Goal: Task Accomplishment & Management: Complete application form

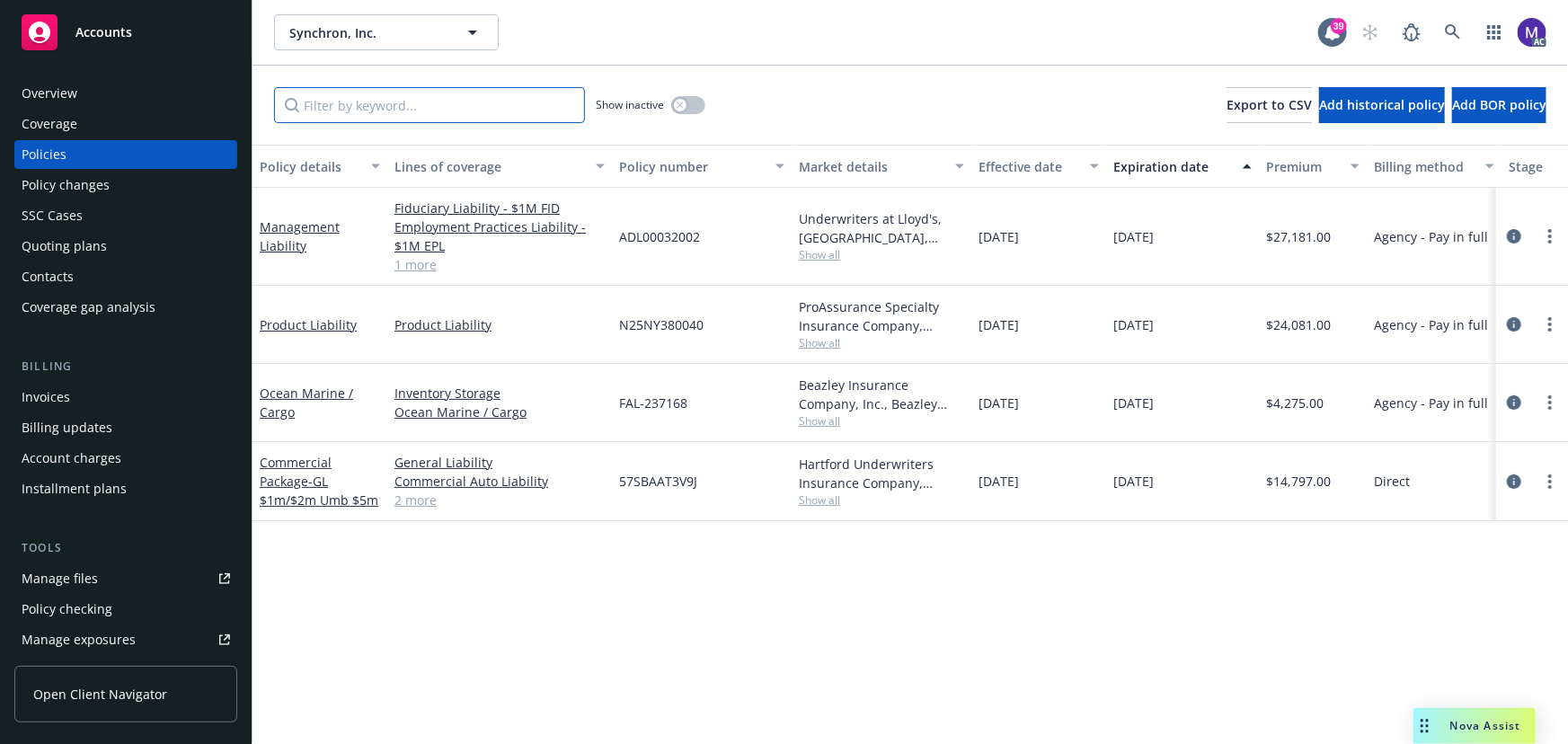
drag, startPoint x: 372, startPoint y: 104, endPoint x: 348, endPoint y: 105, distance: 24.0
click at [372, 104] on input "Filter by keyword..." at bounding box center [430, 105] width 311 height 36
click at [431, 97] on input "Filter by keyword..." at bounding box center [430, 105] width 311 height 36
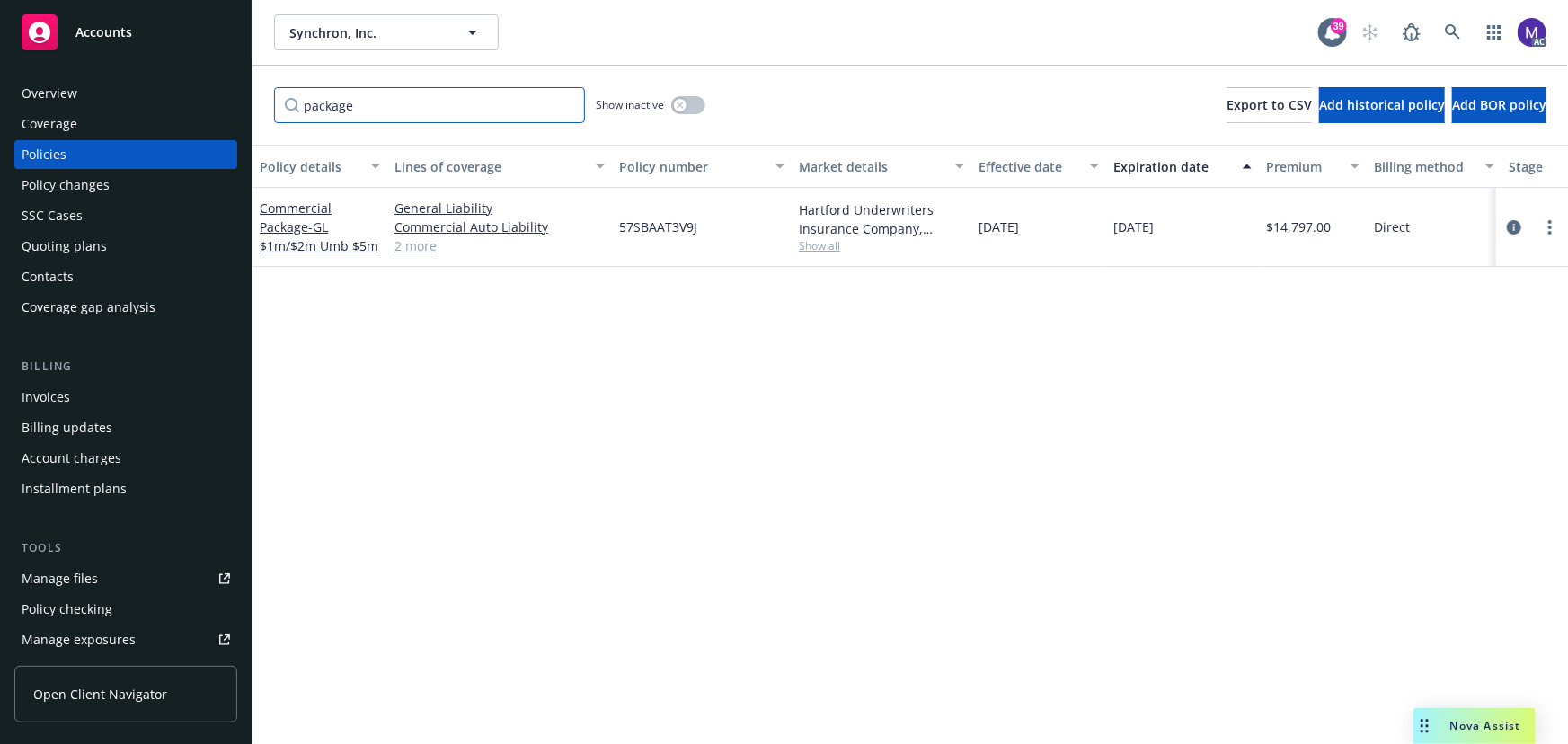
type input "package"
click at [662, 223] on span "57SBAAT3V9J" at bounding box center [659, 226] width 78 height 19
copy span "57SBAAT3V9J"
drag, startPoint x: 1518, startPoint y: 229, endPoint x: 1477, endPoint y: 227, distance: 41.0
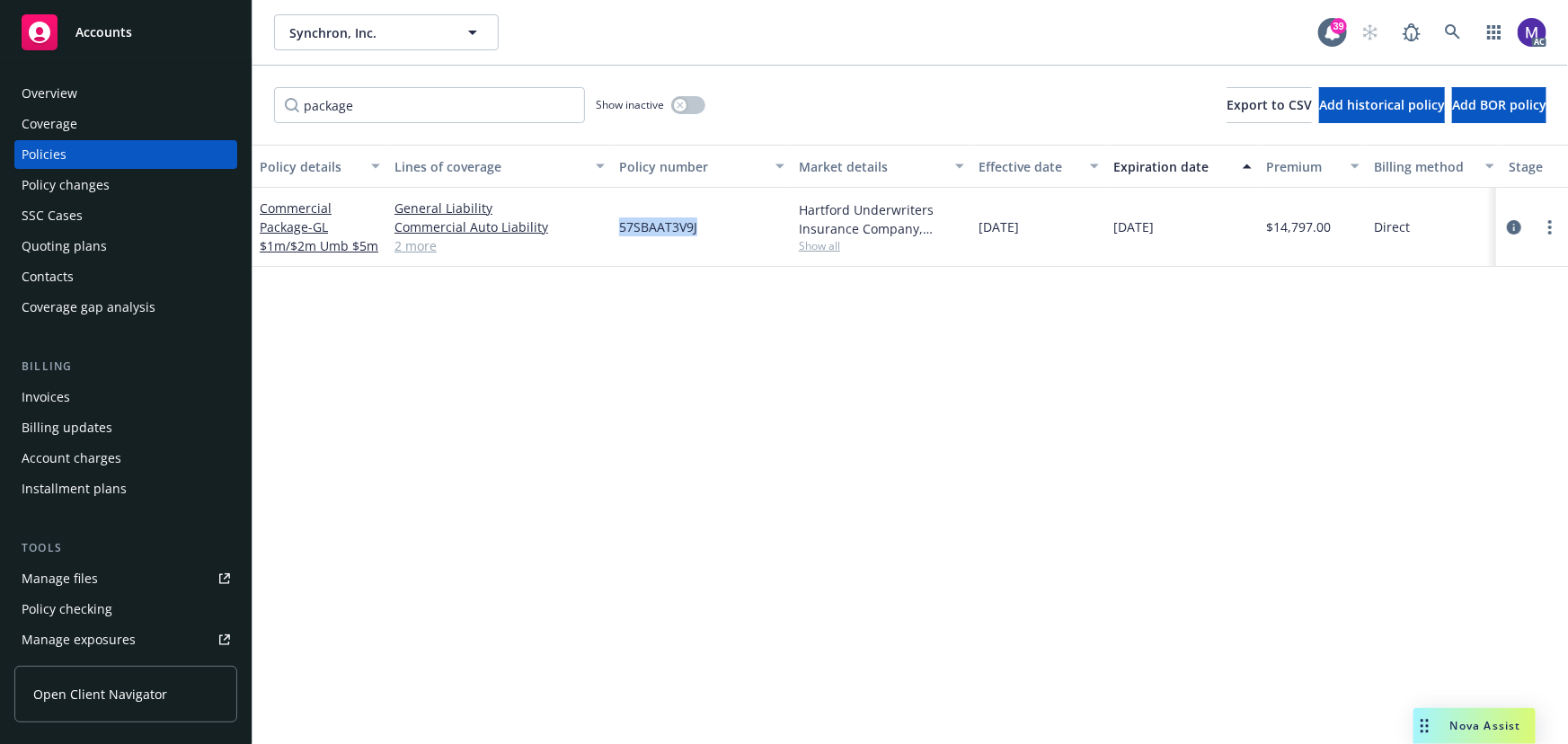
click at [1518, 229] on icon "circleInformation" at bounding box center [1514, 227] width 15 height 15
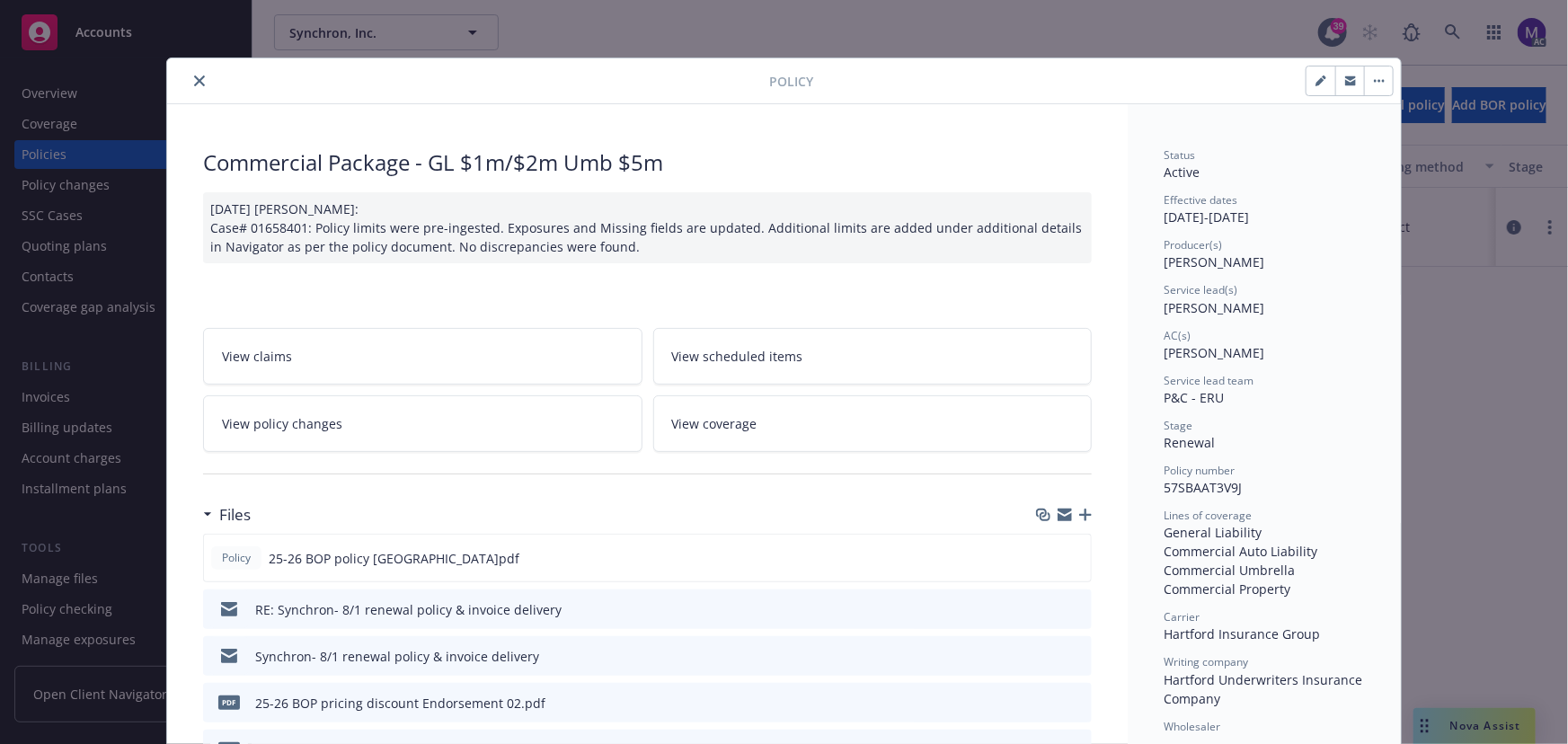
click at [431, 441] on link "View policy changes" at bounding box center [423, 423] width 440 height 56
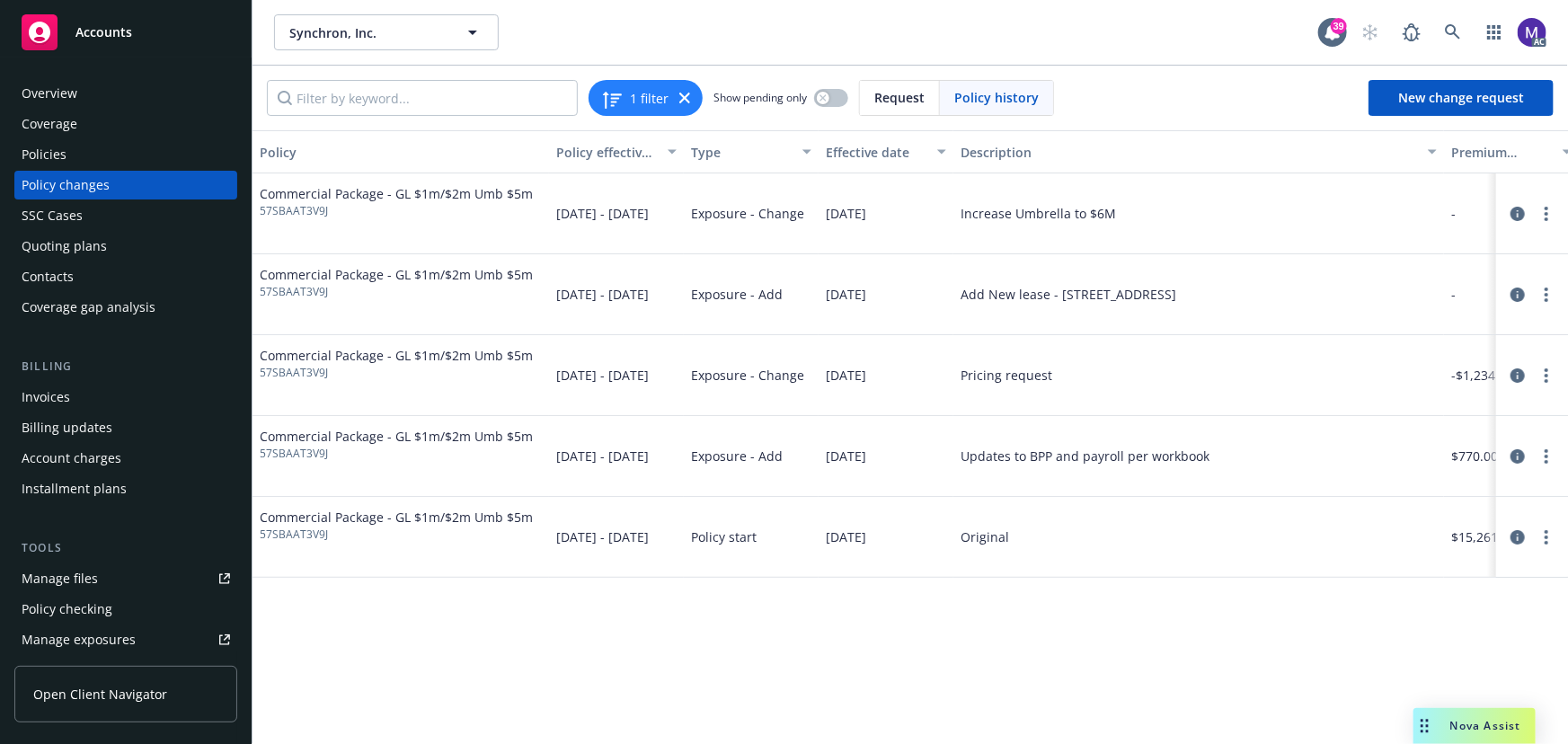
click at [87, 191] on div "Policy changes" at bounding box center [65, 185] width 88 height 29
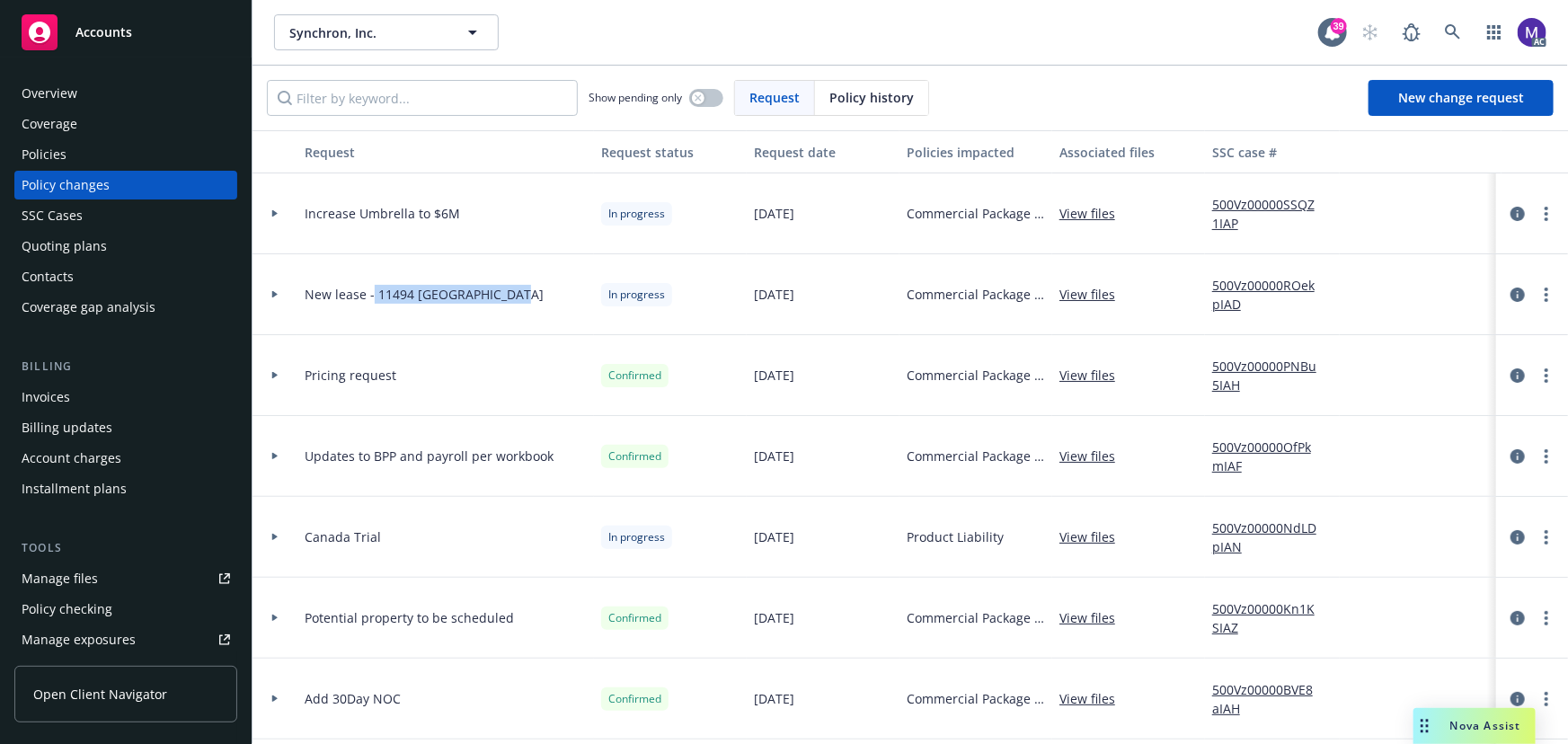
drag, startPoint x: 372, startPoint y: 296, endPoint x: 586, endPoint y: 306, distance: 214.2
click at [586, 306] on div "New lease - 11494 [GEOGRAPHIC_DATA]" at bounding box center [445, 294] width 296 height 81
drag, startPoint x: 372, startPoint y: 531, endPoint x: 435, endPoint y: 537, distance: 63.3
click at [420, 537] on div "Canada Trial" at bounding box center [445, 537] width 296 height 81
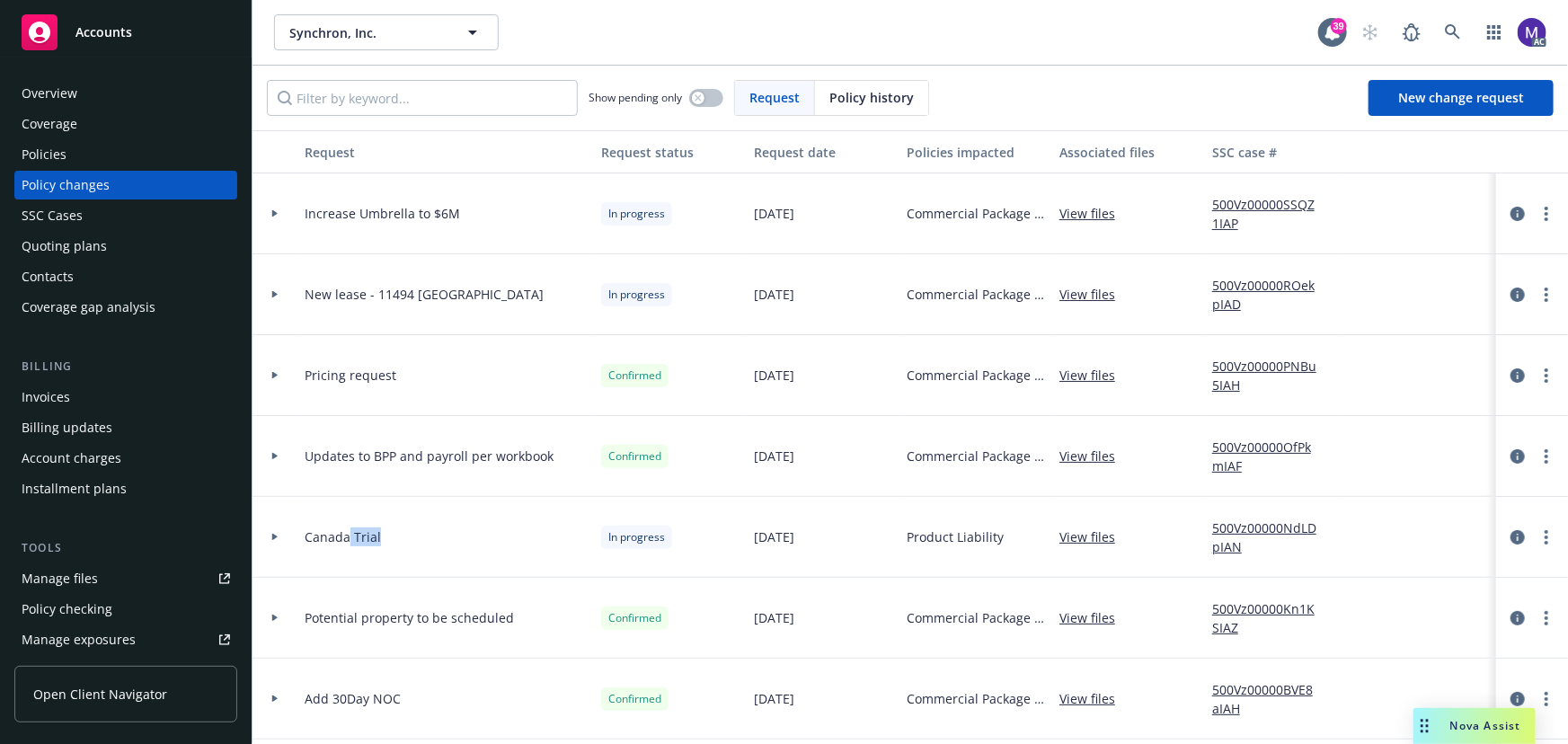
click at [71, 147] on div "Policies" at bounding box center [126, 154] width 209 height 29
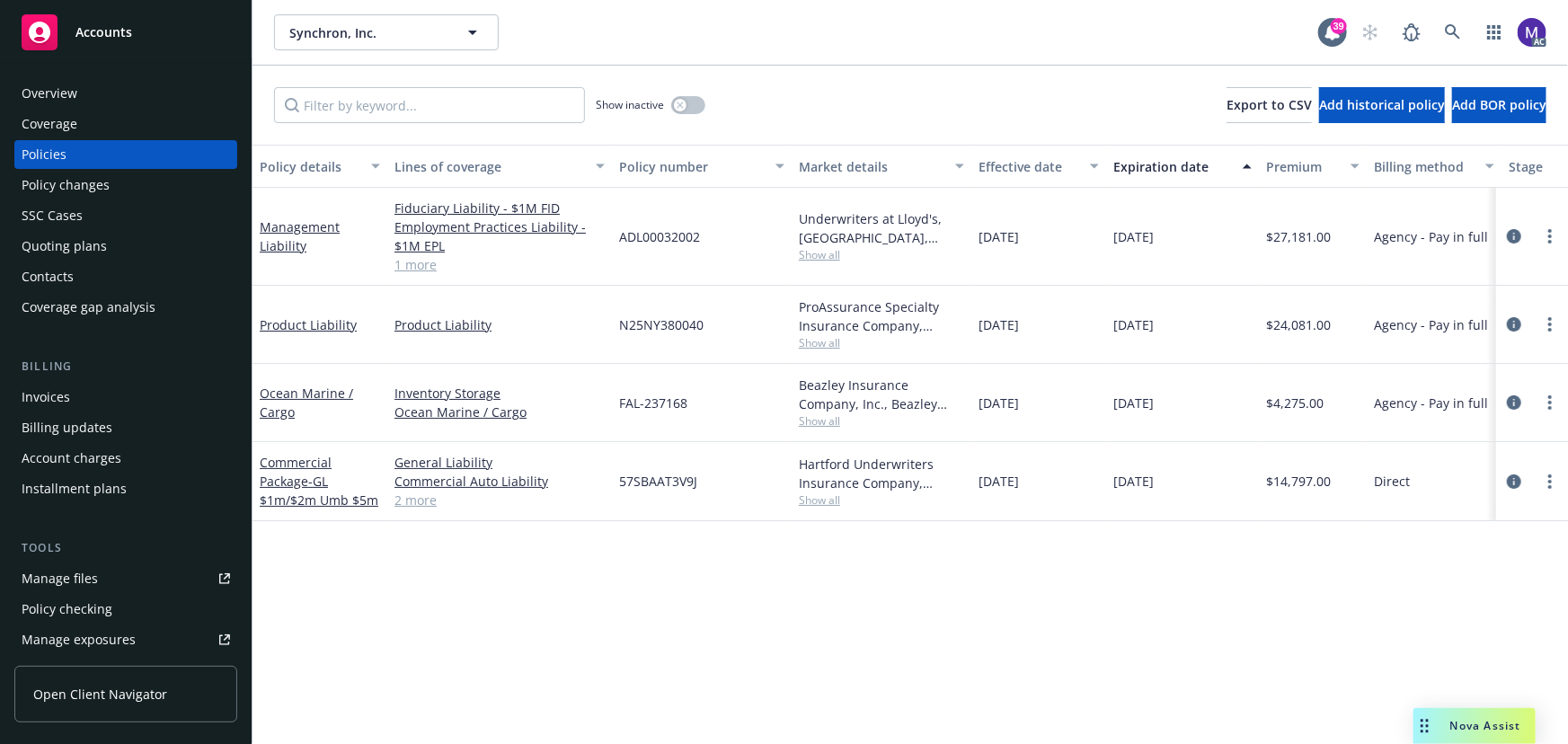
click at [403, 125] on div "Show inactive Export to CSV Add historical policy Add BOR policy" at bounding box center [910, 104] width 1315 height 79
click at [445, 92] on input "Filter by keyword..." at bounding box center [430, 105] width 311 height 36
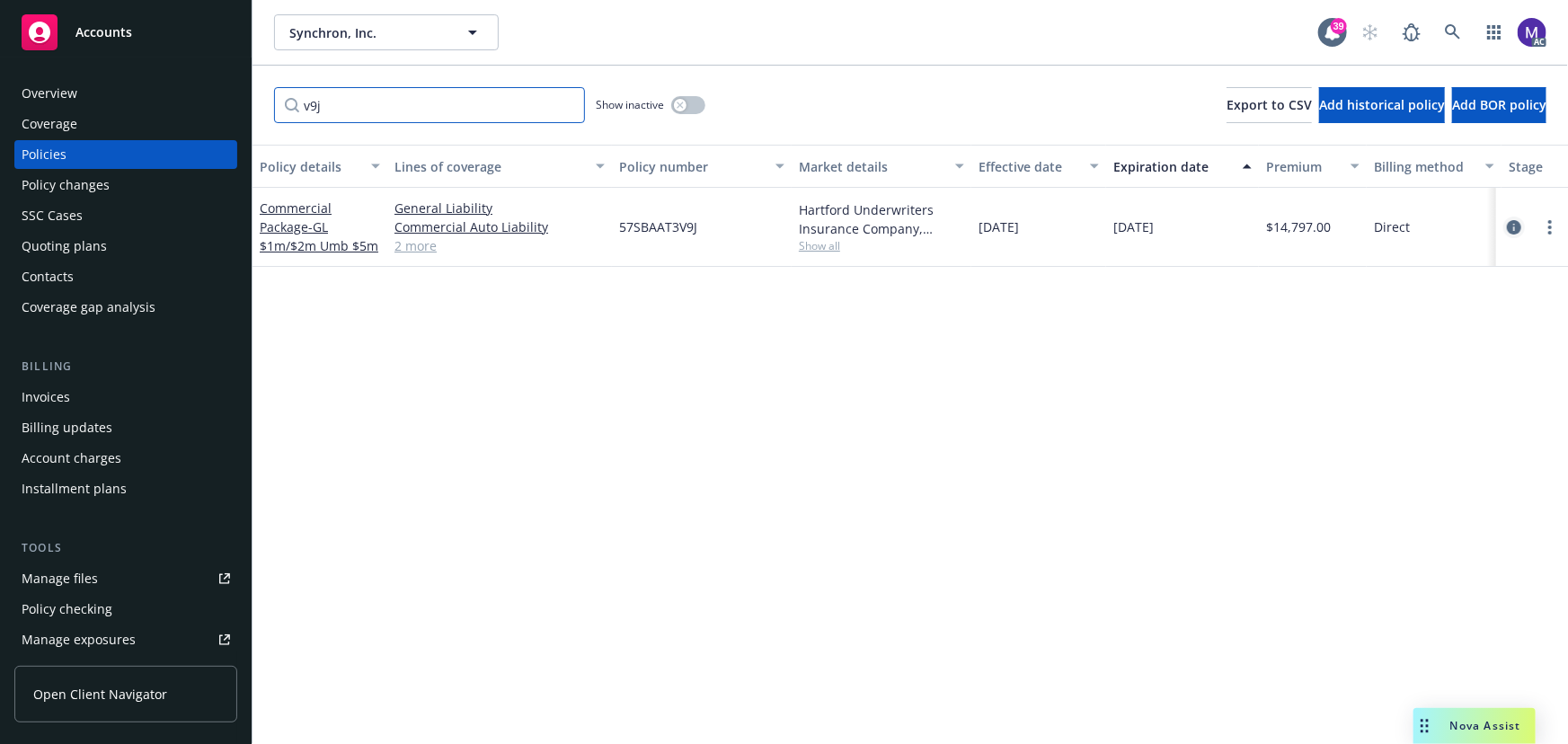
type input "v9j"
click at [1513, 233] on link "circleInformation" at bounding box center [1514, 227] width 22 height 22
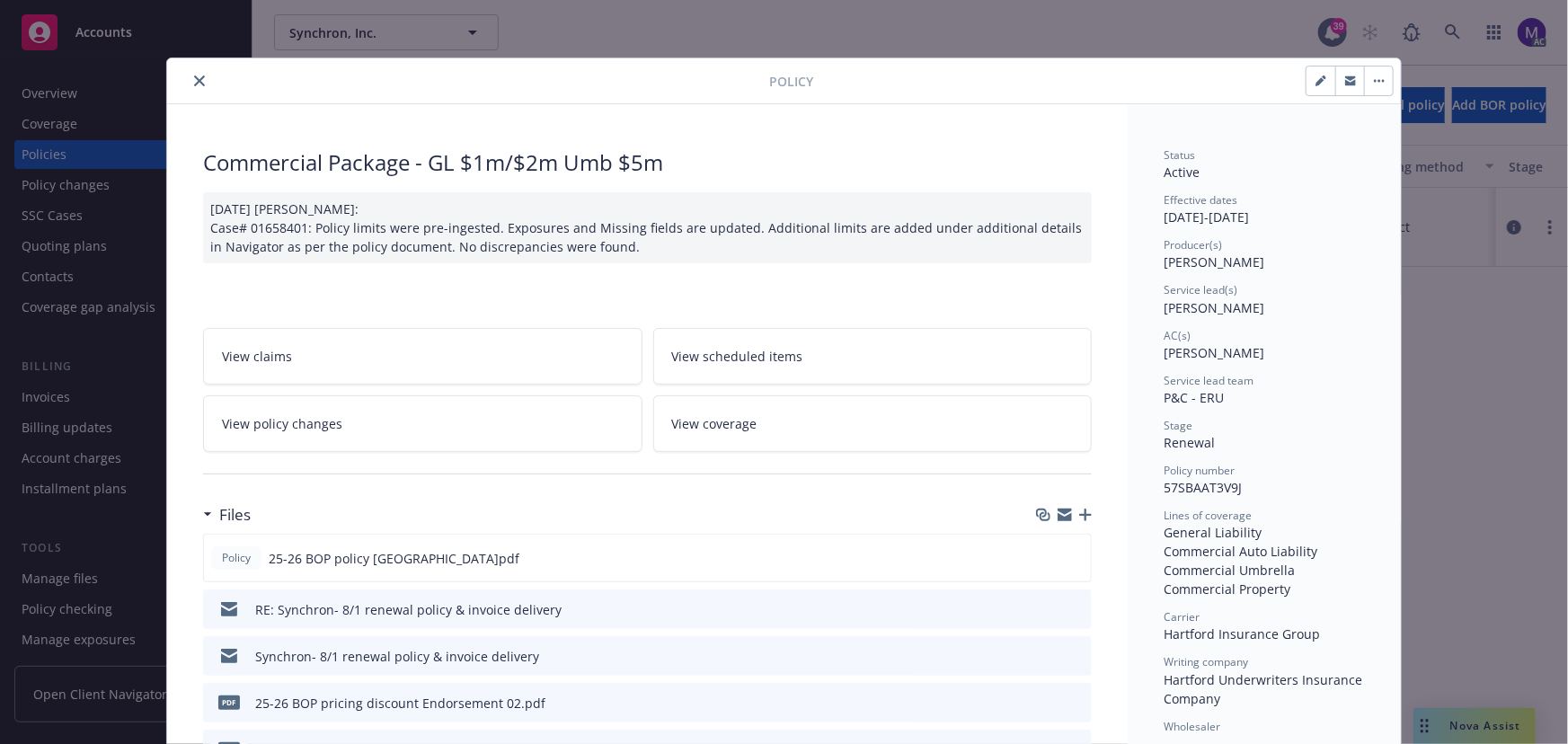
scroll to position [54, 0]
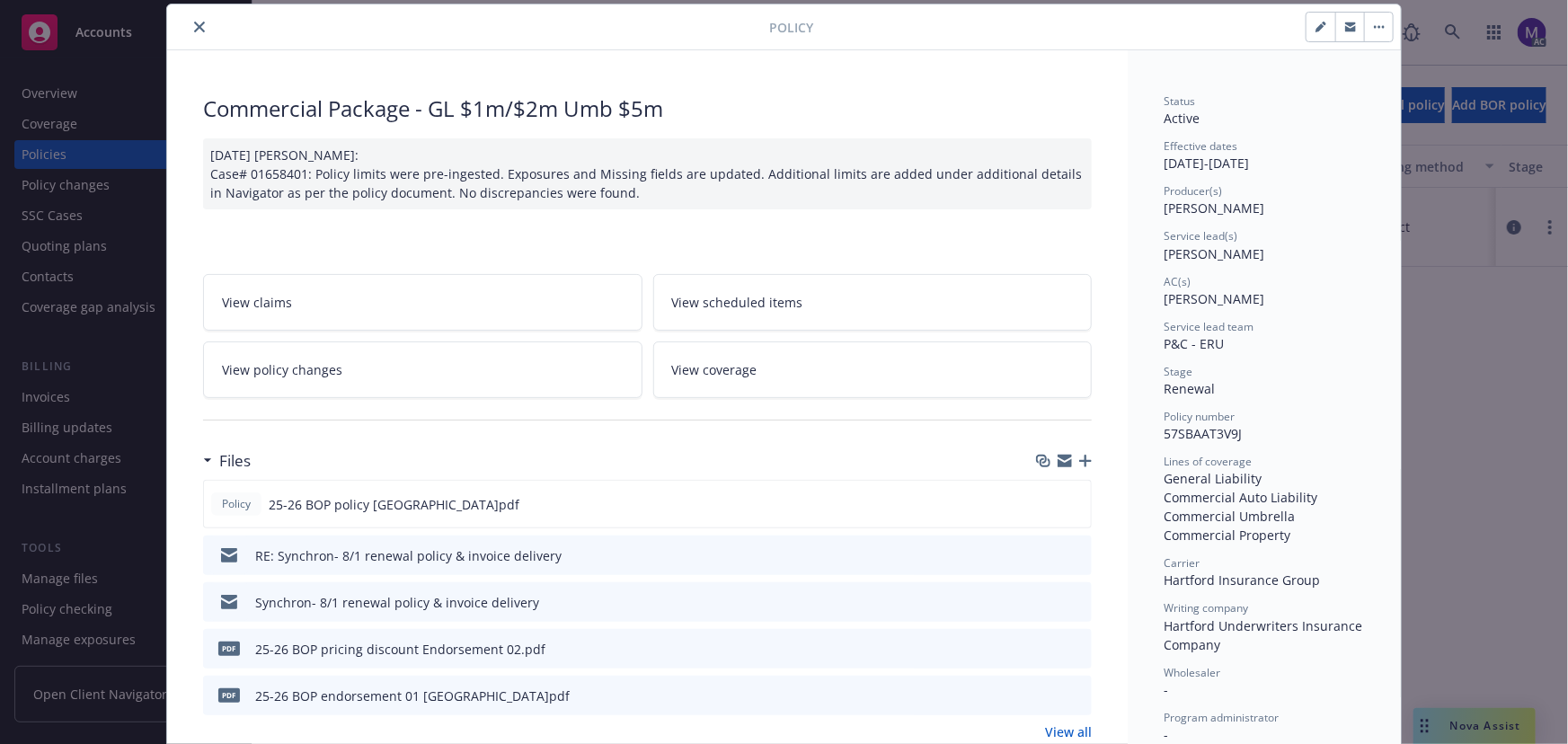
drag, startPoint x: 430, startPoint y: 372, endPoint x: 416, endPoint y: 353, distance: 23.6
click at [430, 372] on link "View policy changes" at bounding box center [423, 370] width 440 height 56
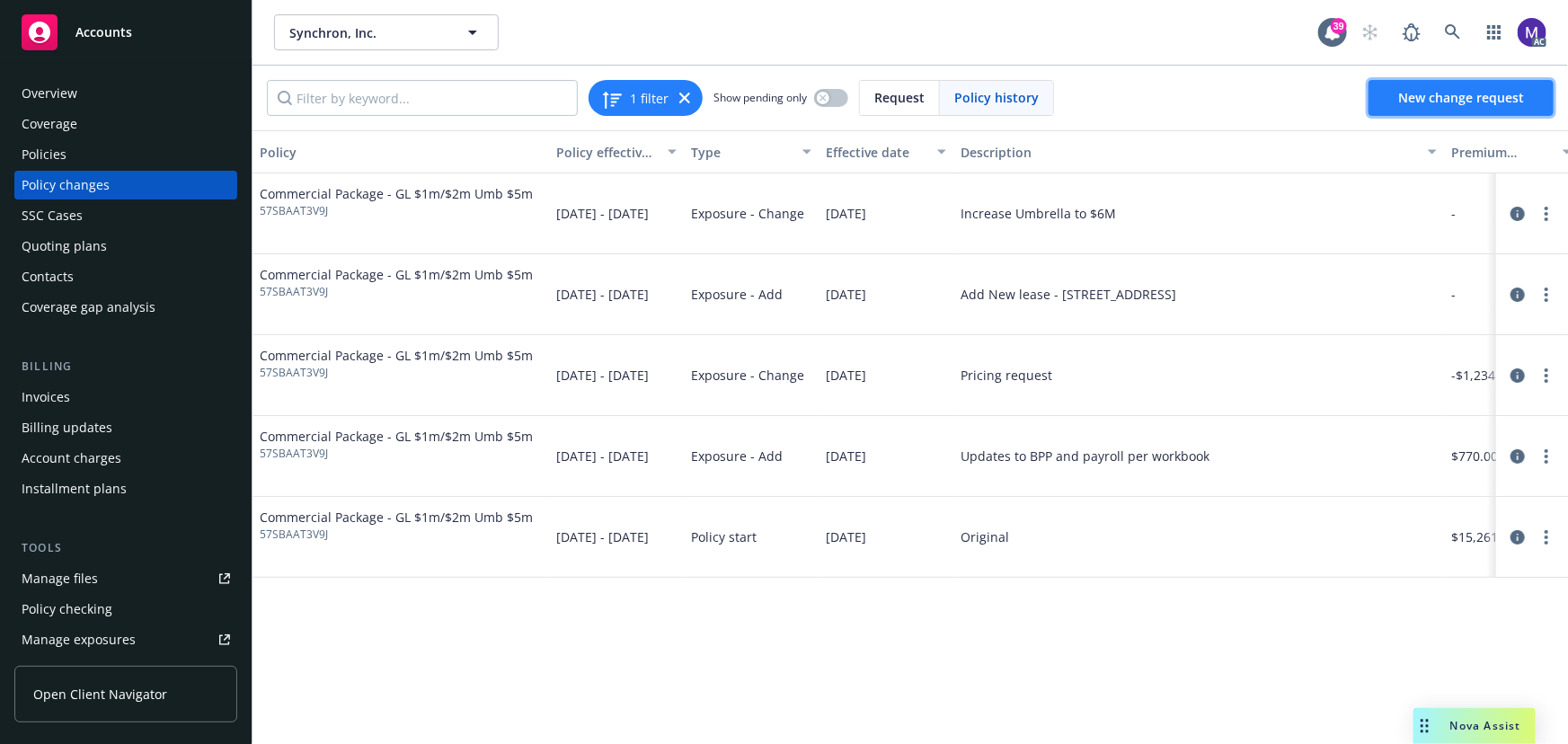
click at [1423, 94] on span "New change request" at bounding box center [1461, 97] width 125 height 17
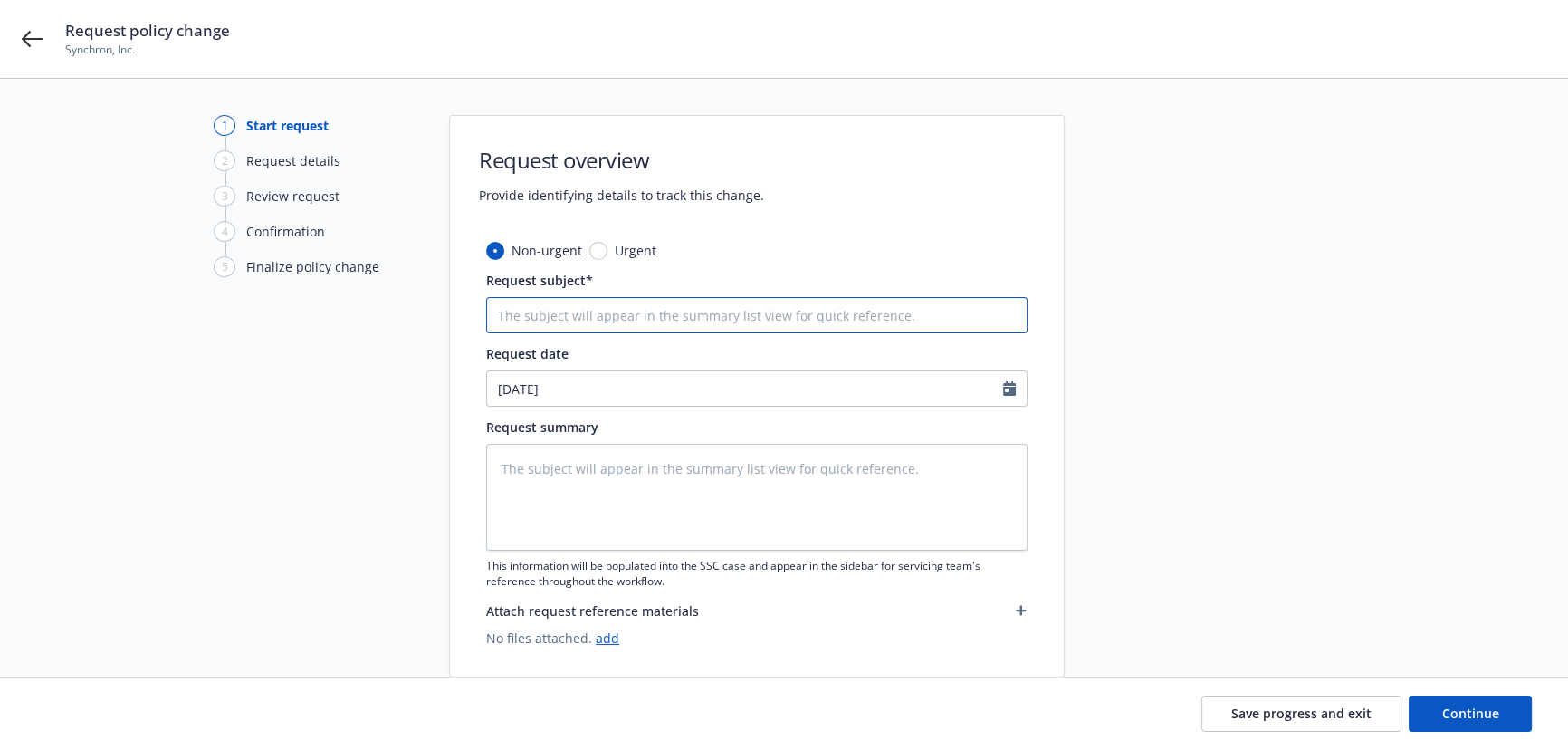
drag, startPoint x: 639, startPoint y: 319, endPoint x: 669, endPoint y: 316, distance: 30.1
click at [639, 319] on input "Request subject*" at bounding box center [757, 315] width 542 height 37
type textarea "x"
type input "2"
type textarea "x"
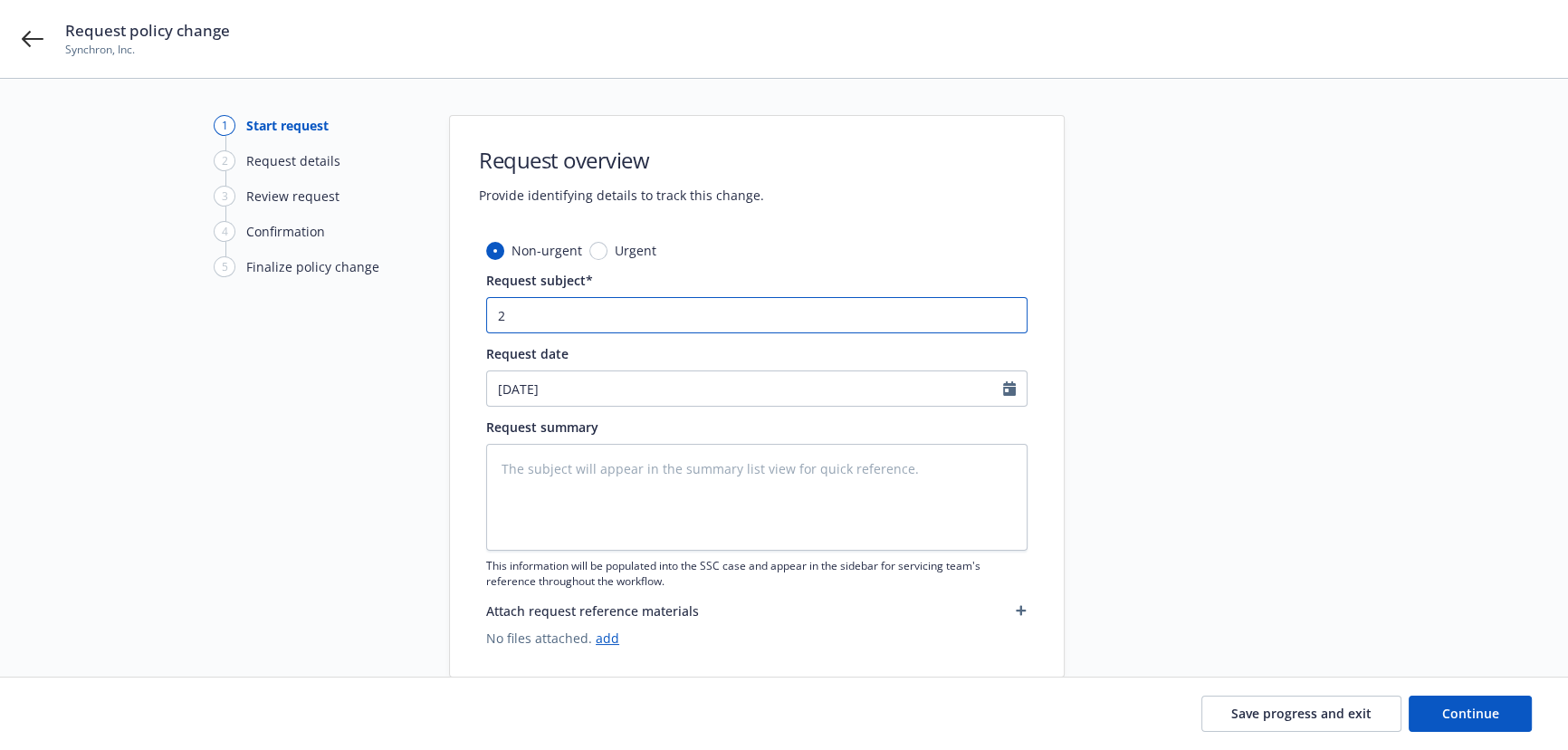
type input "25"
type textarea "x"
type input "25"
type textarea "x"
type input "25 P"
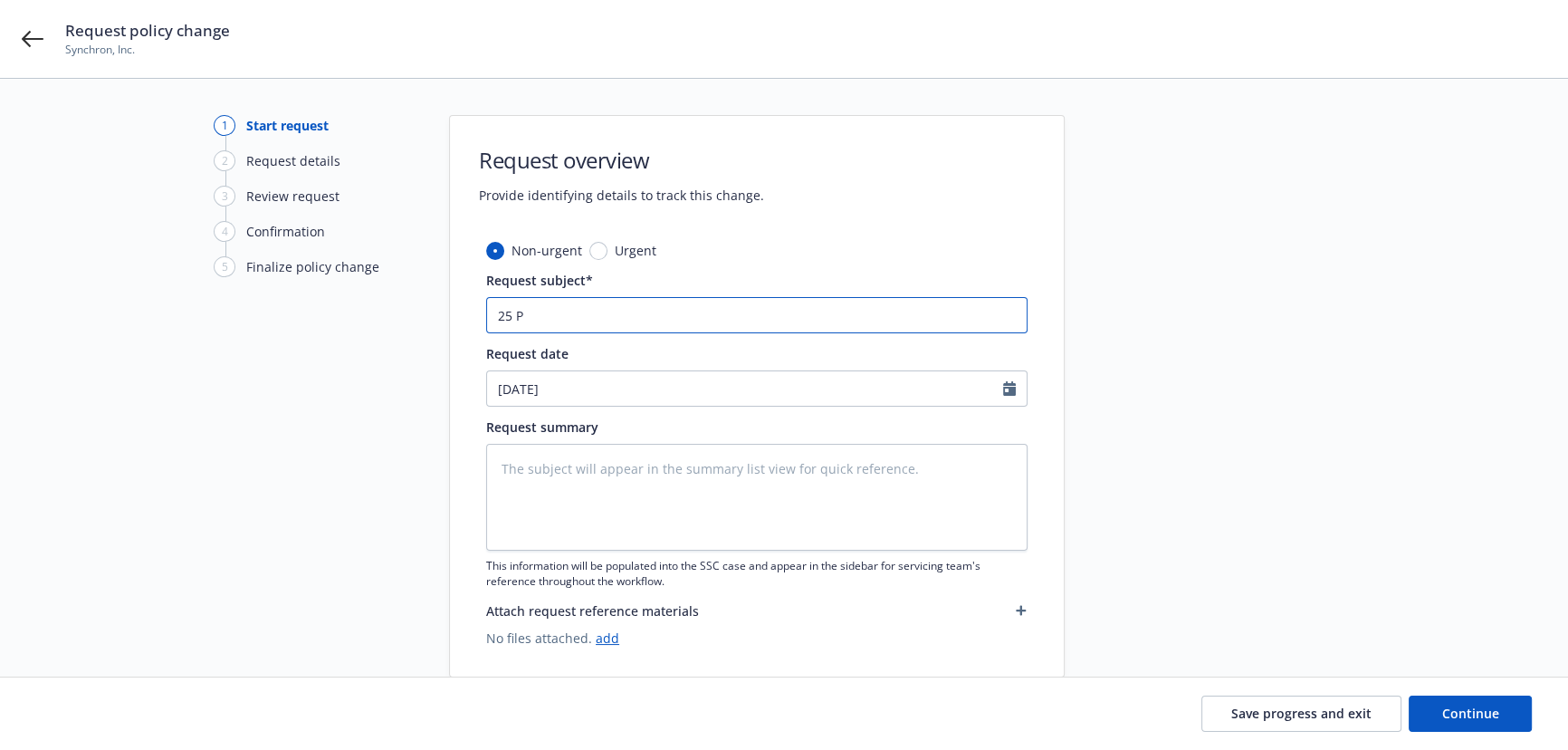
type textarea "x"
type input "25 PK"
type textarea "x"
type input "25 PKG"
type textarea "x"
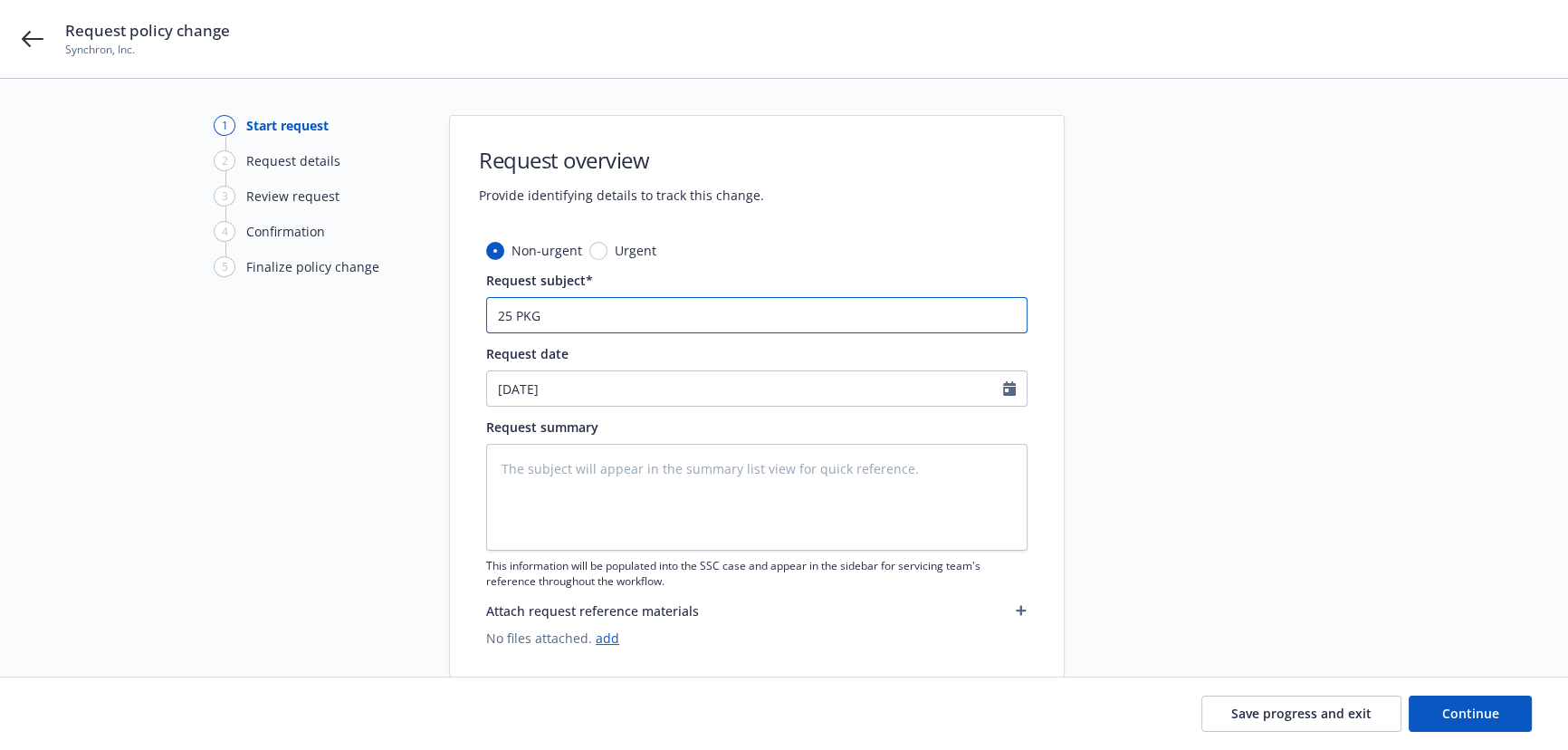
paste input "Hartford Insurance Group"
type input "25 PKG Hartford Insurance Group"
type textarea "x"
type input "25 PKG Hartford Insurance Group"
type textarea "x"
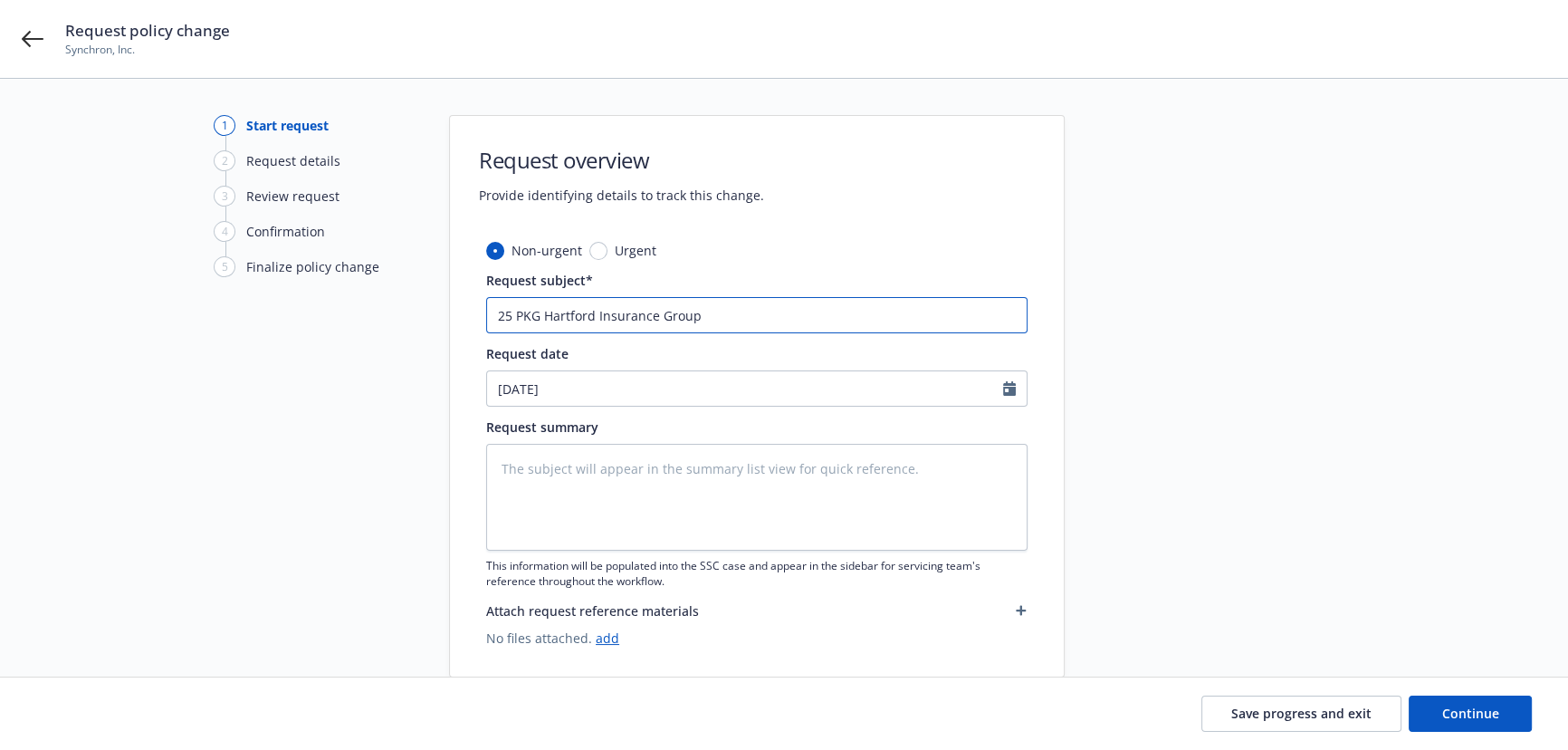
type input "25 PKG Hartford Insurance Group -"
type textarea "x"
click at [741, 330] on input "25 PKG Hartford Insurance Group -" at bounding box center [757, 315] width 542 height 37
type input "25 PKG Hartford Insurance Group - A"
type textarea "x"
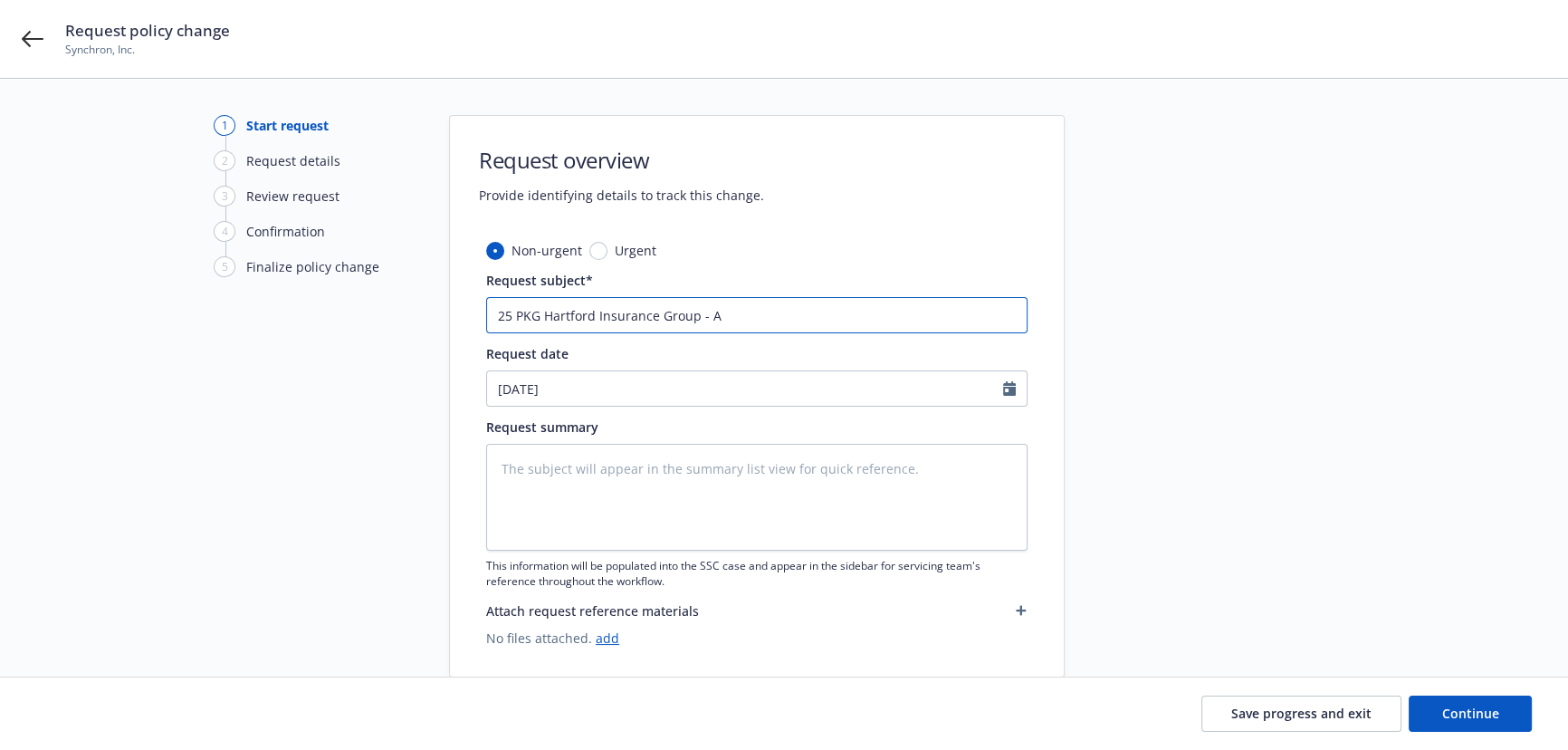
type input "25 PKG Hartford Insurance Group - Ad"
type textarea "x"
type input "25 PKG Hartford Insurance Group - Add"
type textarea "x"
paste input "Per Location General Aggregate"
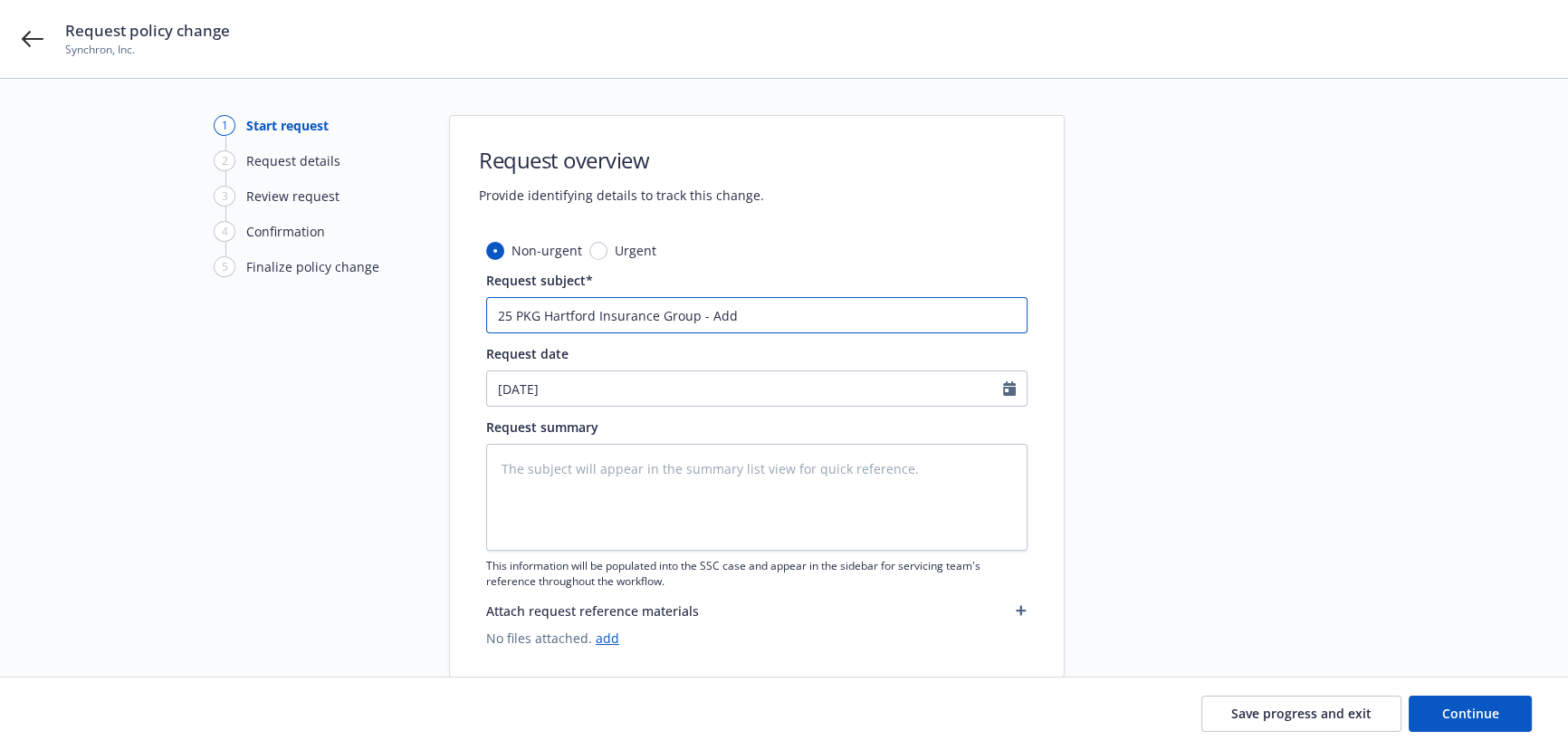
type input "25 PKG Hartford Insurance Group - Add Per Location General Aggregate"
type textarea "x"
drag, startPoint x: 938, startPoint y: 315, endPoint x: 707, endPoint y: 320, distance: 231.1
click at [707, 320] on input "25 PKG Hartford Insurance Group - Add Per Location General Aggregate" at bounding box center [757, 315] width 542 height 37
type input "25 PKG Hartford Insurance Group - Add Per Location General Aggregate"
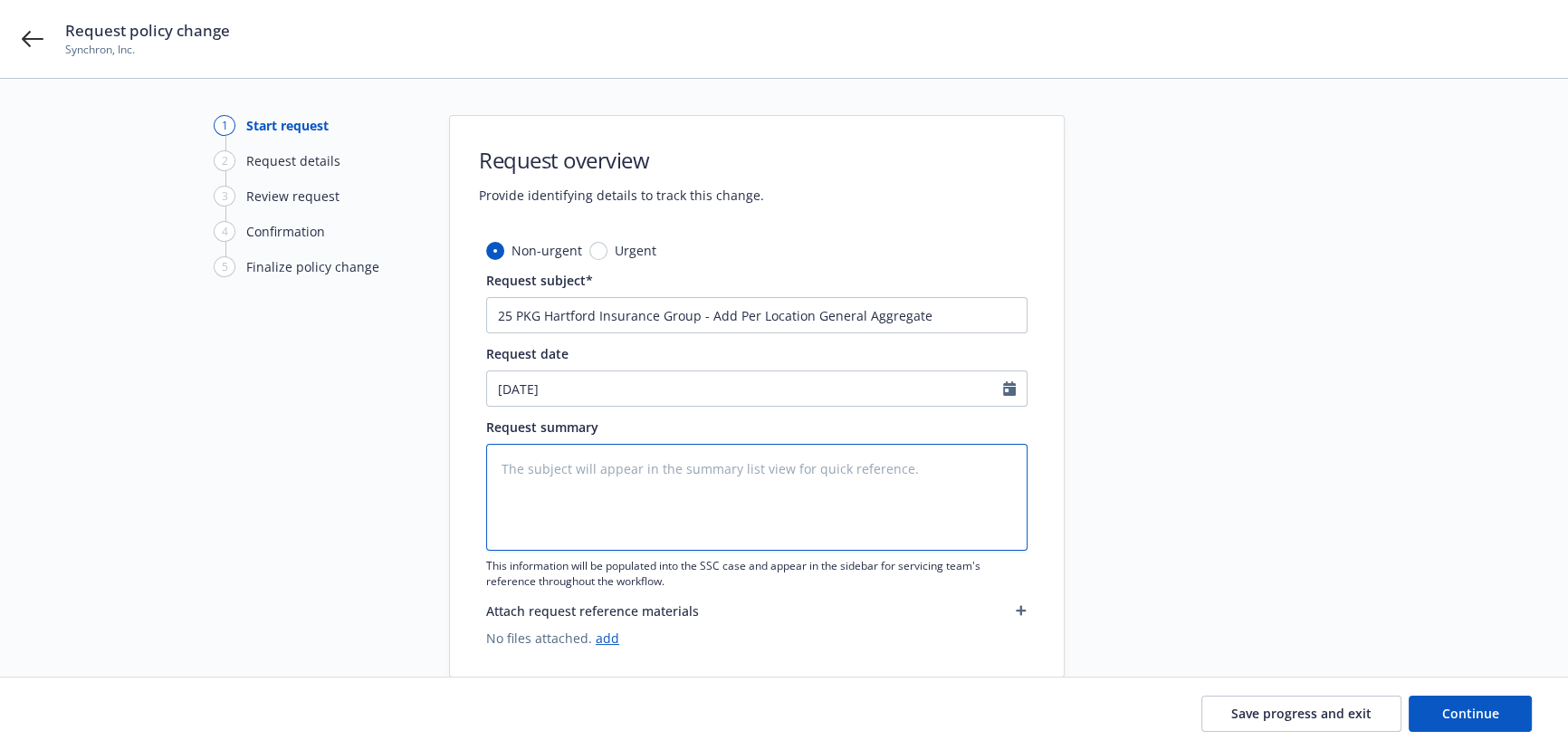
click at [624, 501] on textarea at bounding box center [757, 497] width 542 height 107
paste textarea "Add Per Location General Aggregate"
type textarea "Add Per Location General Aggregate"
type textarea "x"
type textarea "Add Per Location General Aggregate"
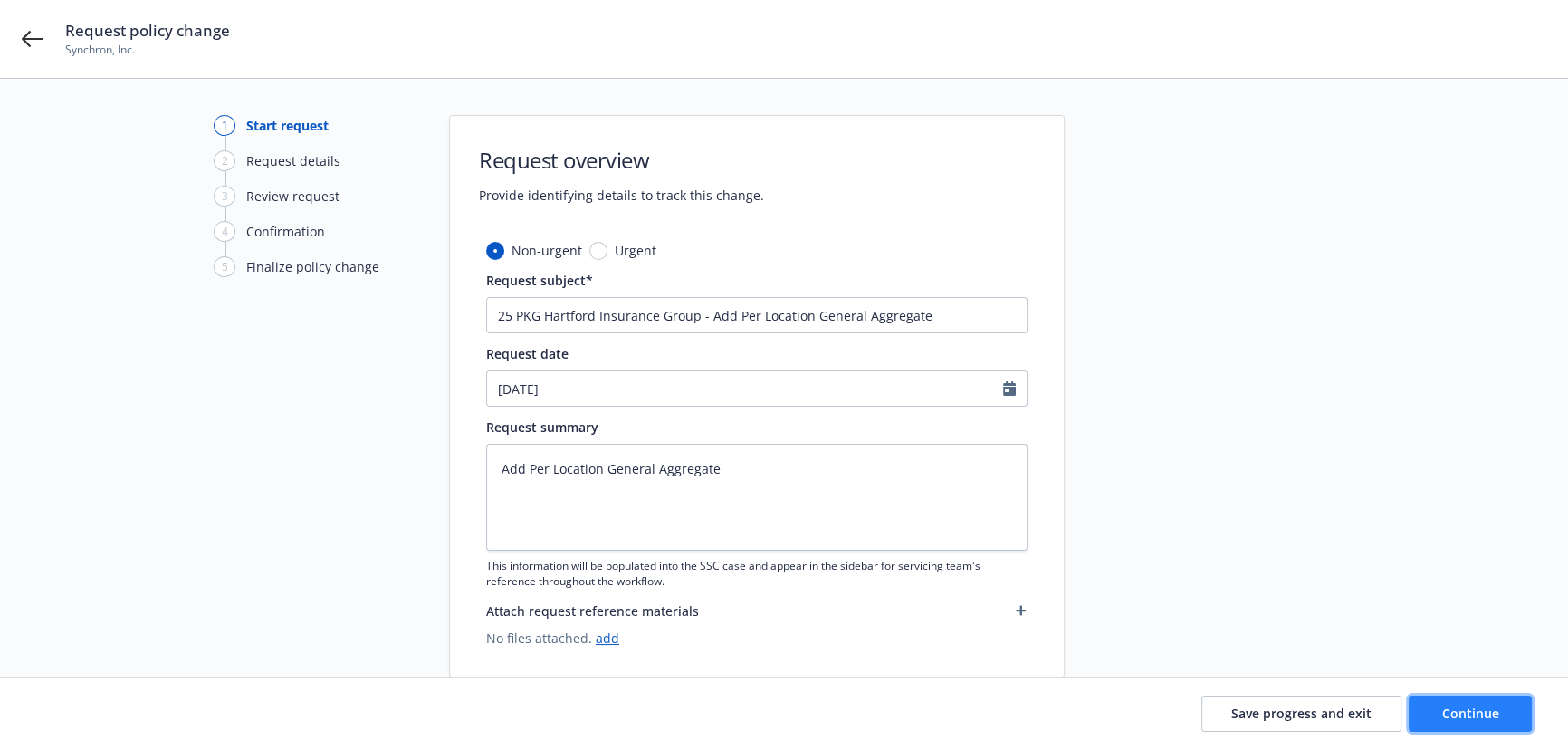
click at [1507, 725] on button "Continue" at bounding box center [1470, 714] width 124 height 37
type textarea "x"
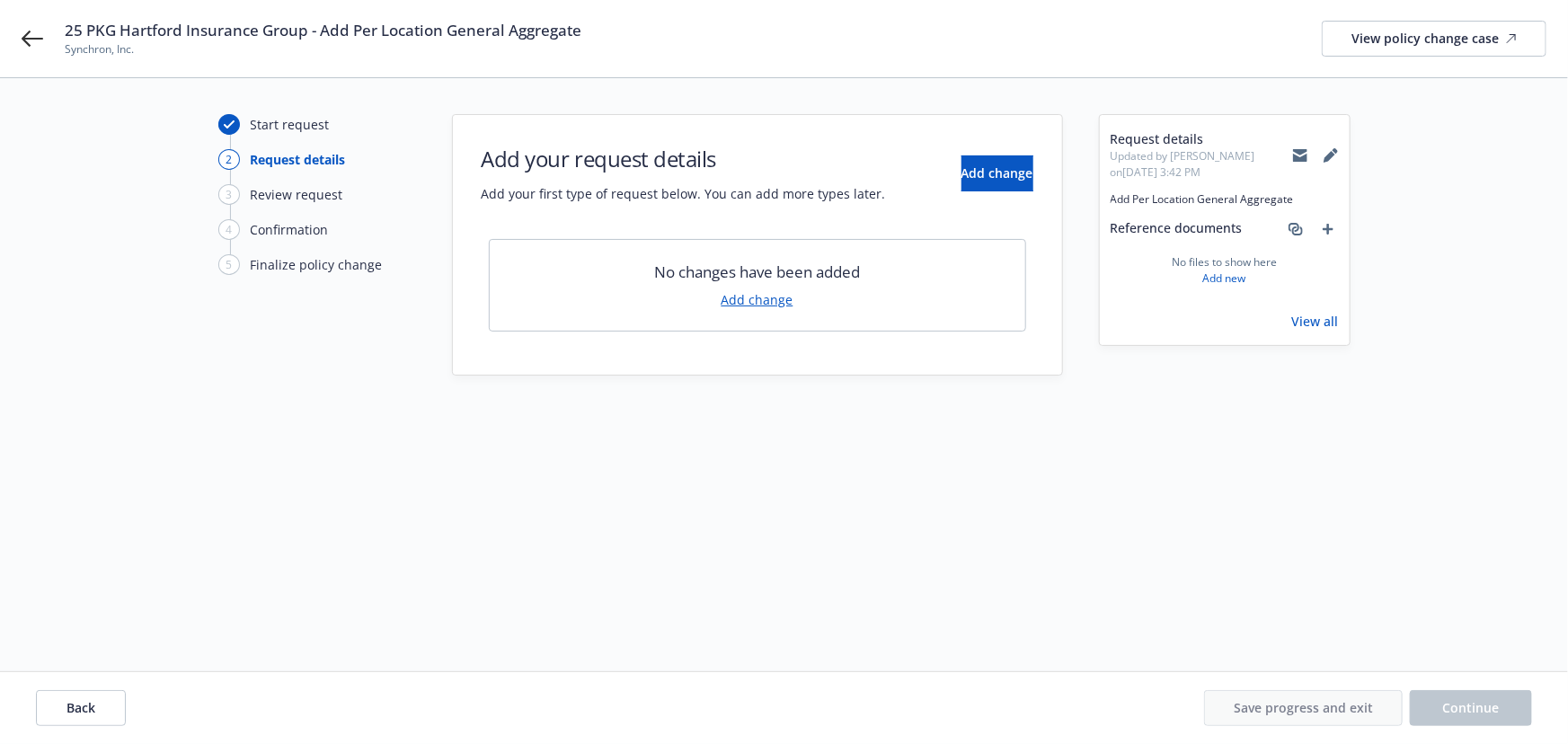
click at [899, 189] on div "Add your request details Add your first type of request below. You can add more…" at bounding box center [757, 173] width 551 height 59
click at [962, 177] on span "Add change" at bounding box center [997, 173] width 72 height 17
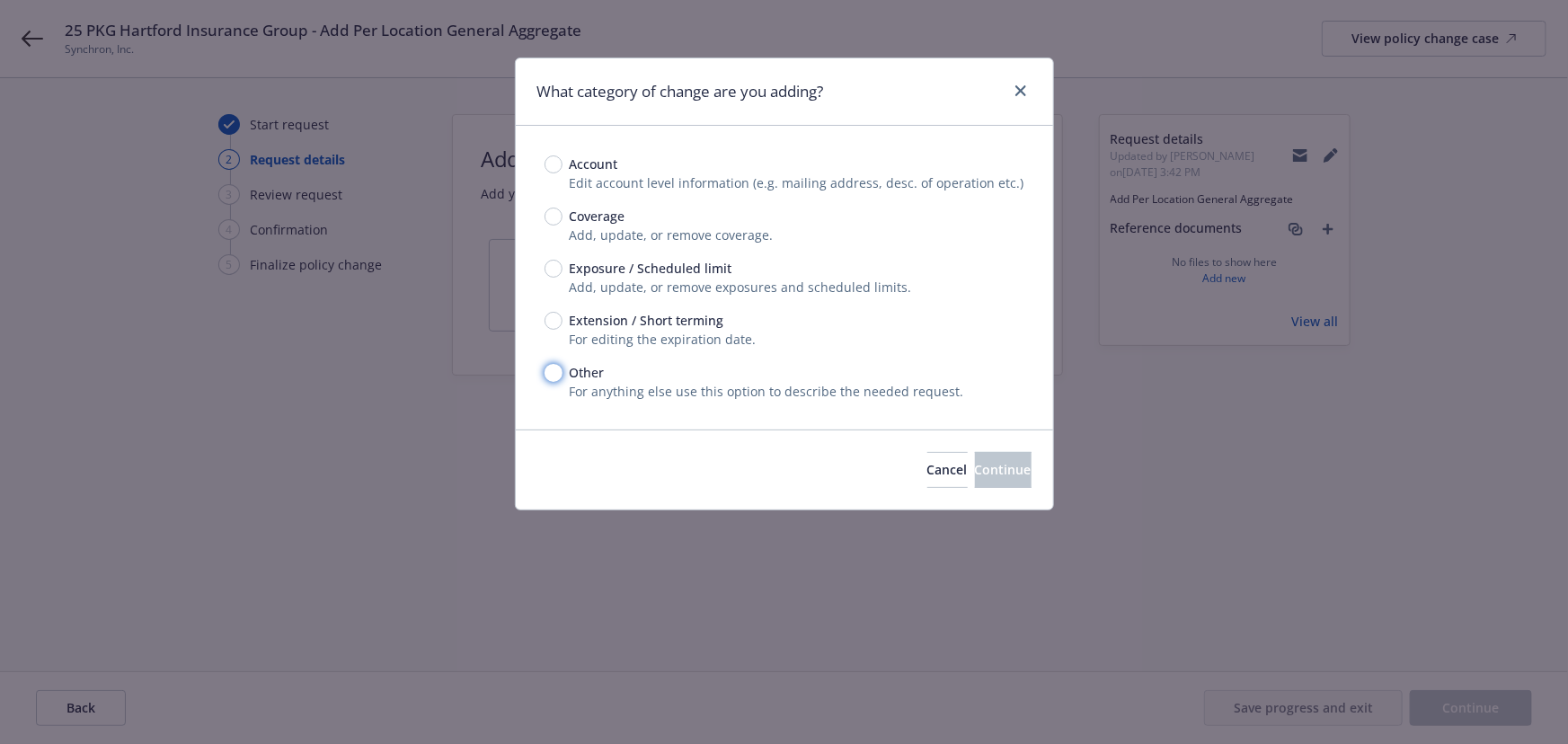
click at [555, 370] on input "Other" at bounding box center [553, 373] width 18 height 18
radio input "true"
click at [975, 461] on button "Continue" at bounding box center [1003, 471] width 56 height 36
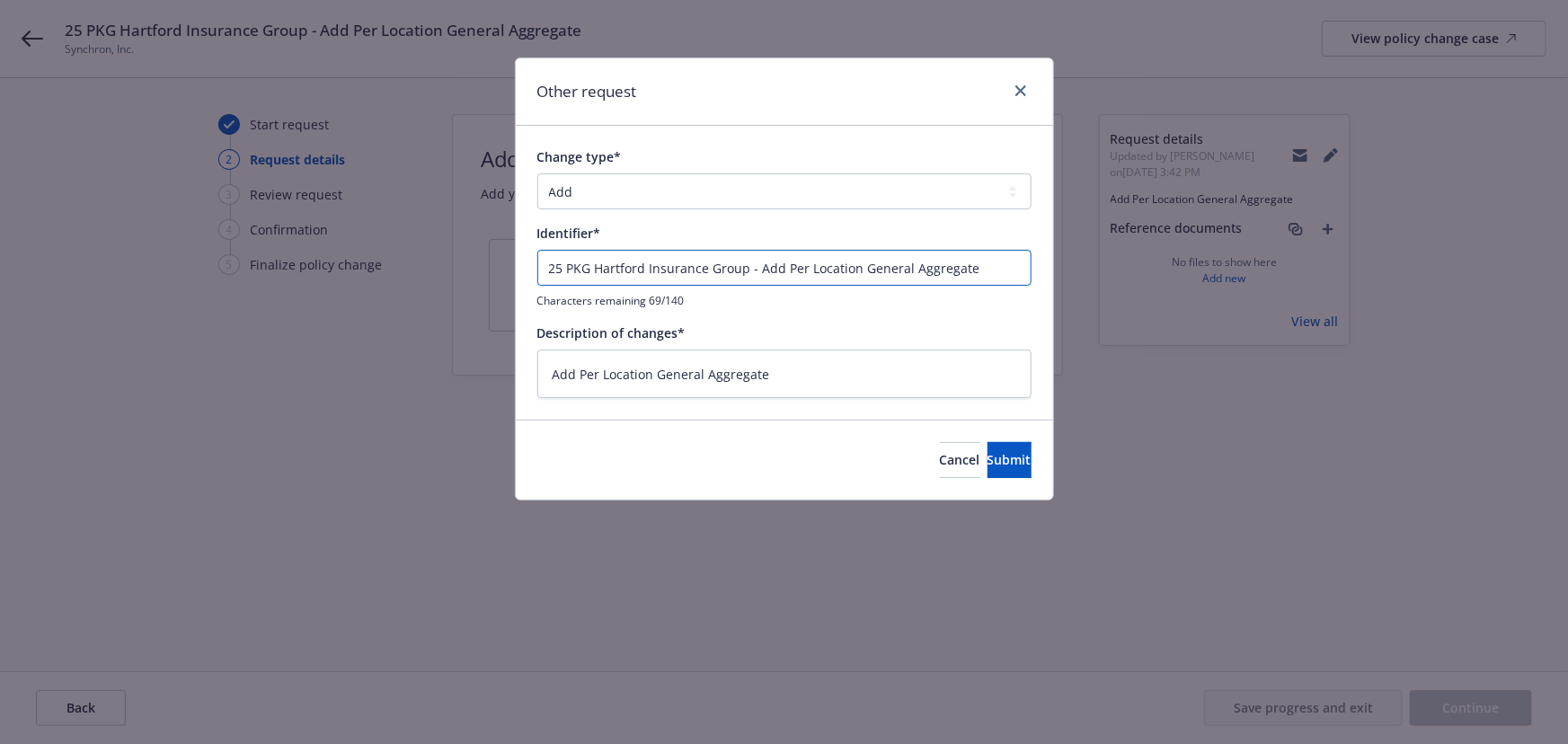
drag, startPoint x: 746, startPoint y: 267, endPoint x: 180, endPoint y: 226, distance: 567.5
click at [180, 226] on div "Other request Change type* Add Audit Change Remove Identifier* 25 PKG Hartford …" at bounding box center [784, 372] width 1568 height 744
type textarea "x"
type input "E - Add Per Location General Aggregate"
type textarea "x"
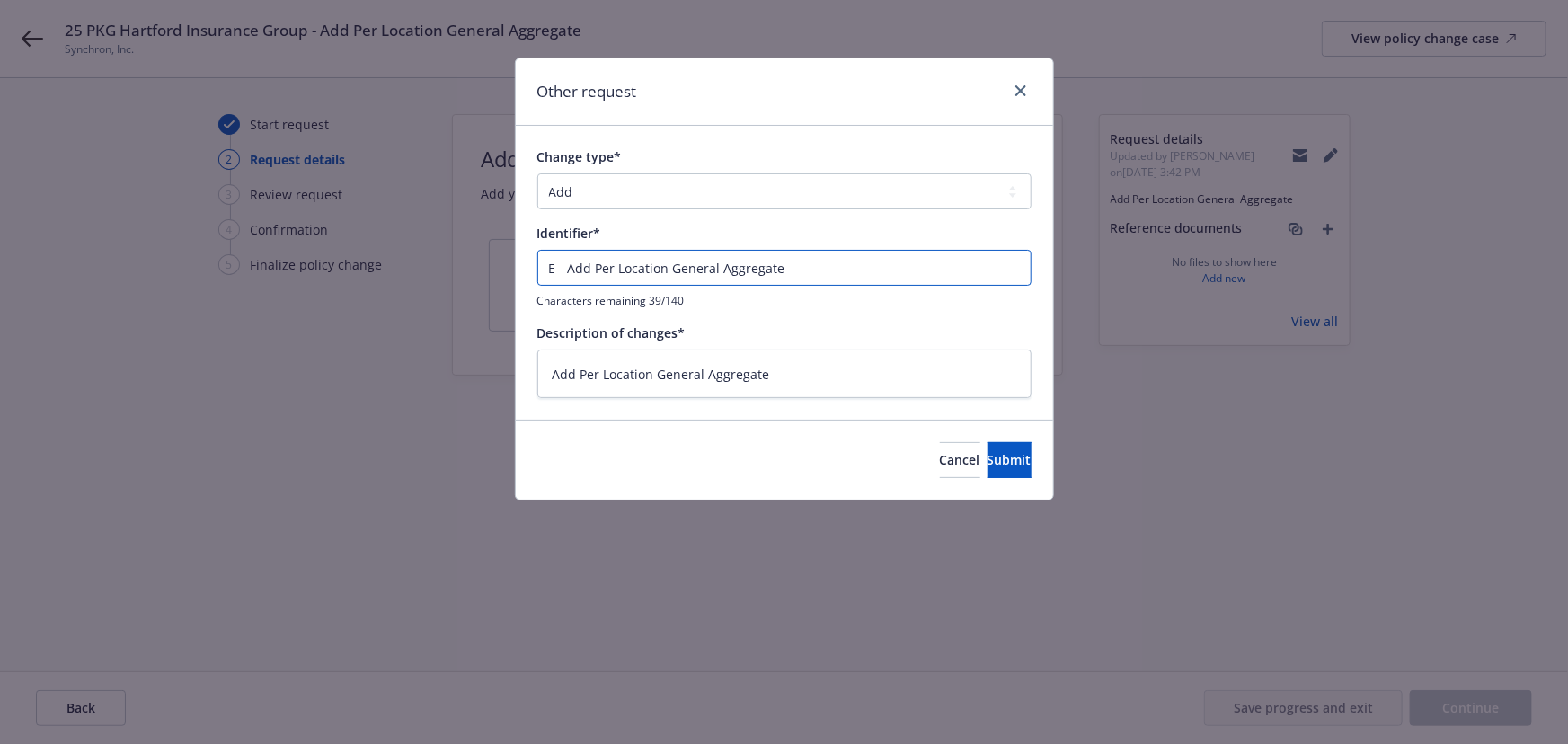
type input "EN - Add Per Location General Aggregate"
type textarea "x"
type input "END - Add Per Location General Aggregate"
type textarea "x"
type input "ENDT - Add Per Location General Aggregate"
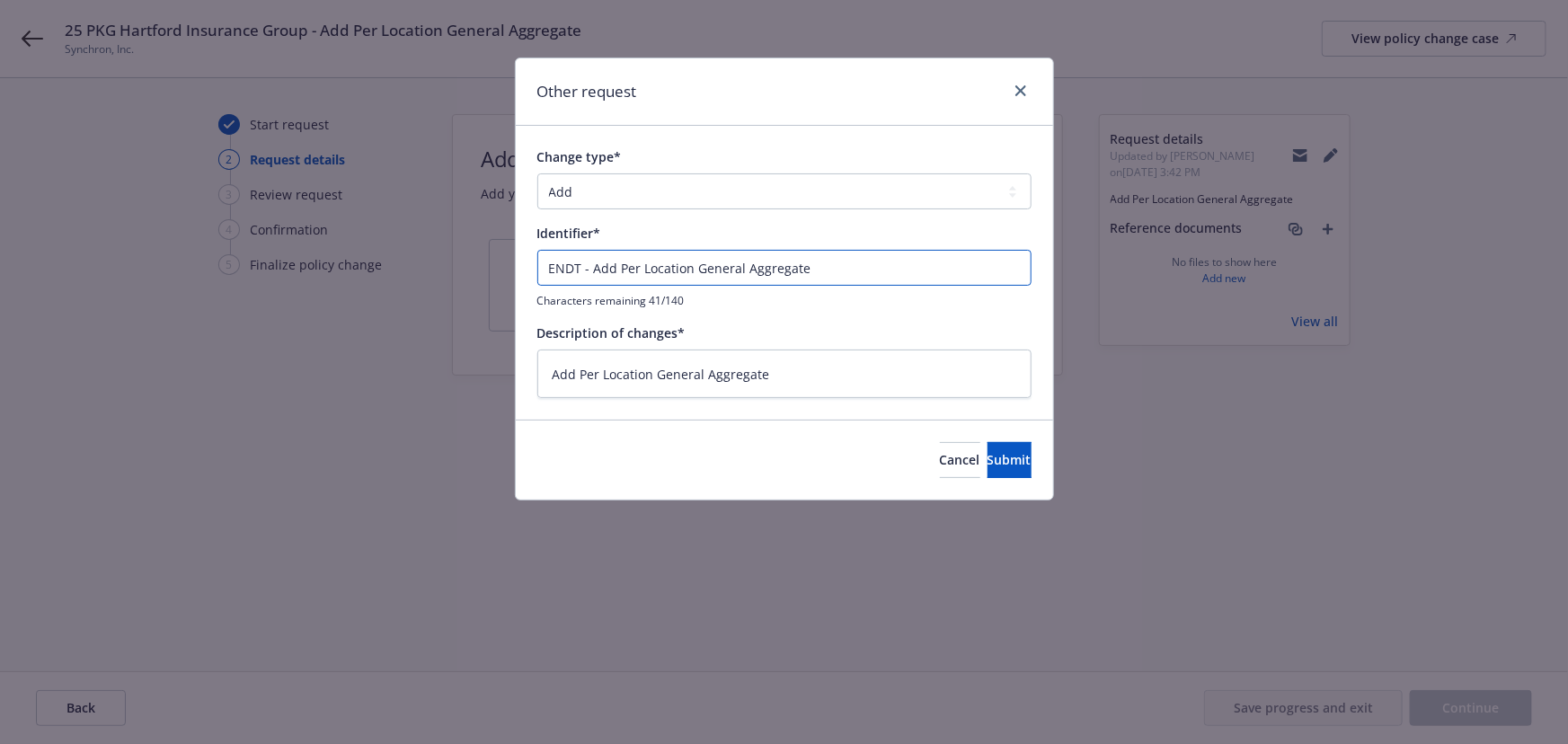
type textarea "x"
type input "ENDT - Add Per Location General Aggregate"
type textarea "x"
type input "ENDT # - Add Per Location General Aggregate"
type textarea "x"
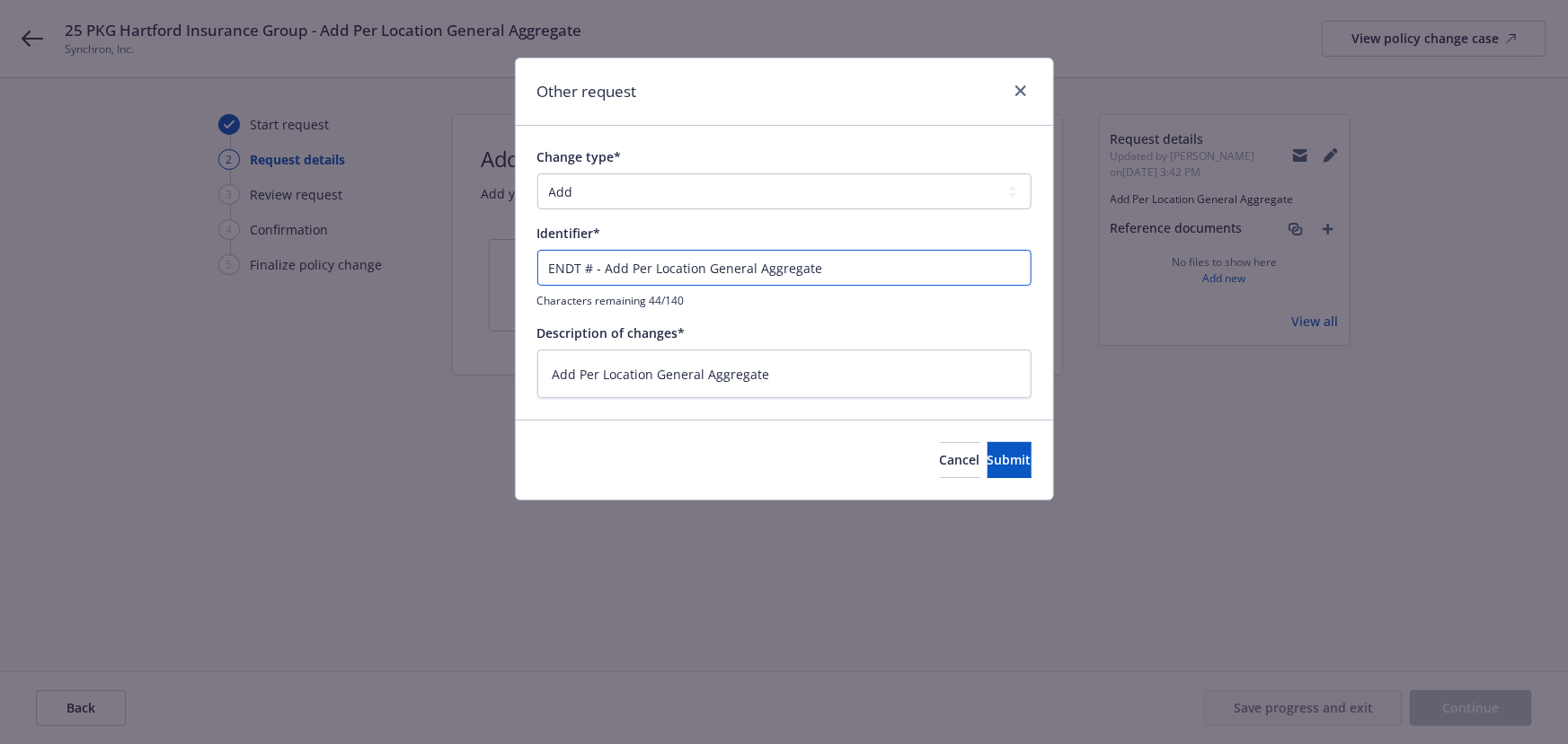
type input "ENDT #3 - Add Per Location General Aggregate"
type textarea "x"
type input "ENDT # - Add Per Location General Aggregate"
type textarea "x"
type input "ENDT # - Add Per Location General Aggregate"
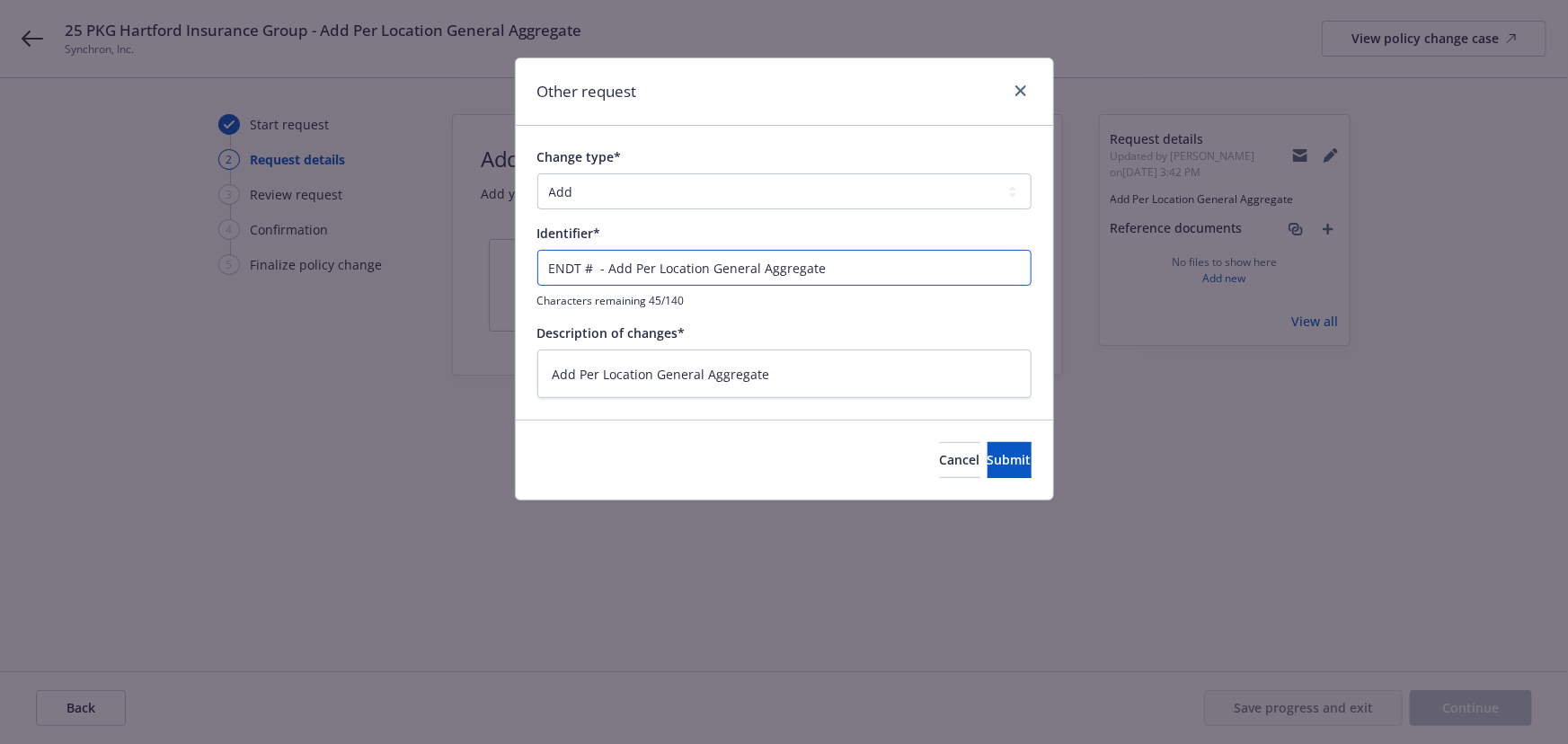
type textarea "x"
type input "ENDT # # - Add Per Location General Aggregate"
type textarea "x"
type input "ENDT # - Add Per Location General Aggregate"
type textarea "x"
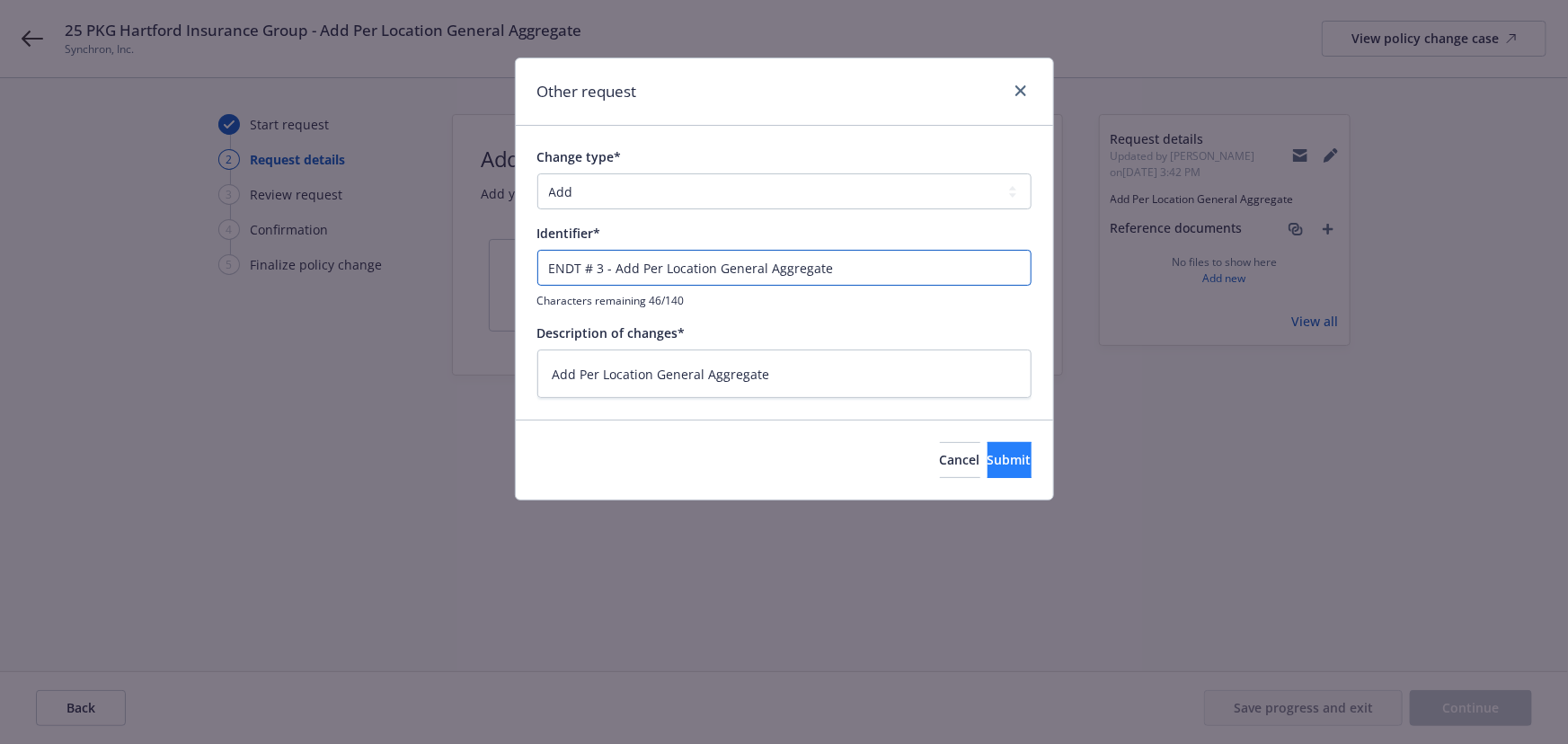
type input "ENDT # 3 - Add Per Location General Aggregate"
click at [987, 456] on span "Submit" at bounding box center [1009, 460] width 44 height 17
type textarea "x"
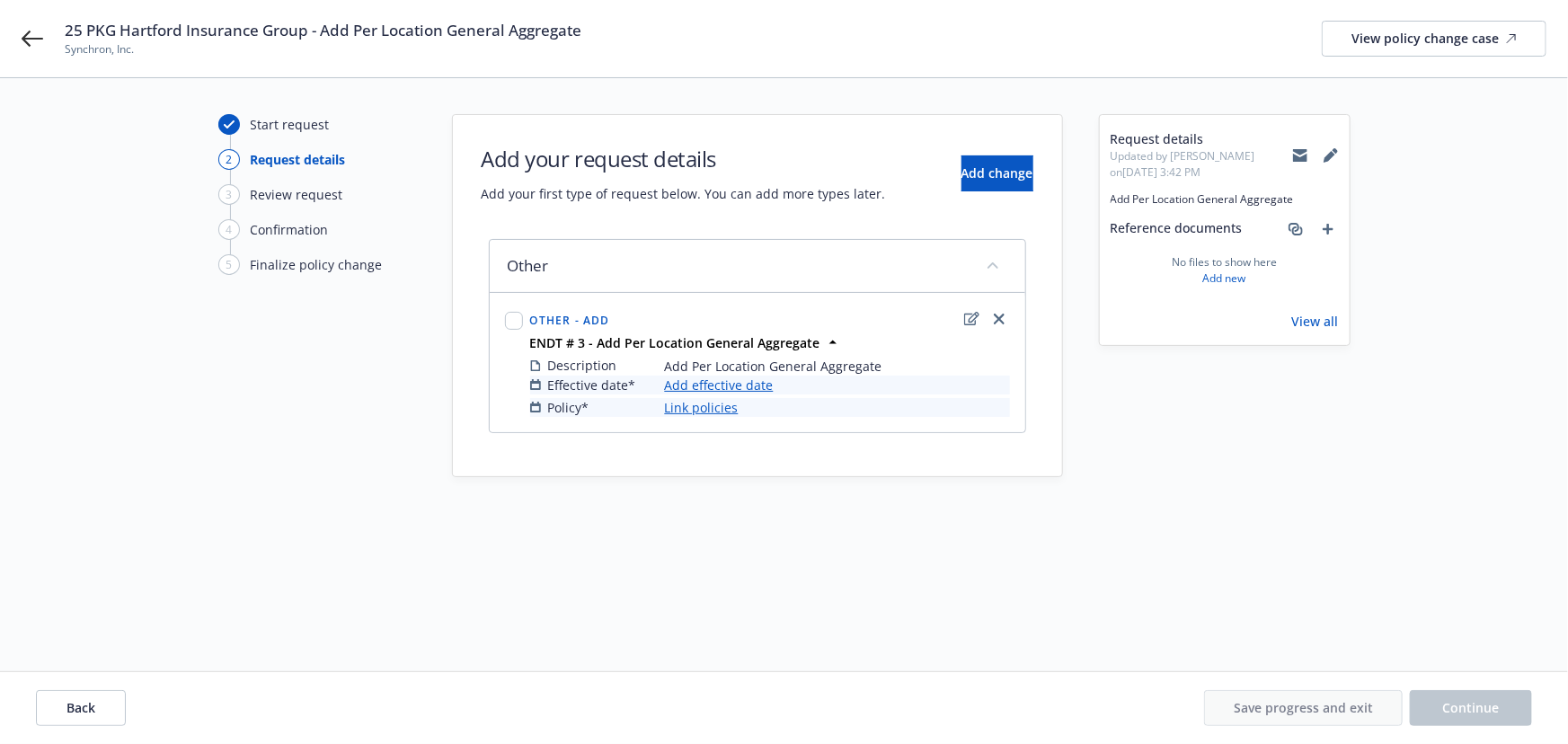
click at [736, 392] on link "Add effective date" at bounding box center [719, 385] width 109 height 19
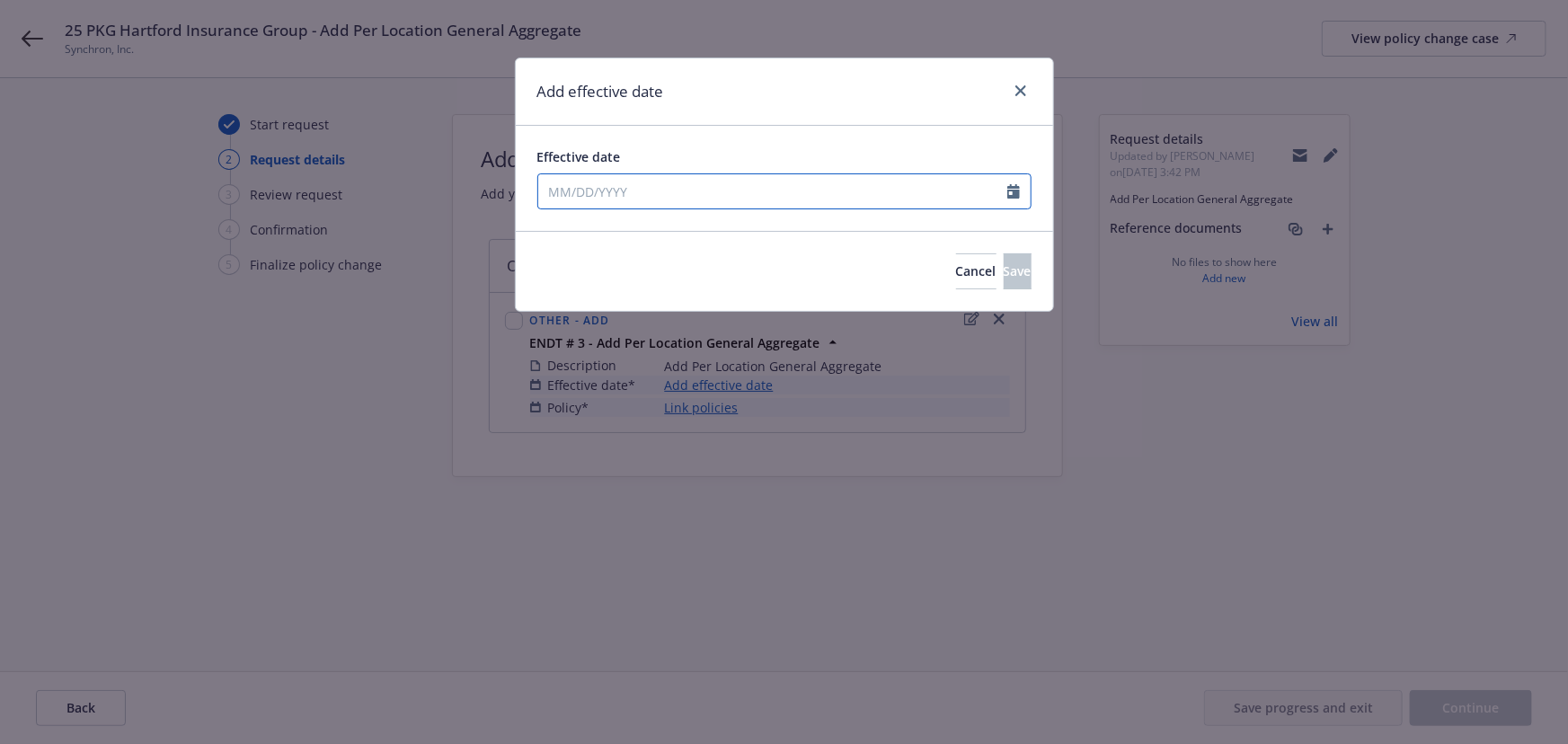
click at [606, 195] on input "Effective date" at bounding box center [773, 192] width 469 height 35
select select "9"
type input "[DATE]"
click at [773, 125] on div "Effective date [DATE] January February March April May June July August Septemb…" at bounding box center [785, 178] width 538 height 105
click at [1004, 273] on span "Save" at bounding box center [1017, 271] width 28 height 17
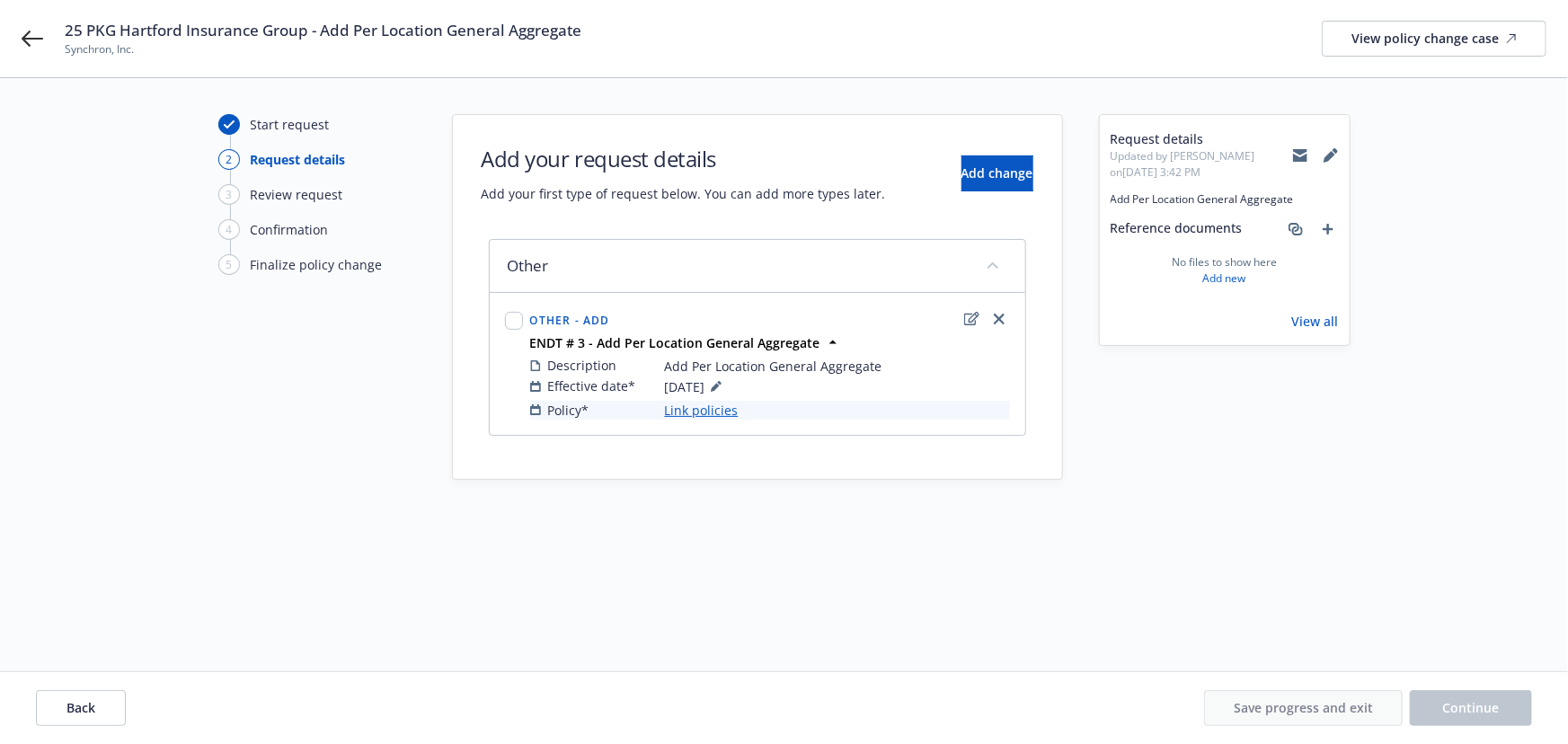
click at [702, 410] on link "Link policies" at bounding box center [701, 410] width 74 height 19
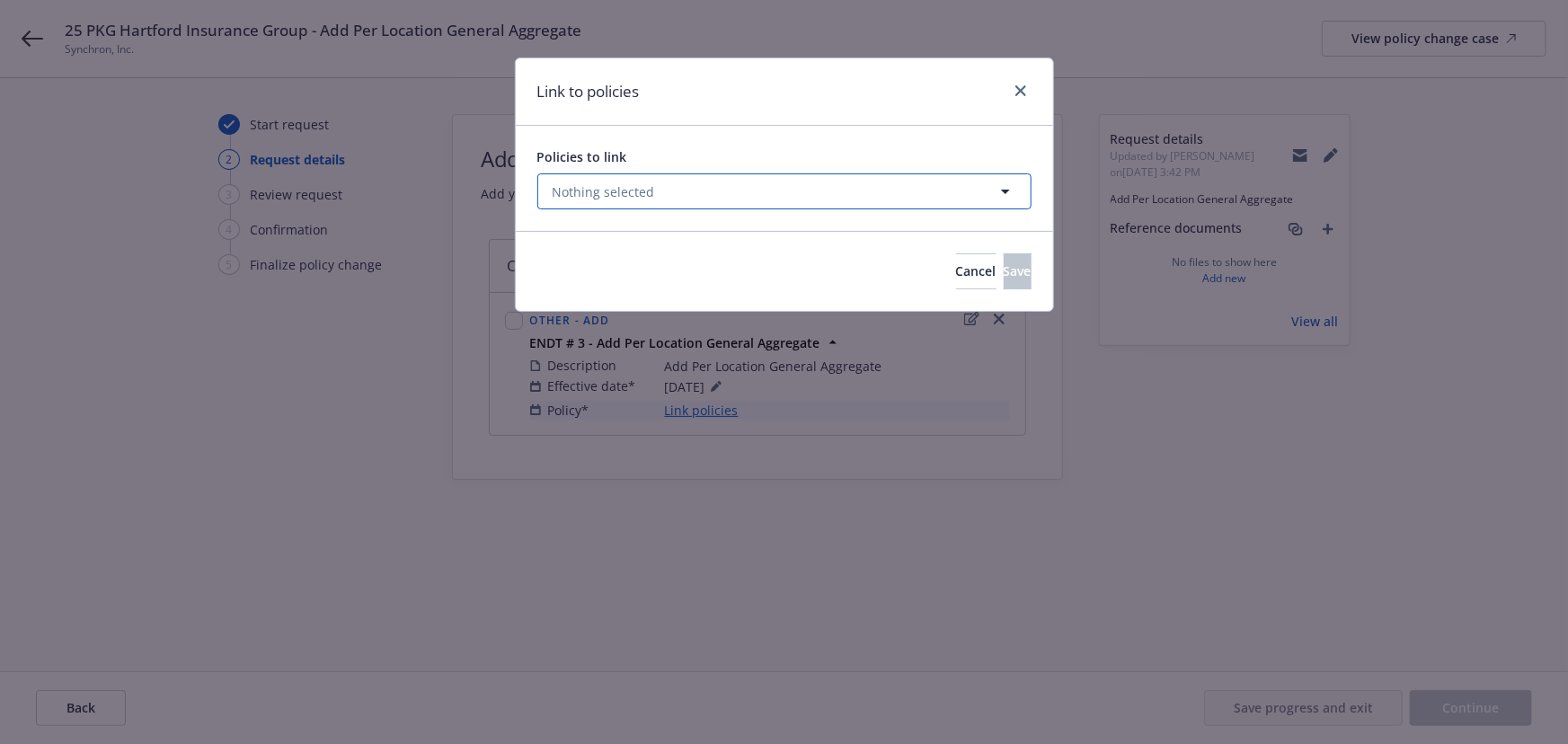
click at [647, 206] on button "Nothing selected" at bounding box center [785, 192] width 494 height 36
select select "ACTIVE"
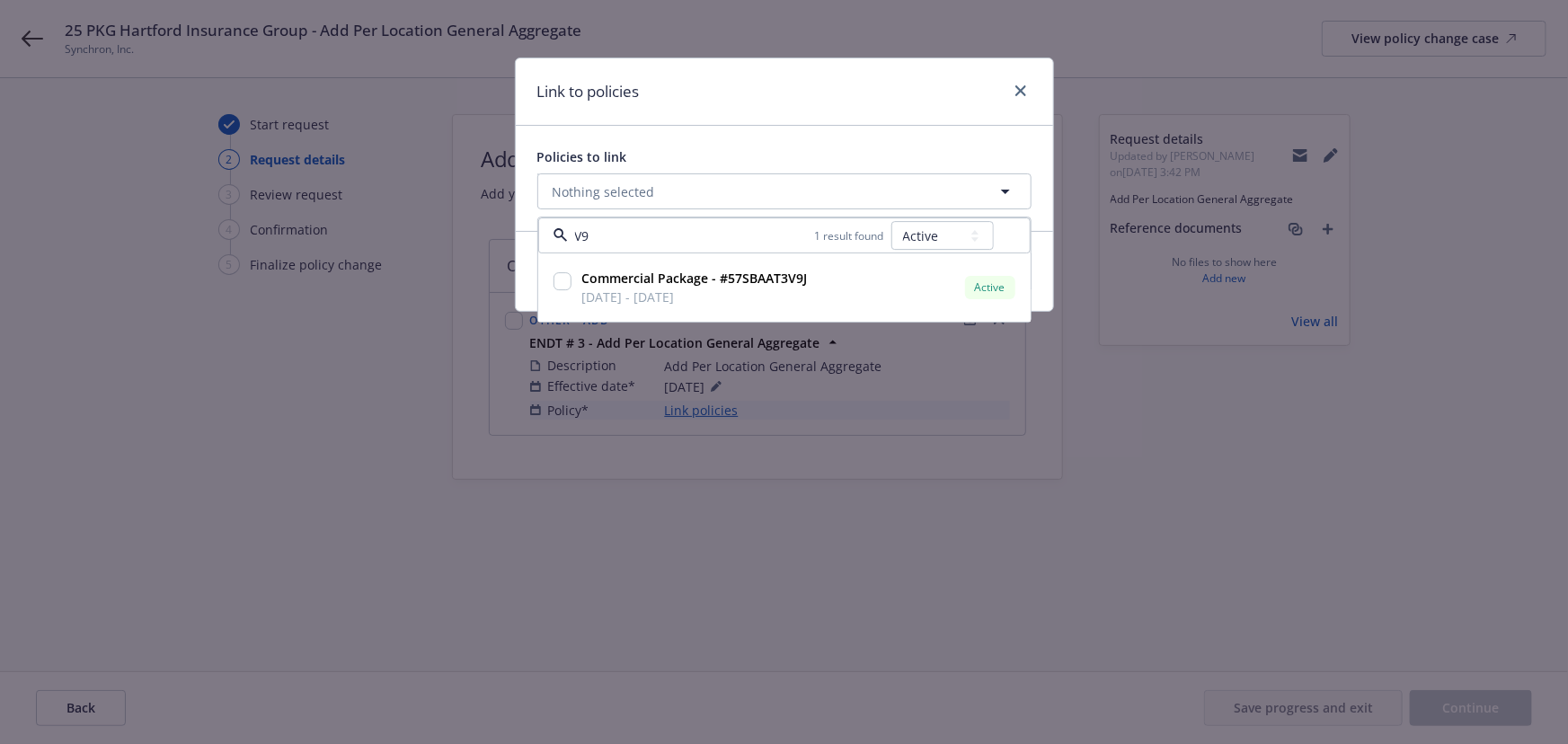
type input "V9J"
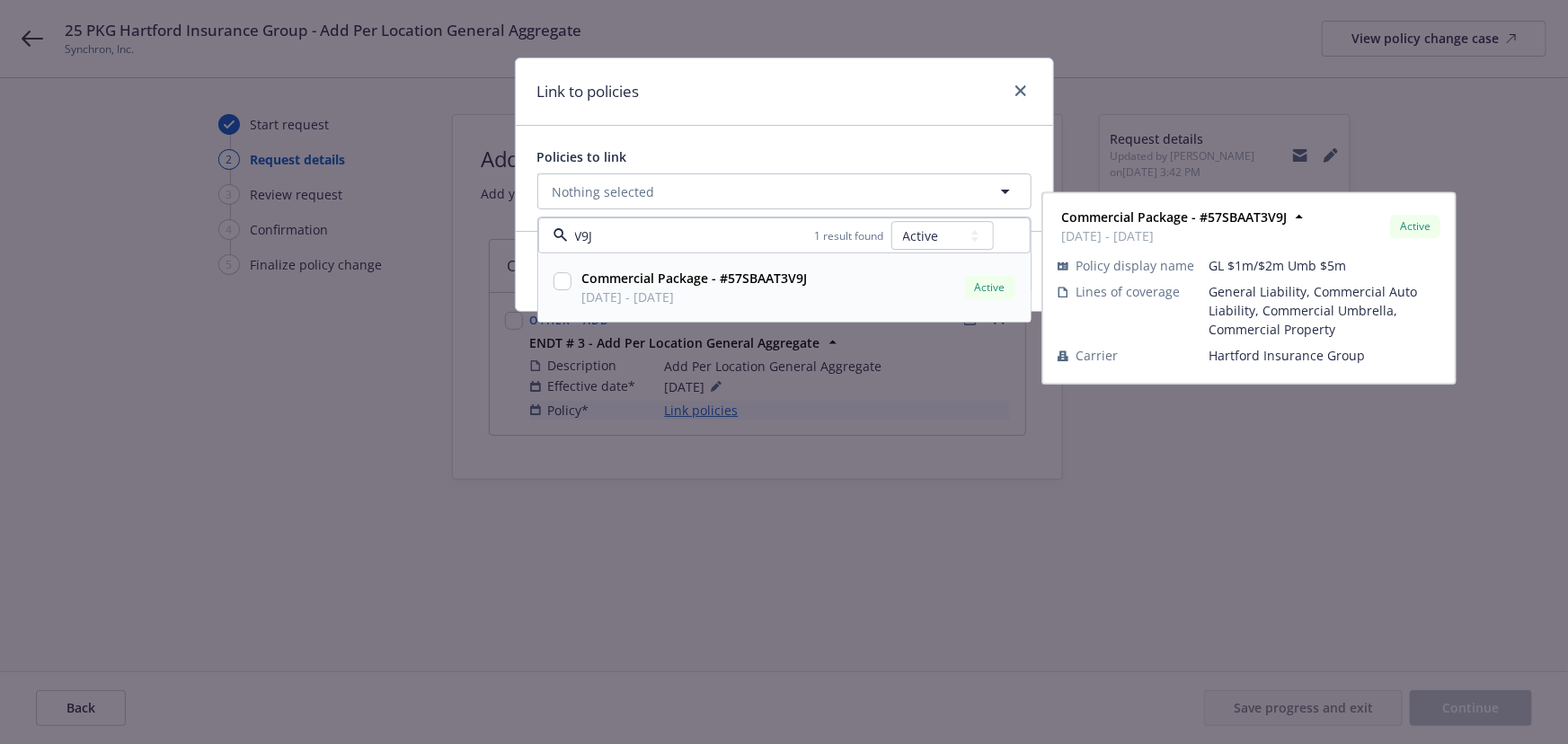
click at [638, 283] on strong "Commercial Package - #57SBAAT3V9J" at bounding box center [695, 279] width 225 height 17
checkbox input "true"
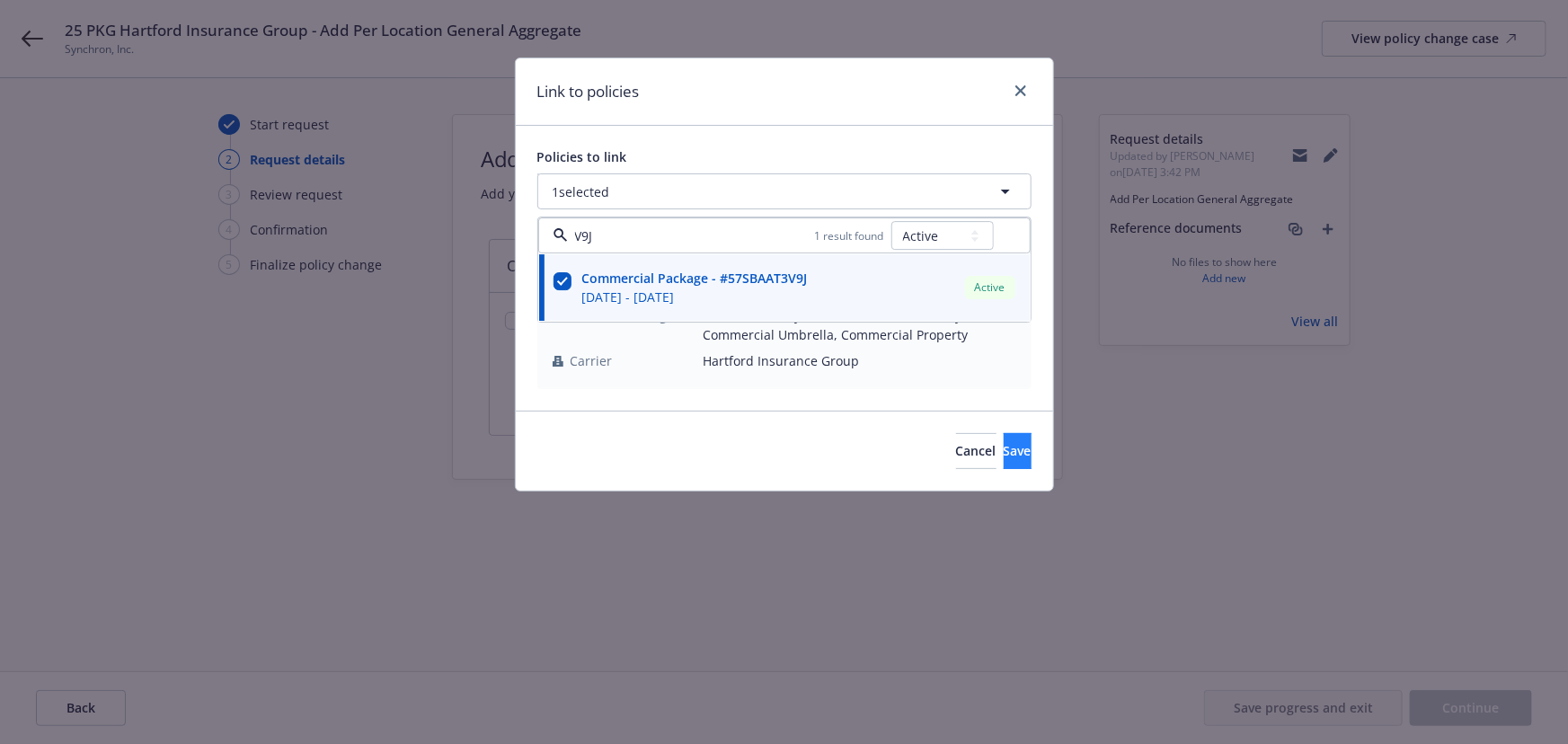
type input "V9J"
click at [1004, 448] on button "Save" at bounding box center [1017, 451] width 28 height 36
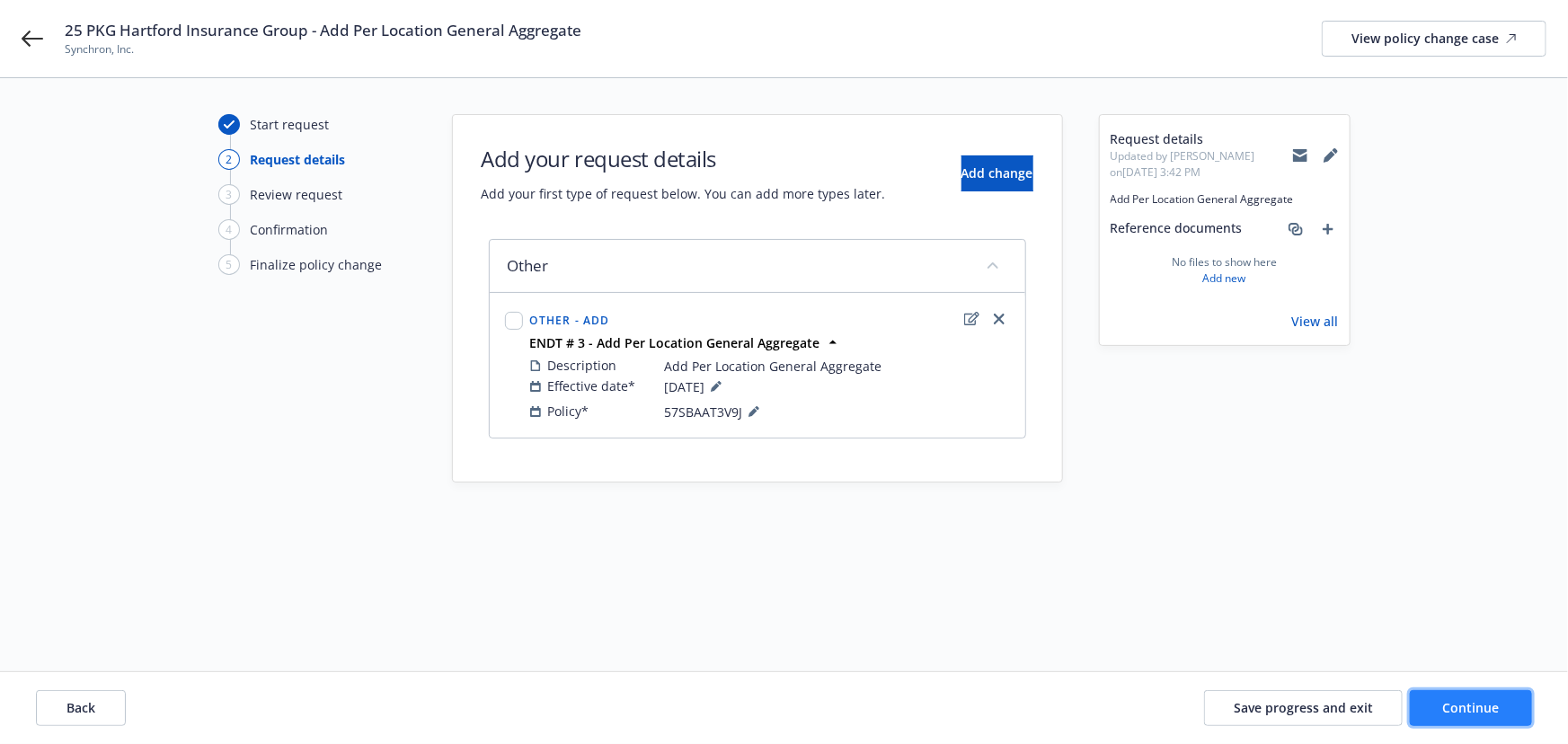
click at [1454, 716] on span "Continue" at bounding box center [1472, 708] width 56 height 17
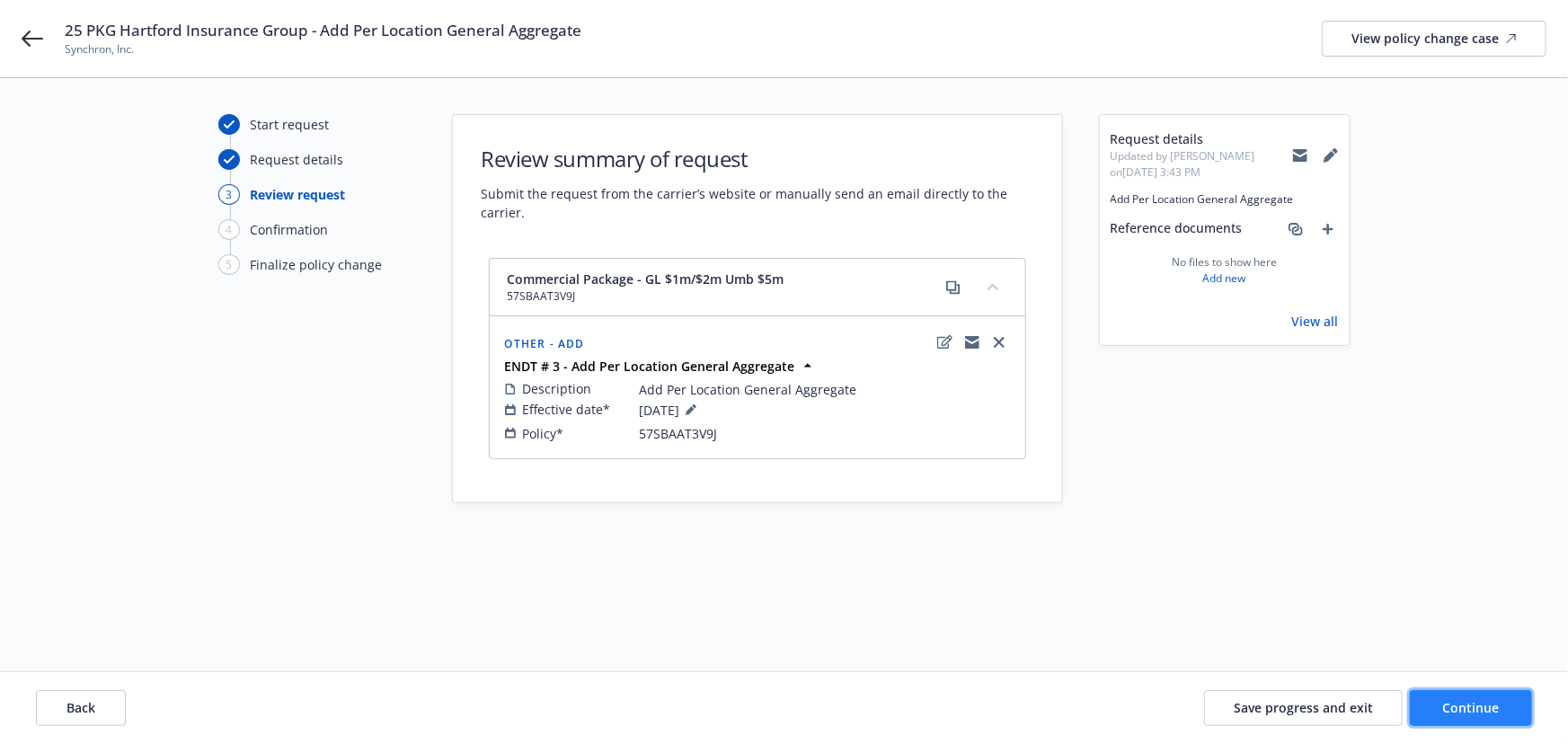
click at [1476, 719] on button "Continue" at bounding box center [1471, 709] width 123 height 36
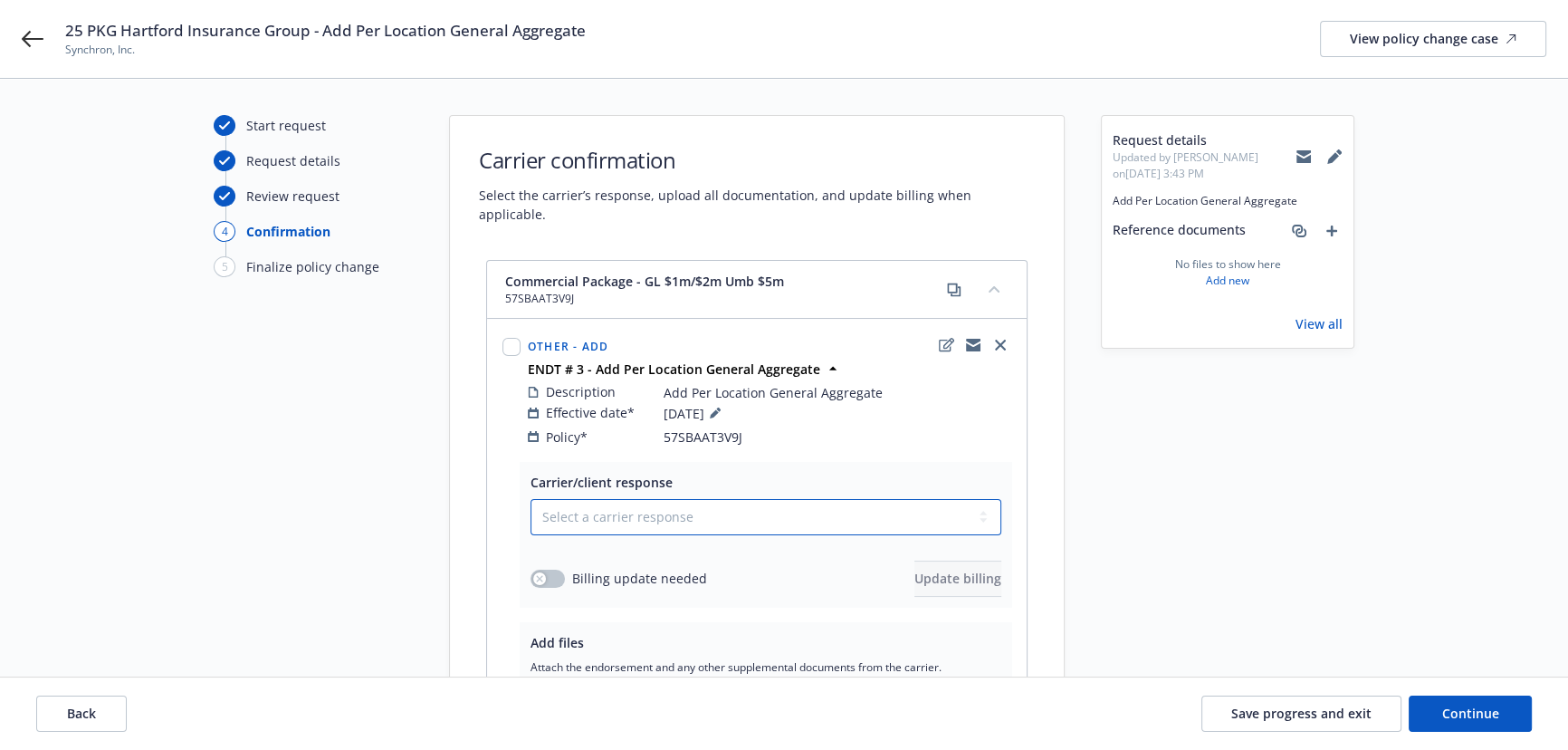
drag, startPoint x: 733, startPoint y: 489, endPoint x: 688, endPoint y: 513, distance: 51.0
click at [733, 499] on select "Select a carrier response Accepted Accepted with revision No endorsement needed…" at bounding box center [766, 517] width 470 height 37
select select "ACCEPTED"
click at [531, 499] on select "Select a carrier response Accepted Accepted with revision No endorsement needed…" at bounding box center [766, 517] width 470 height 37
click at [556, 570] on button "button" at bounding box center [548, 579] width 35 height 18
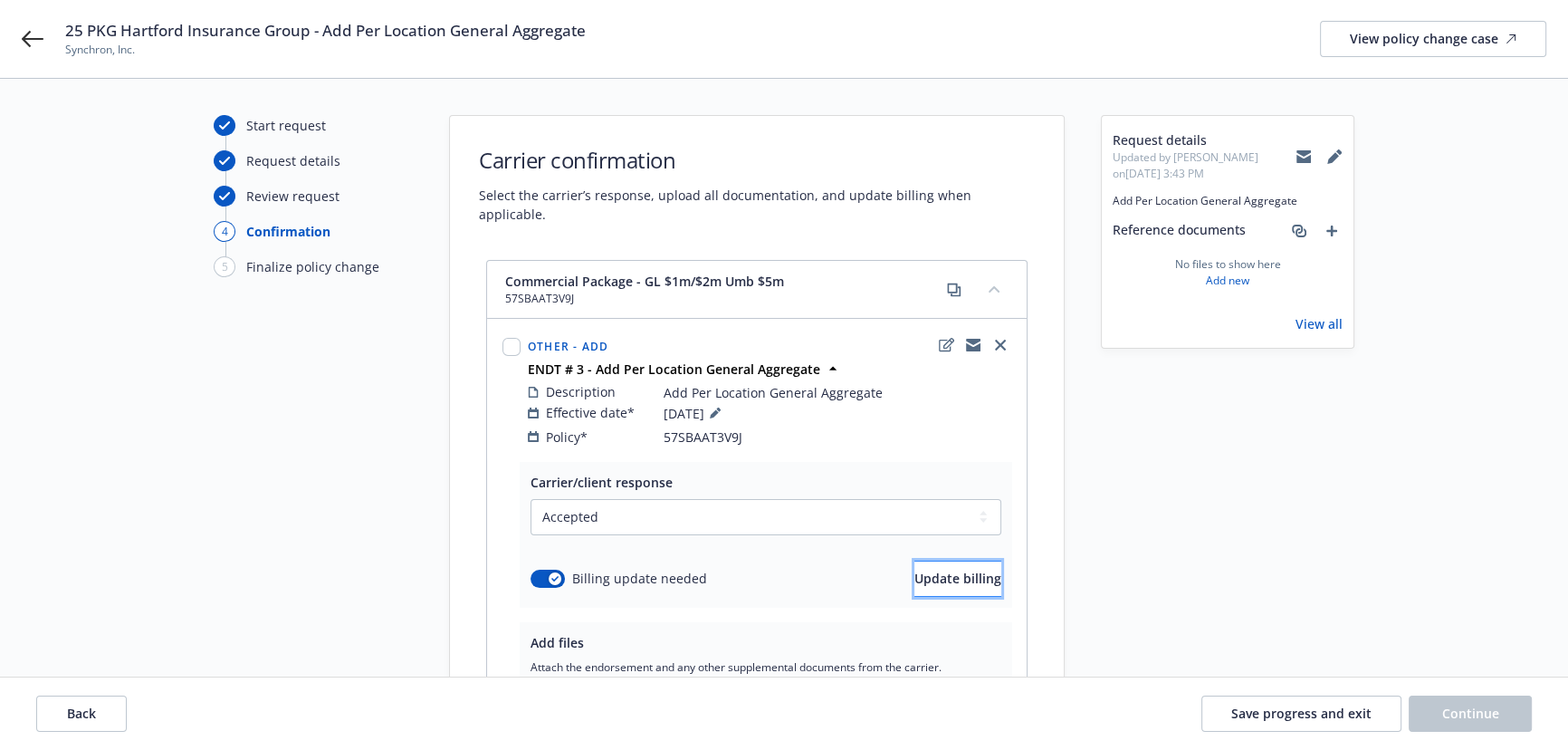
click at [914, 570] on span "Update billing" at bounding box center [957, 578] width 87 height 17
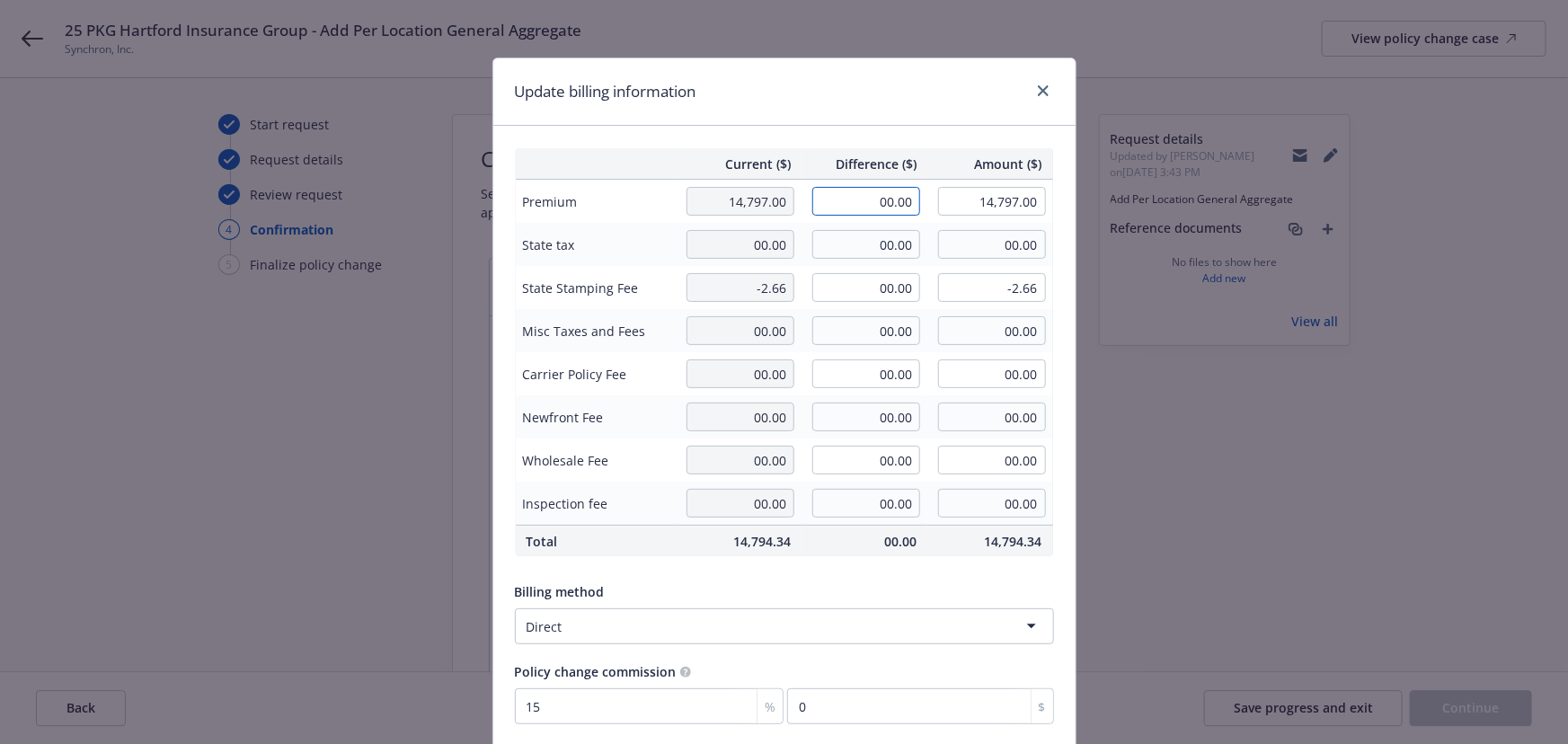
drag, startPoint x: 844, startPoint y: 203, endPoint x: 1025, endPoint y: 217, distance: 181.5
click at [1025, 217] on tr "Premium 14,797.00 00.00 14,797.00" at bounding box center [784, 202] width 539 height 44
type input "18.00"
type input "14,815.00"
type input "2.7"
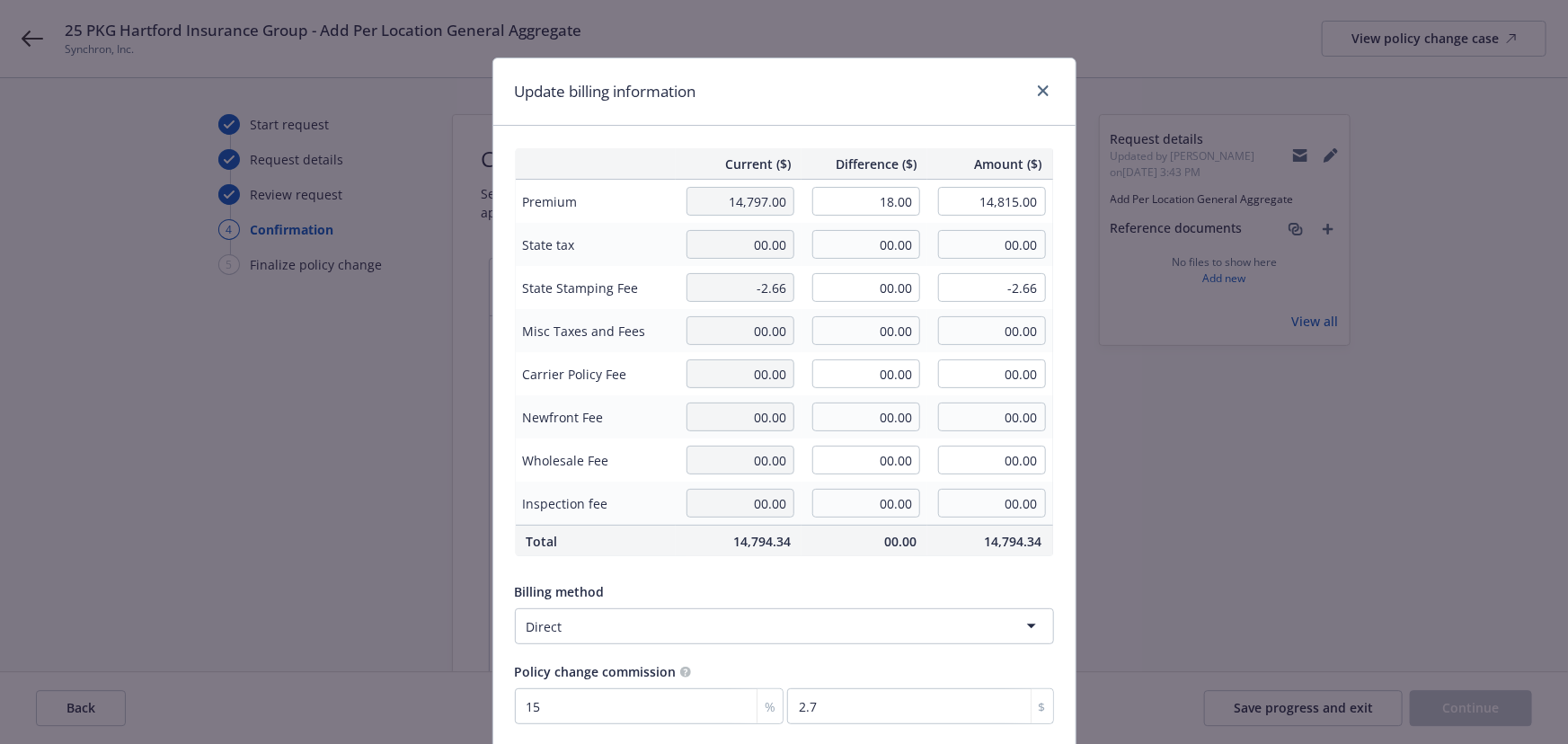
click at [846, 85] on div "Update billing information" at bounding box center [784, 92] width 582 height 67
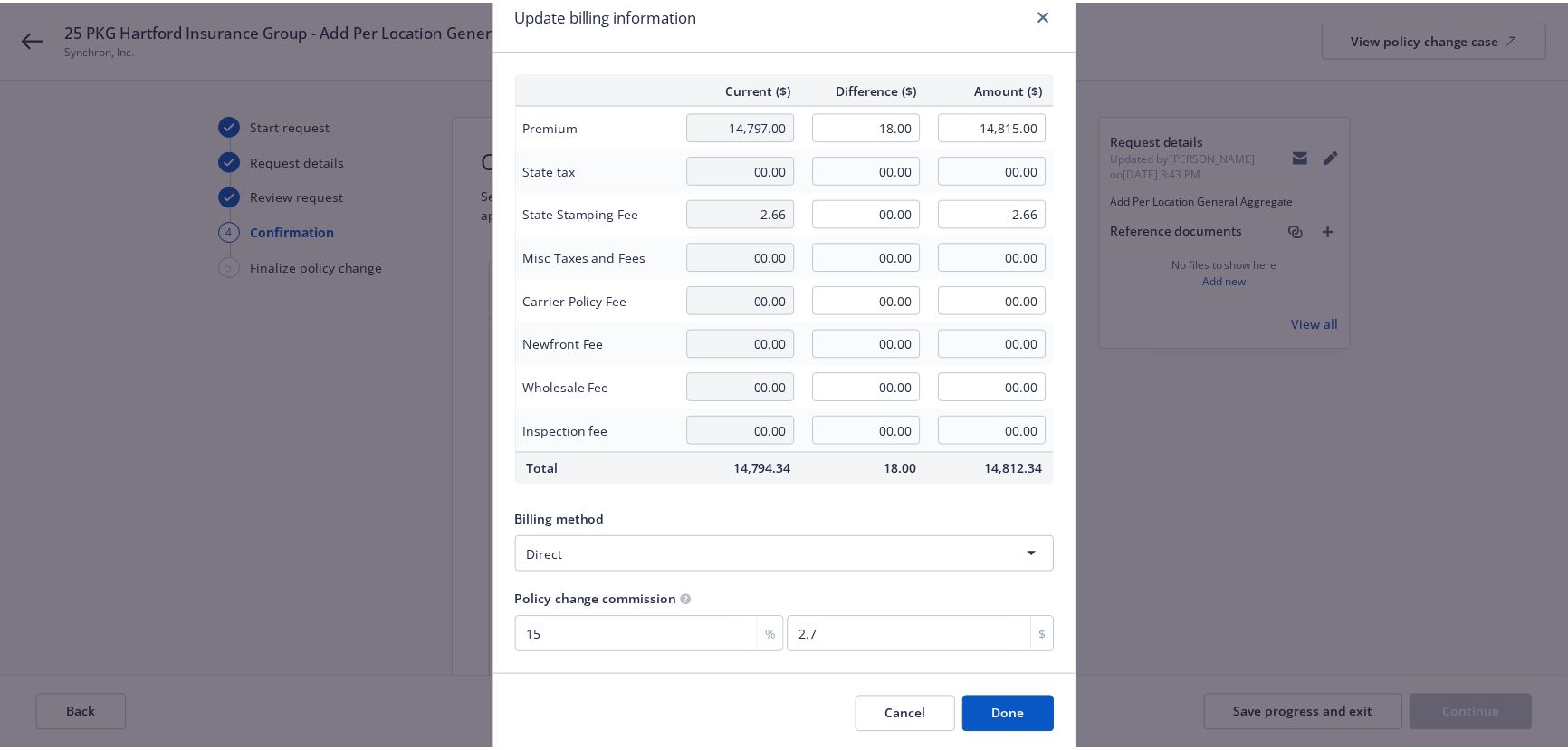
scroll to position [140, 0]
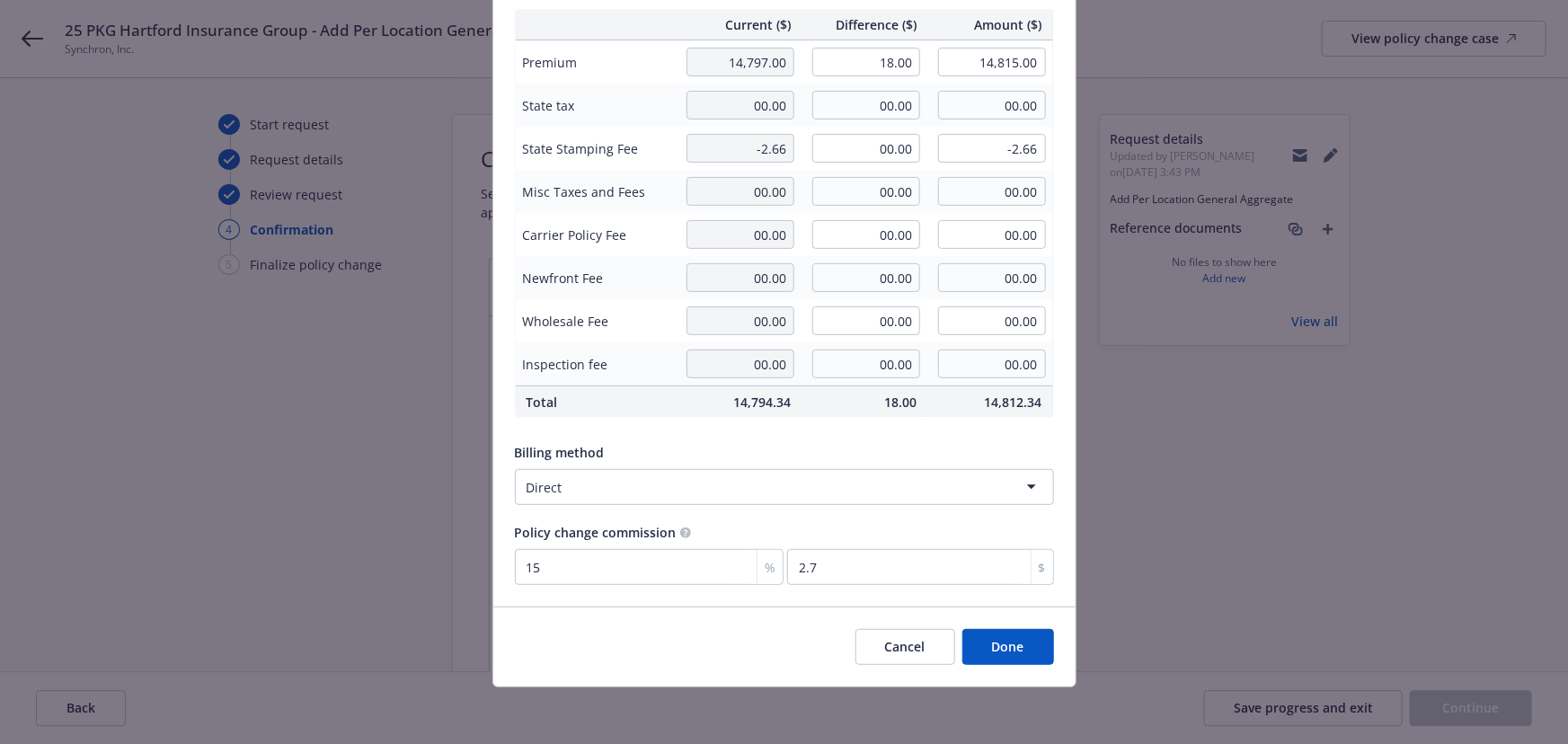
click at [992, 640] on button "Done" at bounding box center [1007, 647] width 92 height 36
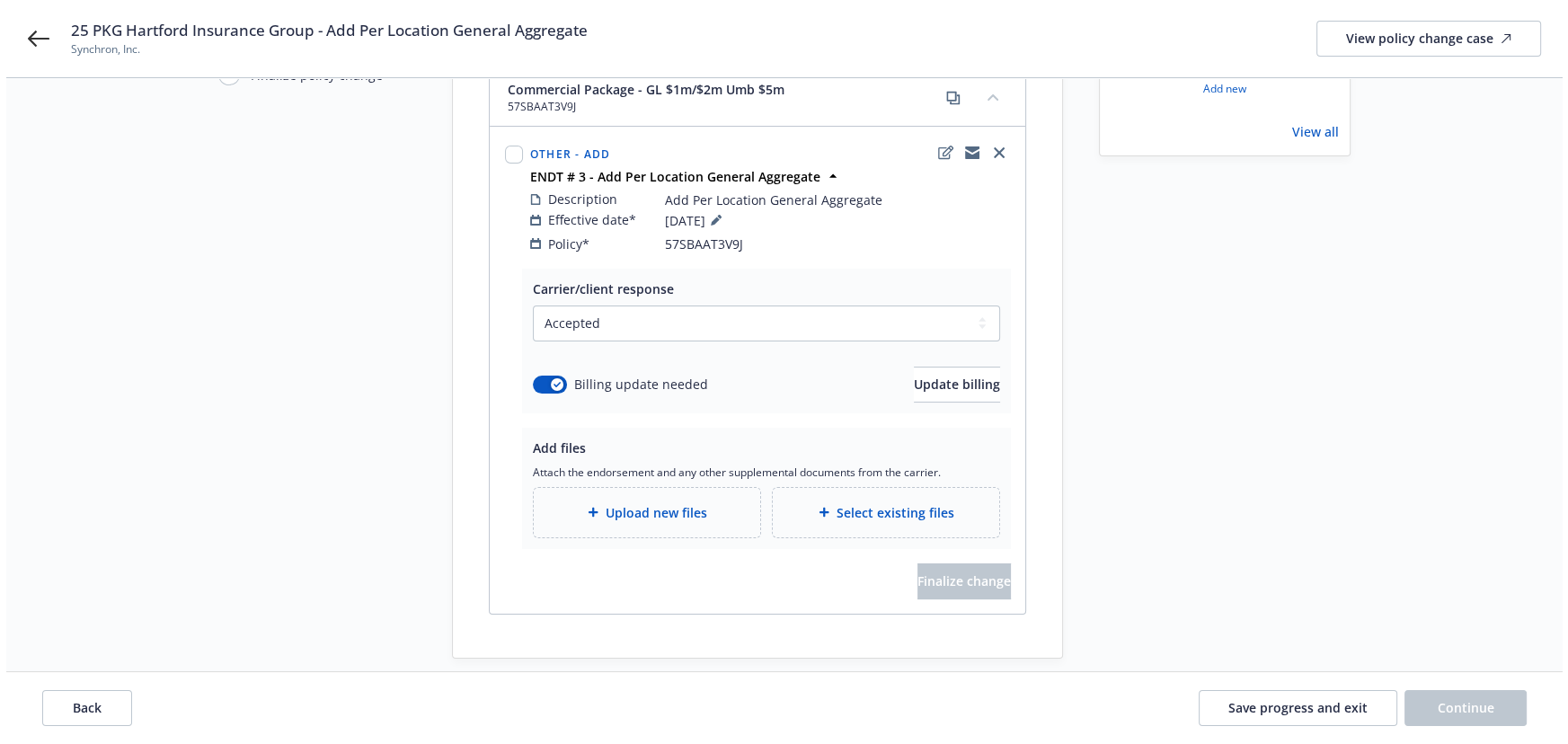
scroll to position [193, 0]
drag, startPoint x: 587, startPoint y: 35, endPoint x: 323, endPoint y: 36, distance: 264.0
click at [323, 36] on div "25 PKG Hartford Insurance Group - Add Per Location General Aggregate Synchron, …" at bounding box center [799, 39] width 1470 height 38
copy span "Add Per Location General Aggregate"
click at [683, 512] on div "Upload new files" at bounding box center [640, 510] width 226 height 49
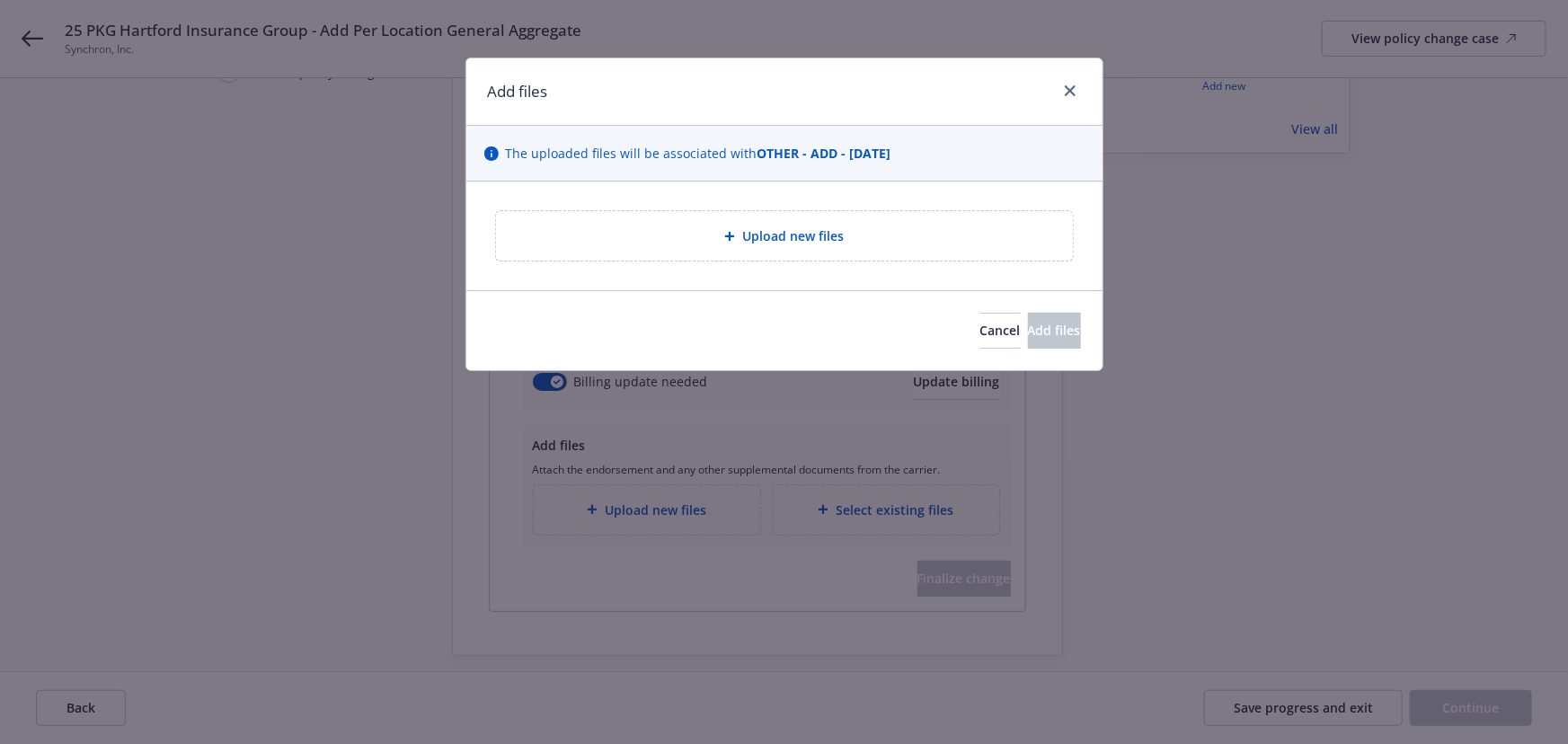
click at [705, 229] on div "Upload new files" at bounding box center [784, 235] width 548 height 21
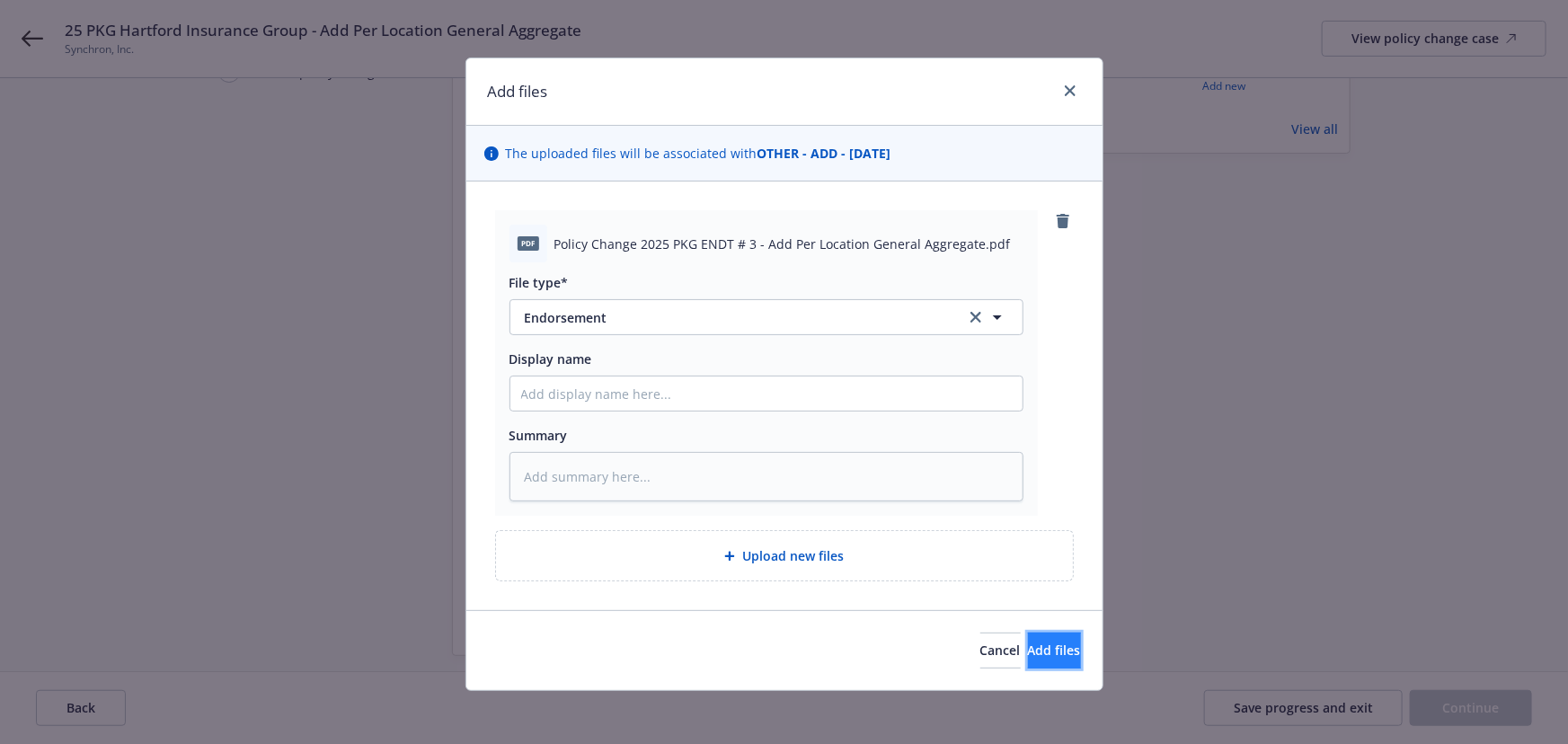
click at [1028, 638] on button "Add files" at bounding box center [1055, 650] width 53 height 36
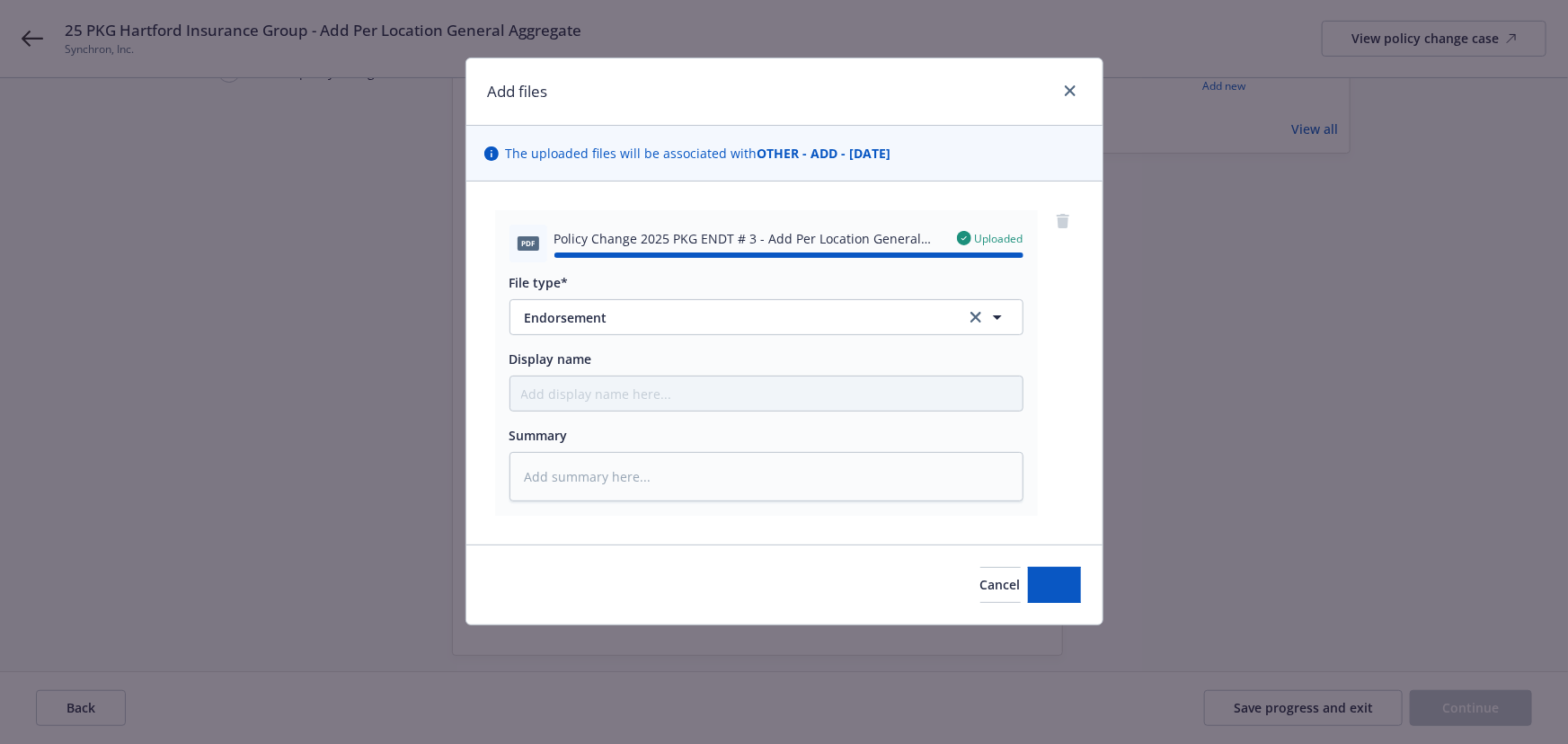
type textarea "x"
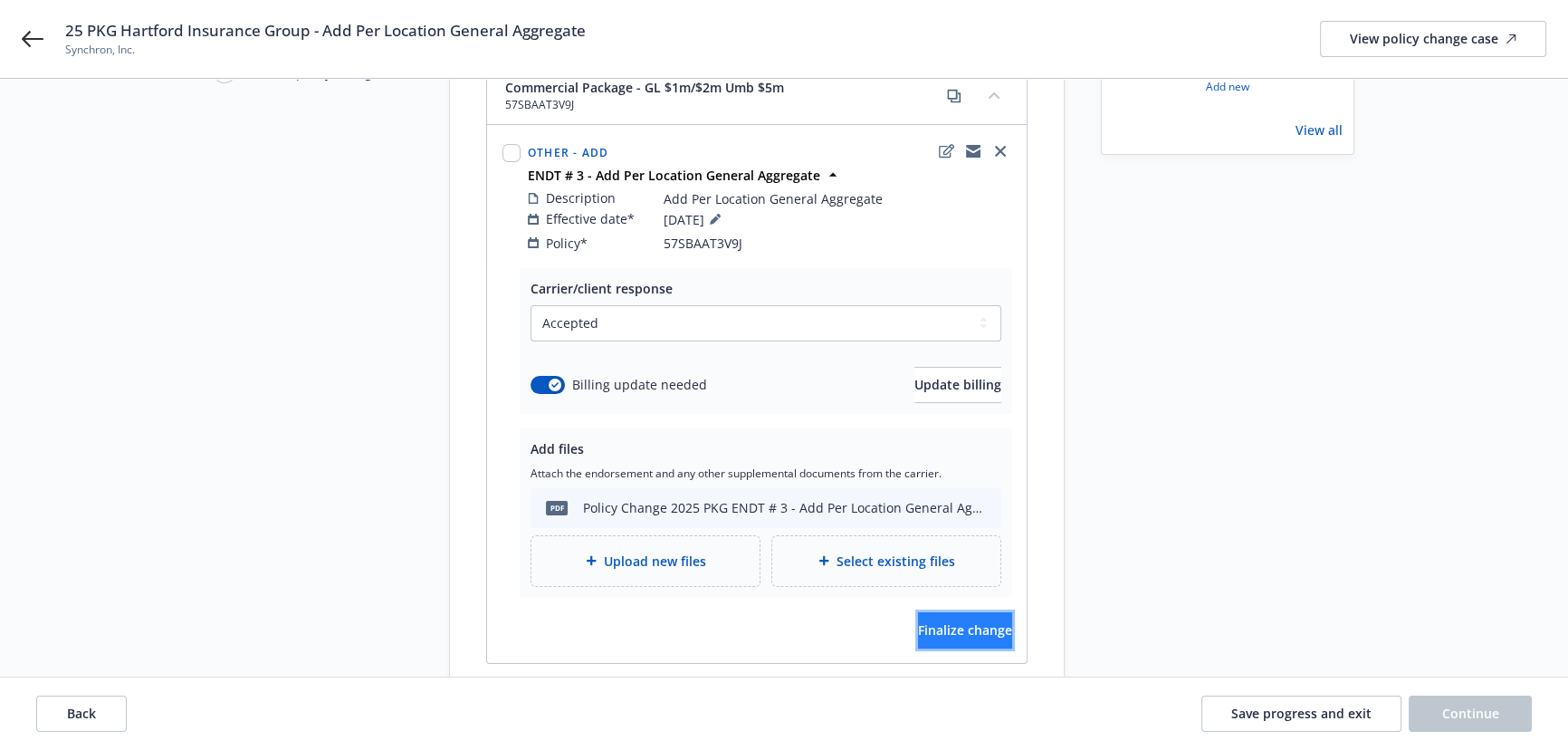
click at [939, 621] on button "Finalize change" at bounding box center [965, 631] width 94 height 37
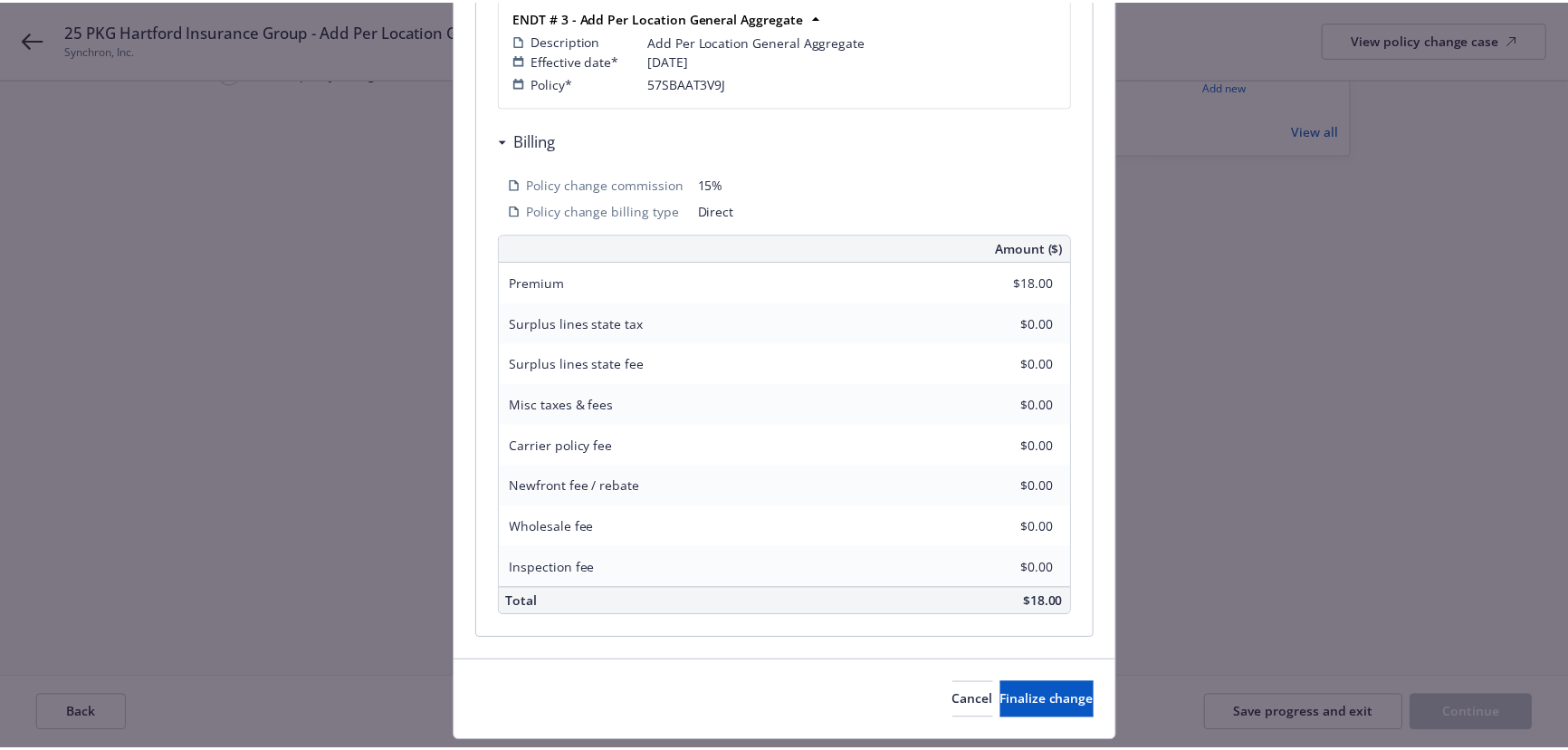
scroll to position [473, 0]
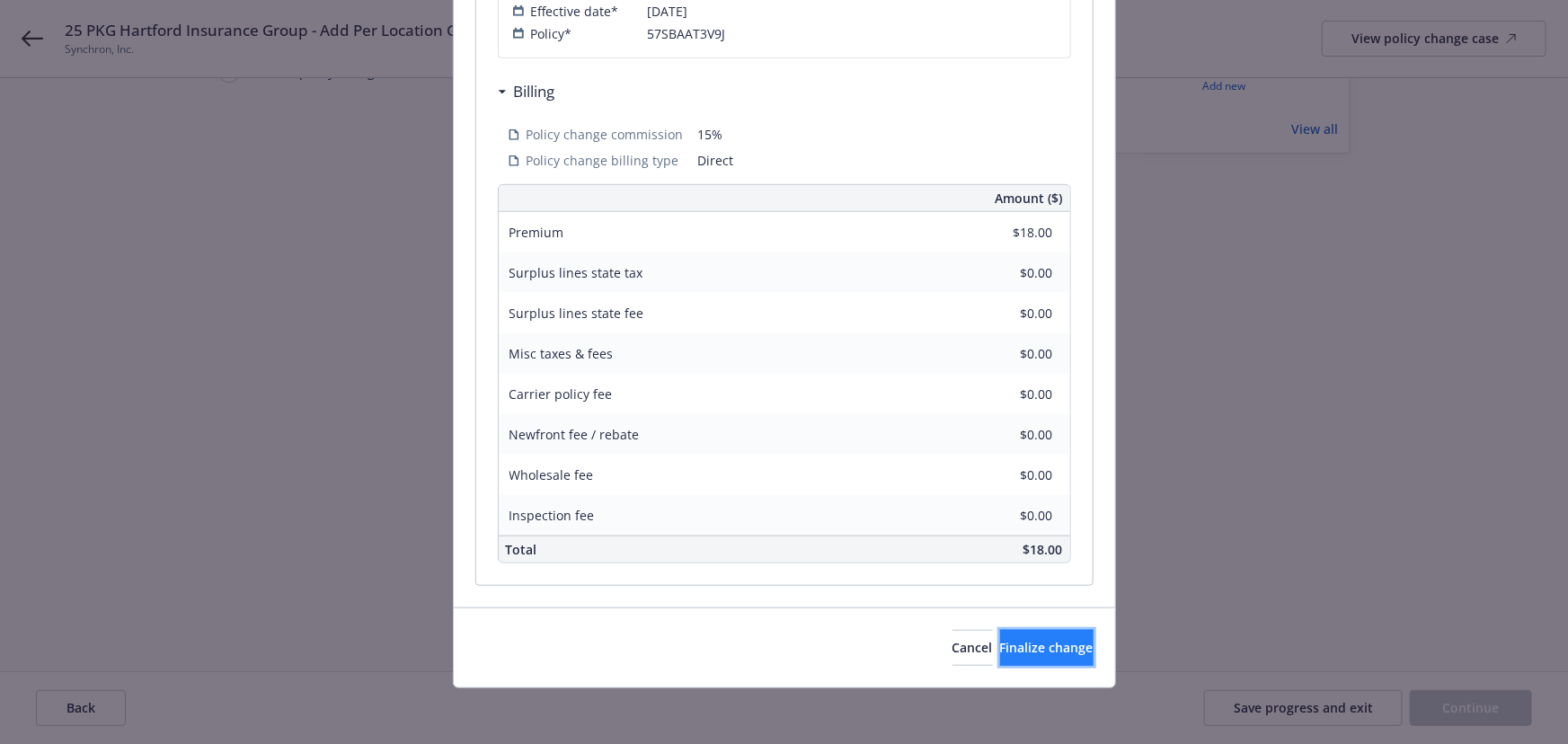
click at [1014, 647] on span "Finalize change" at bounding box center [1047, 647] width 94 height 17
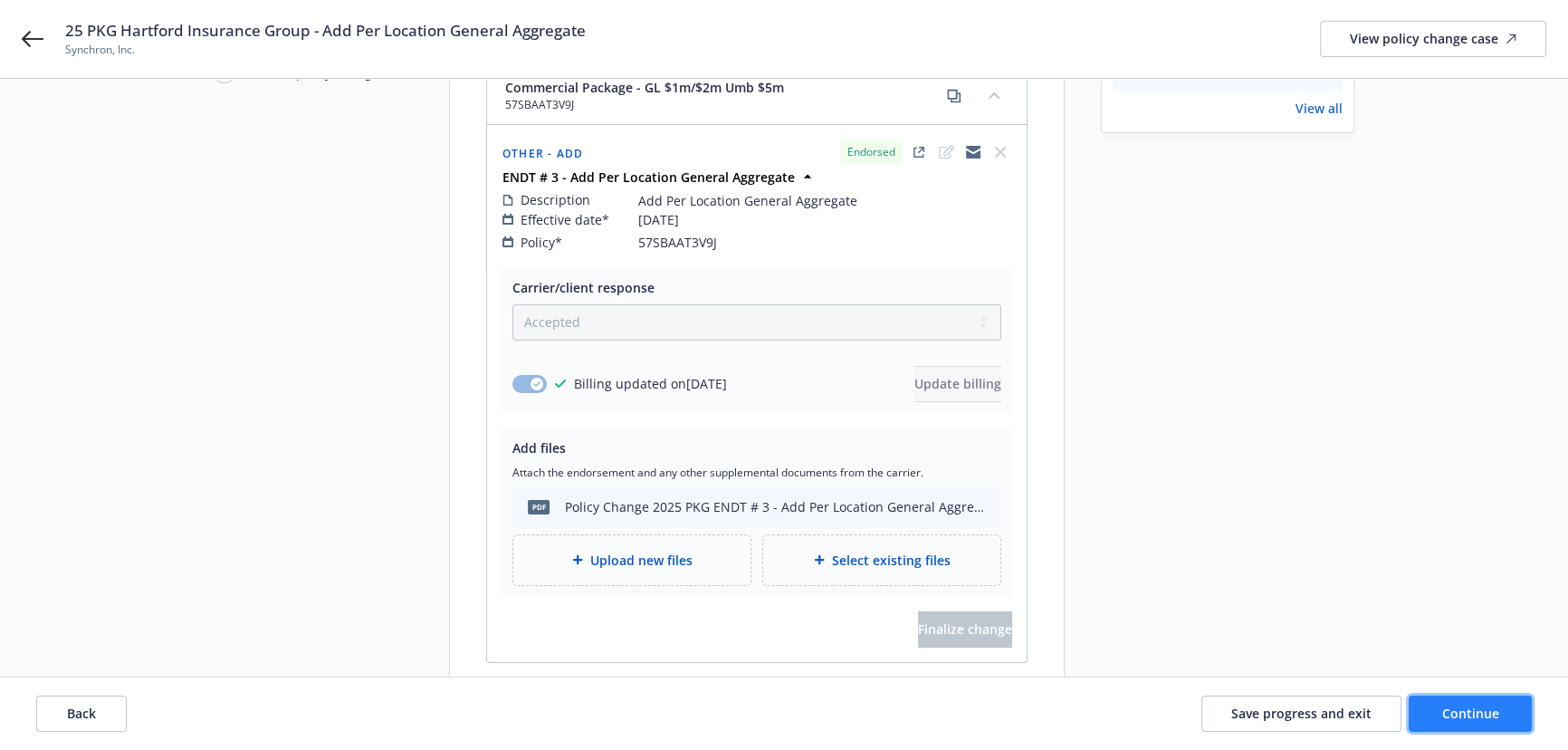
click at [1476, 716] on span "Continue" at bounding box center [1471, 713] width 57 height 17
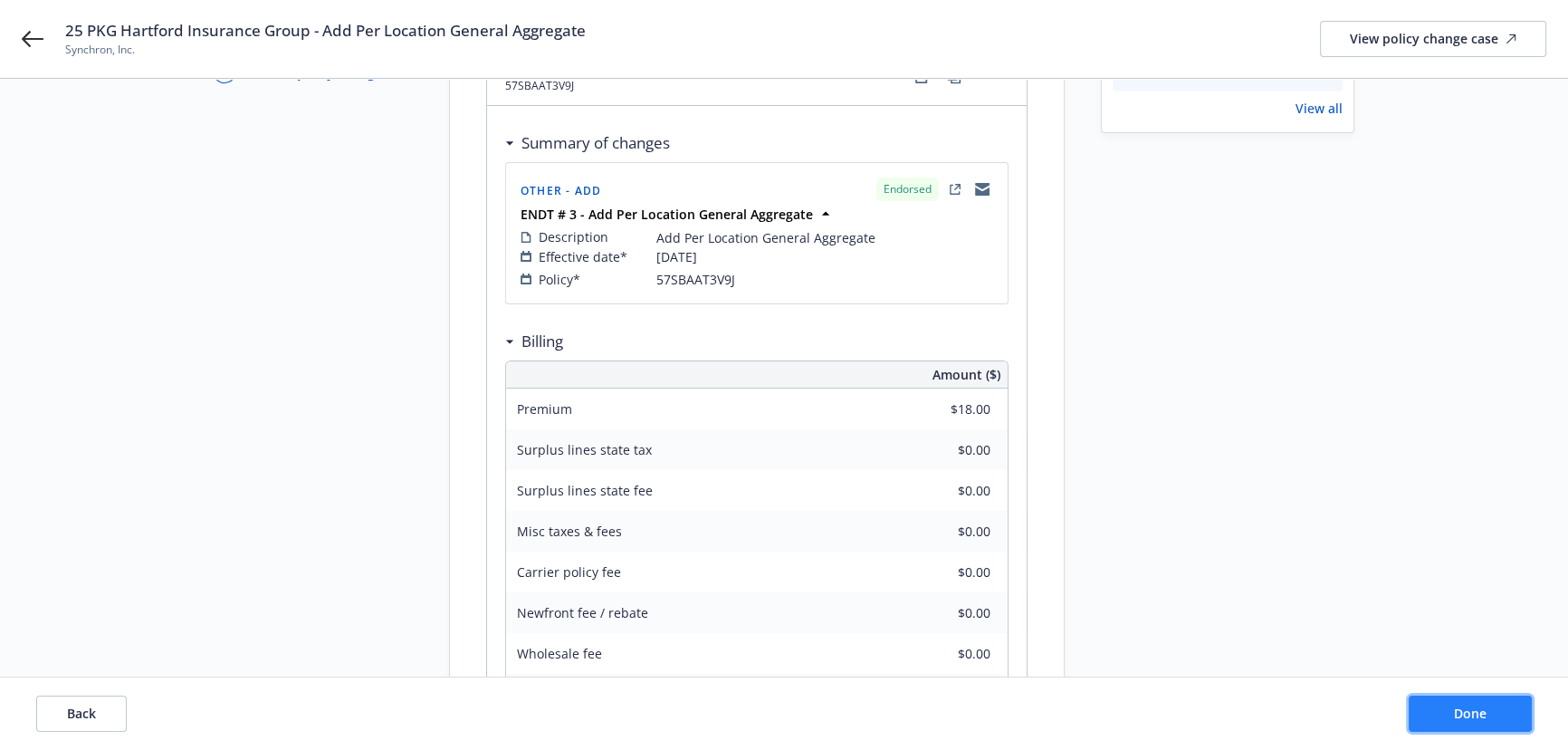
click at [1447, 718] on button "Done" at bounding box center [1470, 714] width 124 height 37
click at [1413, 40] on div "View policy change case" at bounding box center [1433, 39] width 167 height 35
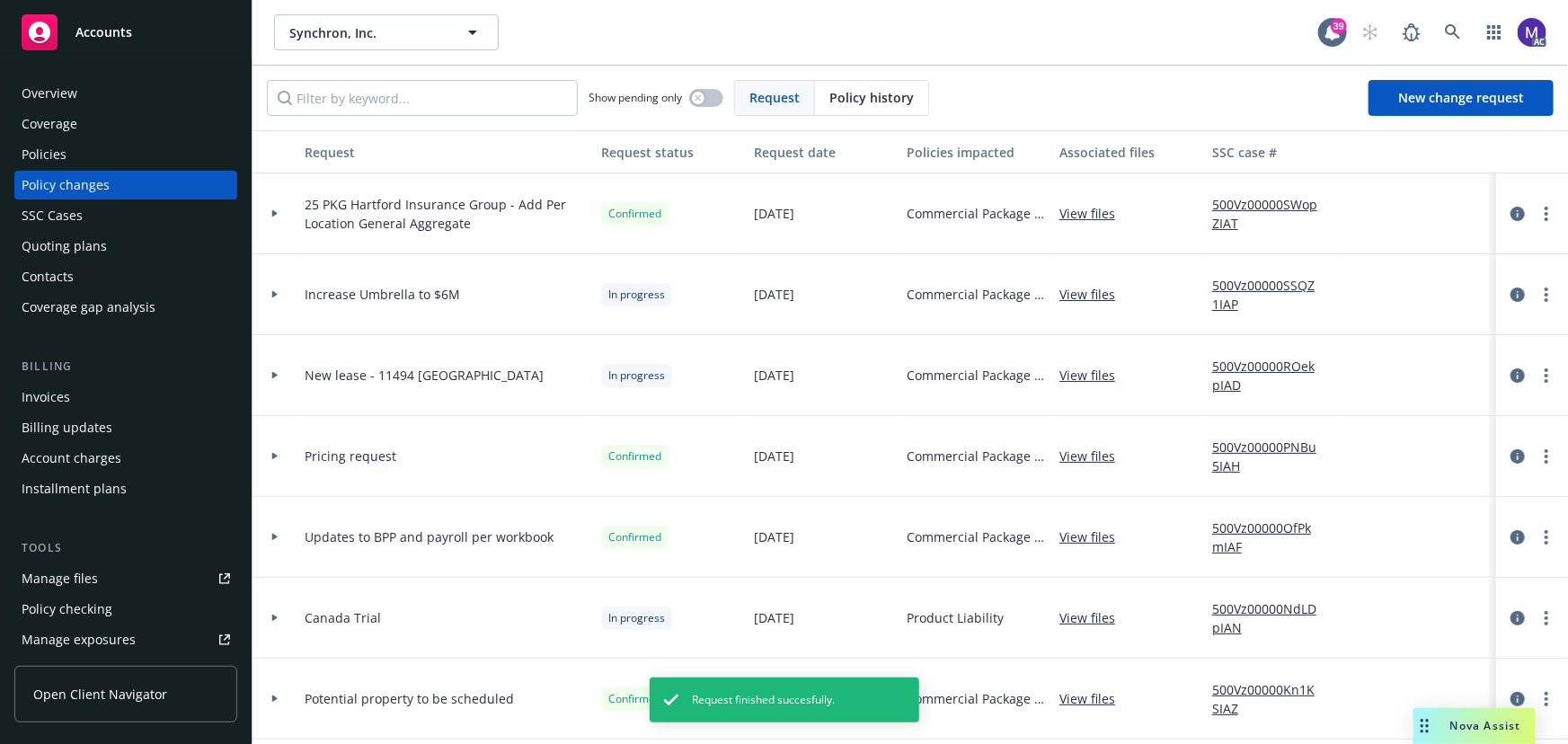
click at [287, 389] on div at bounding box center [274, 375] width 45 height 81
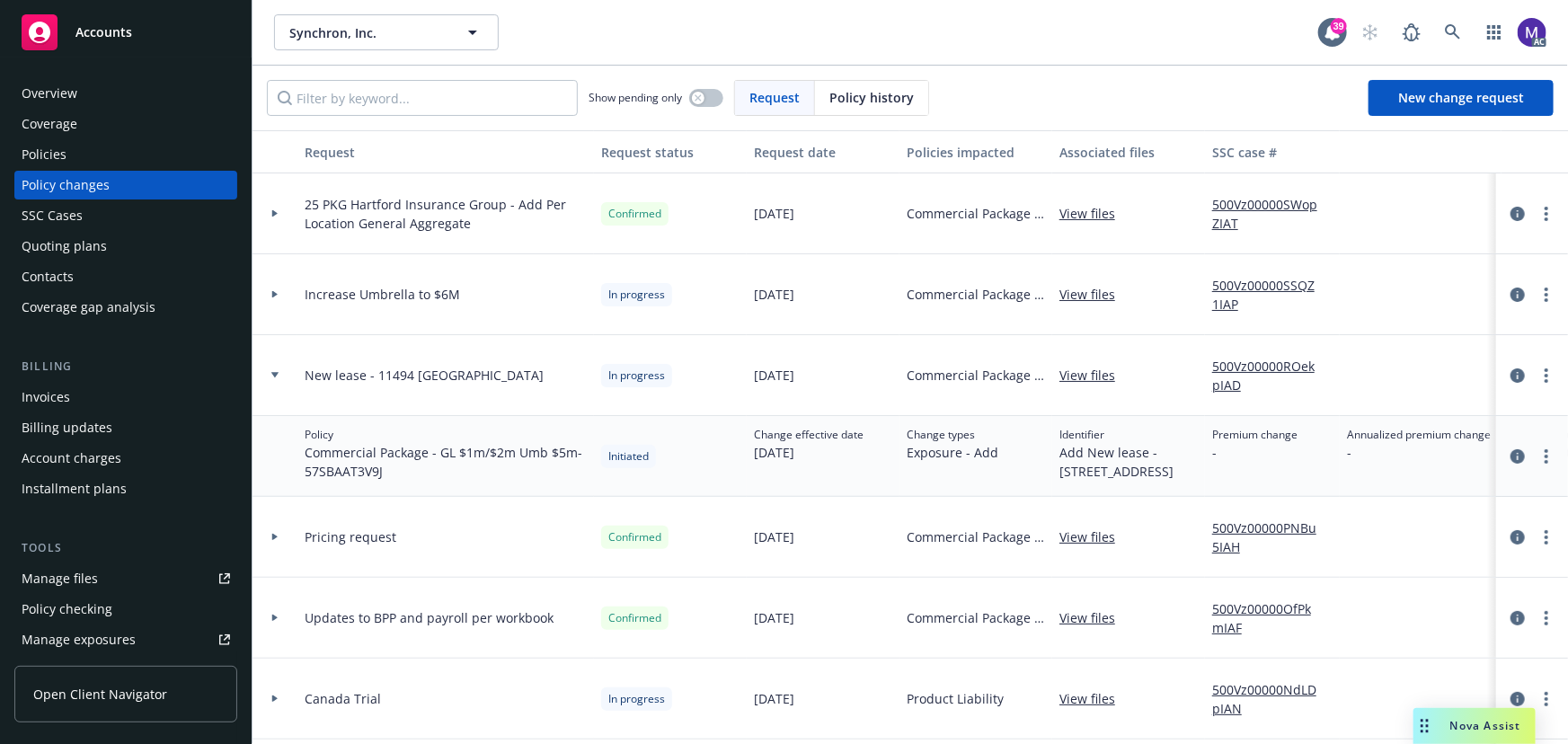
click at [287, 389] on div at bounding box center [274, 375] width 45 height 81
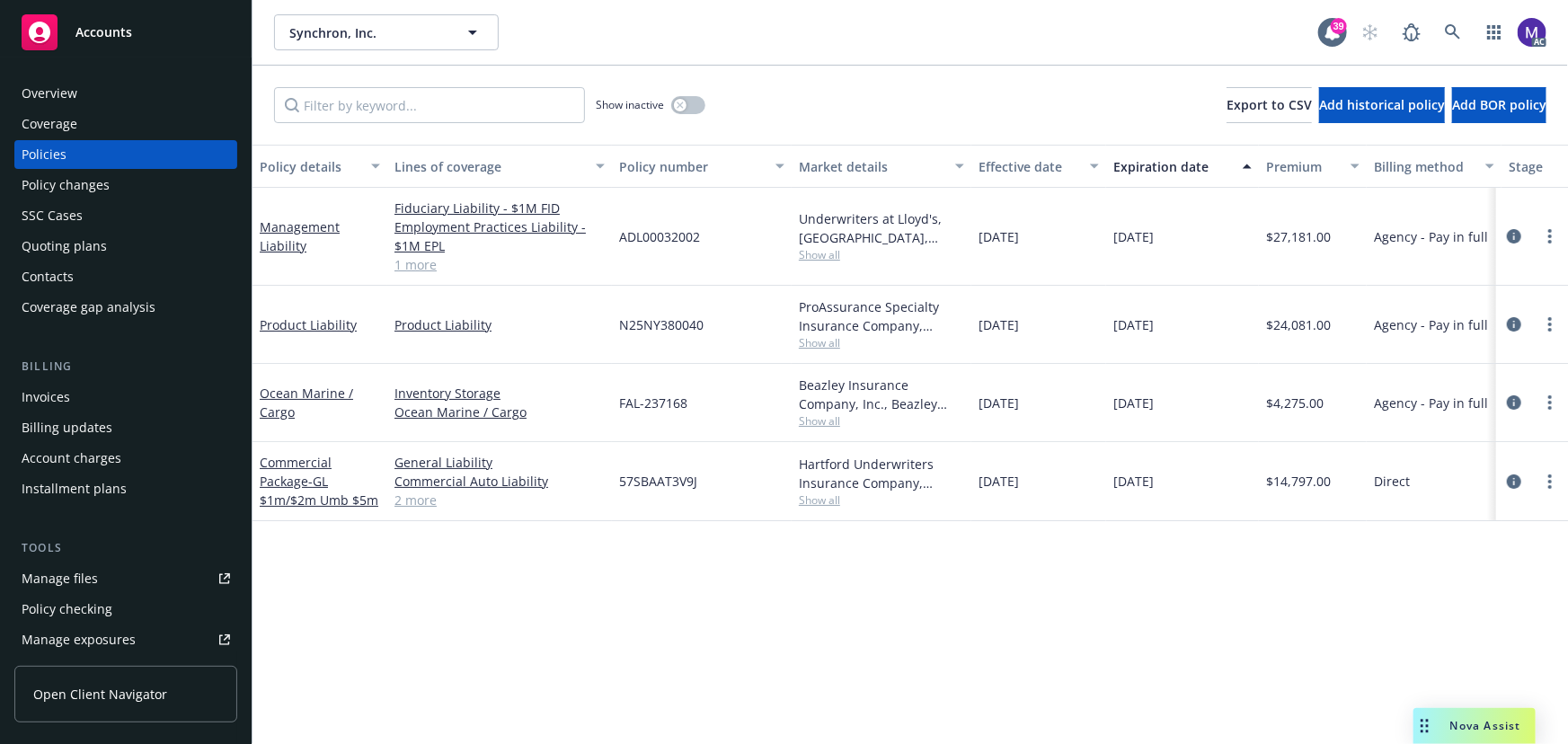
click at [85, 220] on div "SSC Cases" at bounding box center [126, 216] width 209 height 29
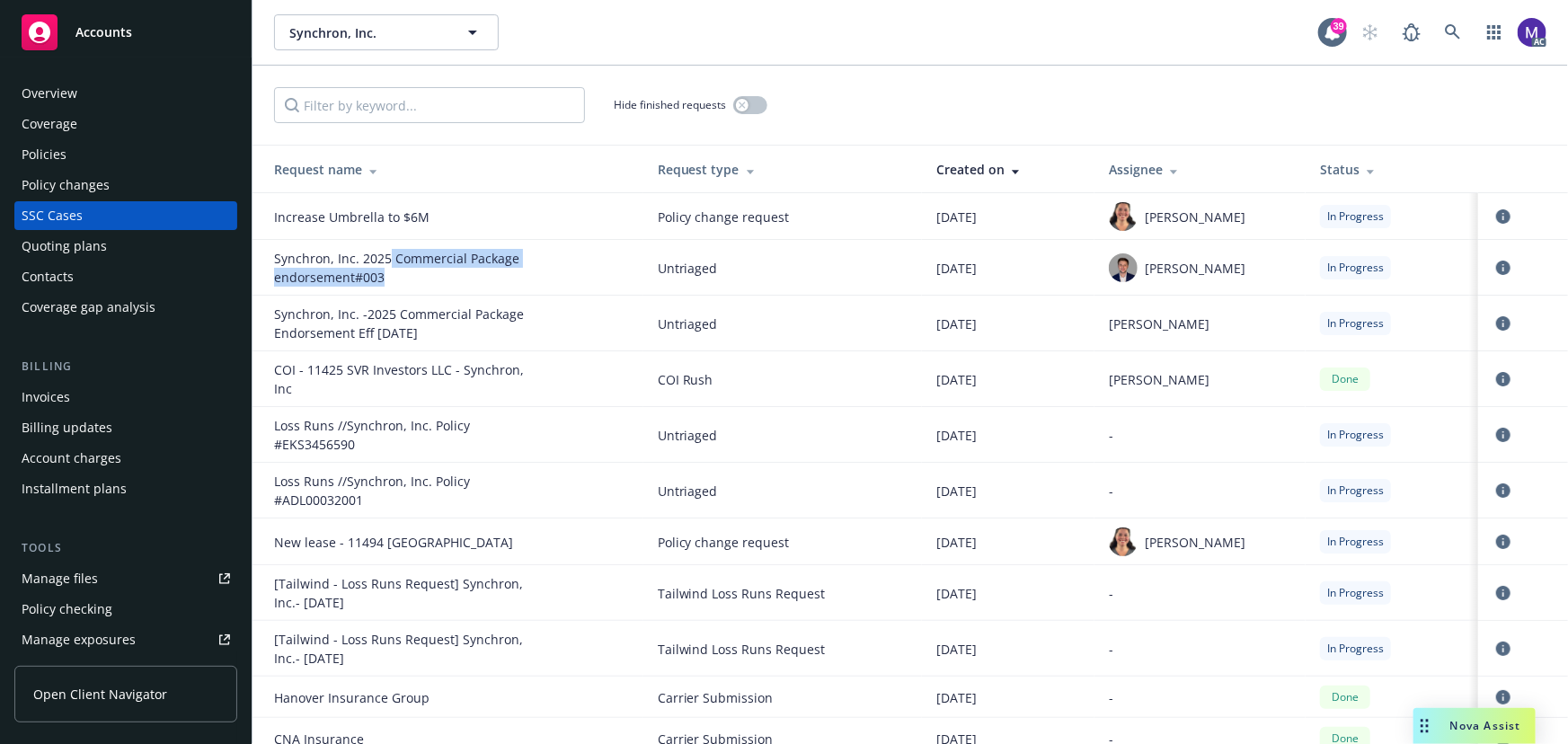
drag, startPoint x: 387, startPoint y: 253, endPoint x: 556, endPoint y: 278, distance: 170.8
click at [556, 278] on div "Synchron, Inc. 2025 Commercial Package endorsement#003" at bounding box center [452, 268] width 355 height 38
drag, startPoint x: 304, startPoint y: 321, endPoint x: 426, endPoint y: 350, distance: 125.4
click at [426, 350] on td "Synchron, Inc. -2025 Commercial Package Endorsement Eff 08-01-2025" at bounding box center [448, 322] width 391 height 55
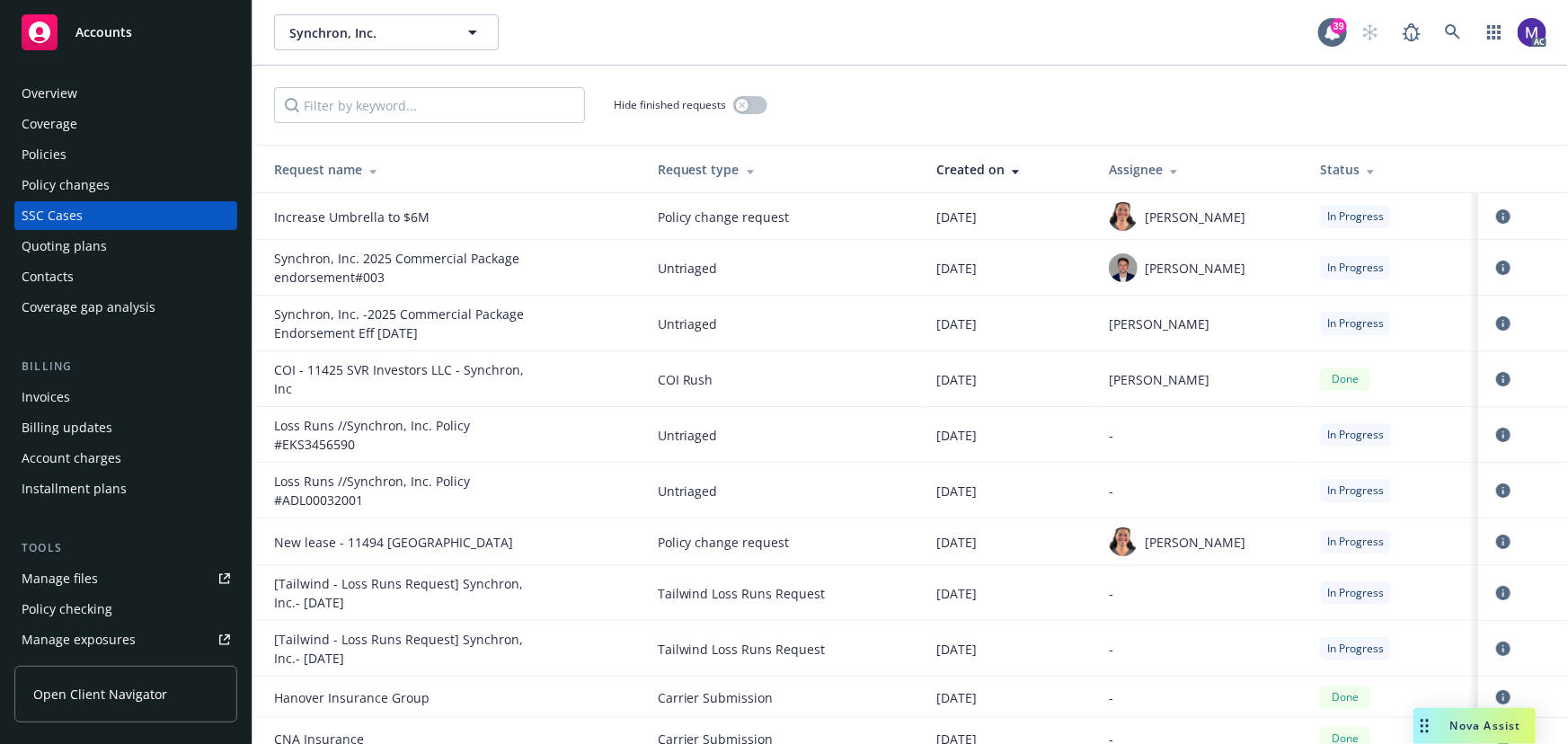
click at [426, 350] on td "Synchron, Inc. -2025 Commercial Package Endorsement Eff 08-01-2025" at bounding box center [448, 322] width 391 height 55
drag, startPoint x: 78, startPoint y: 151, endPoint x: 92, endPoint y: 180, distance: 32.2
click at [78, 151] on div "Policies" at bounding box center [126, 154] width 209 height 29
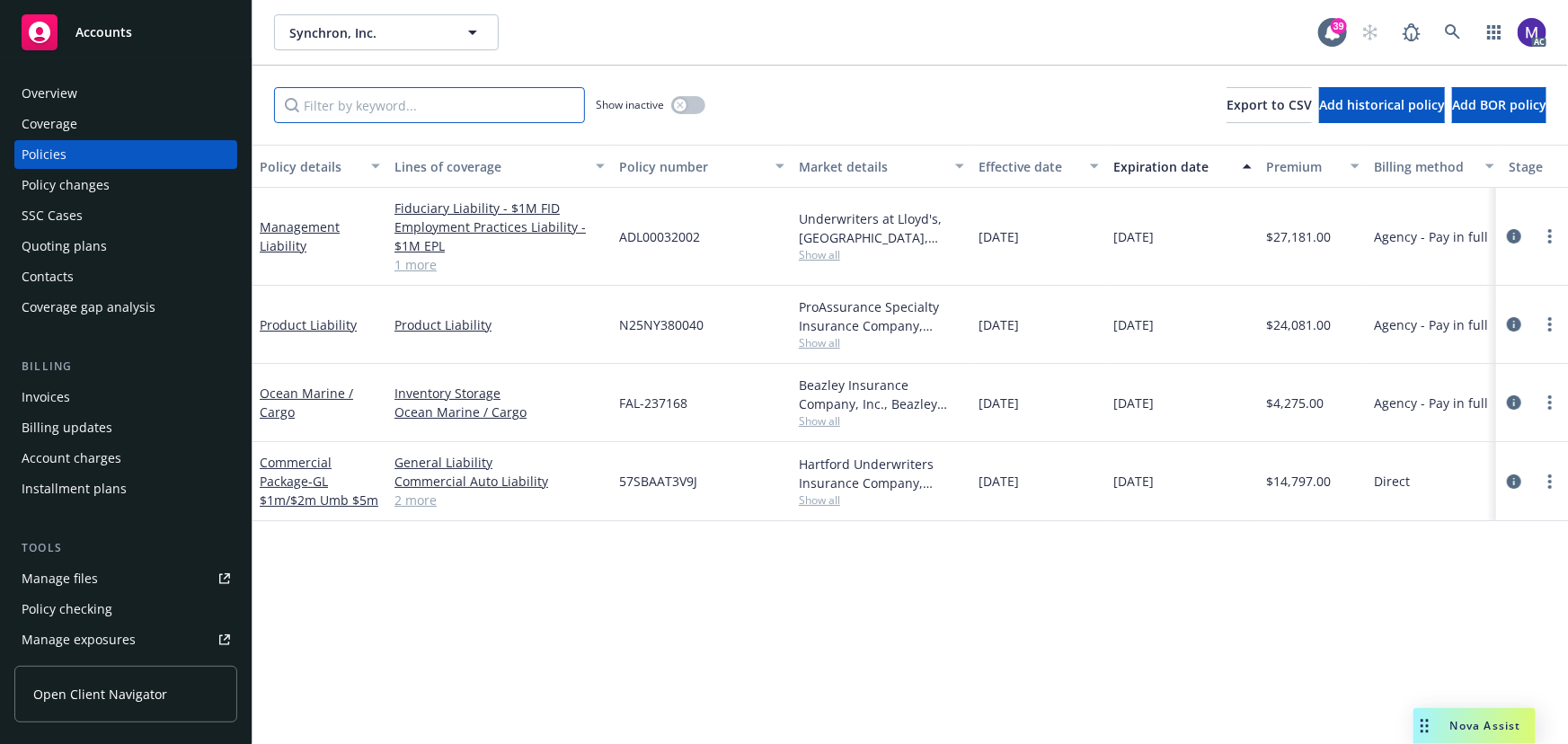
click at [353, 103] on input "Filter by keyword..." at bounding box center [430, 105] width 311 height 36
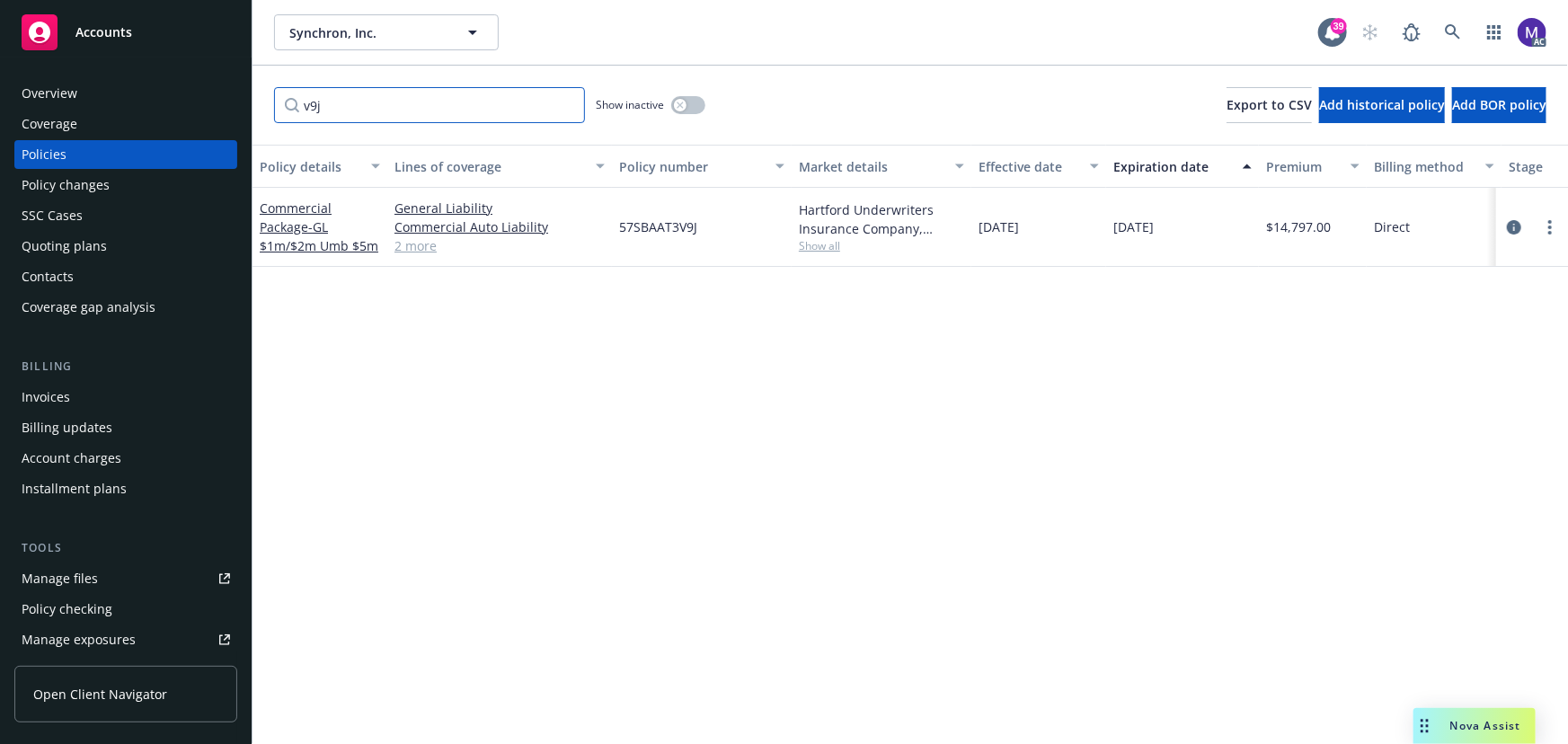
type input "v9j"
click at [808, 246] on span "Show all" at bounding box center [881, 245] width 165 height 15
click at [711, 347] on span "Hartford Insurance Group" at bounding box center [784, 349] width 331 height 19
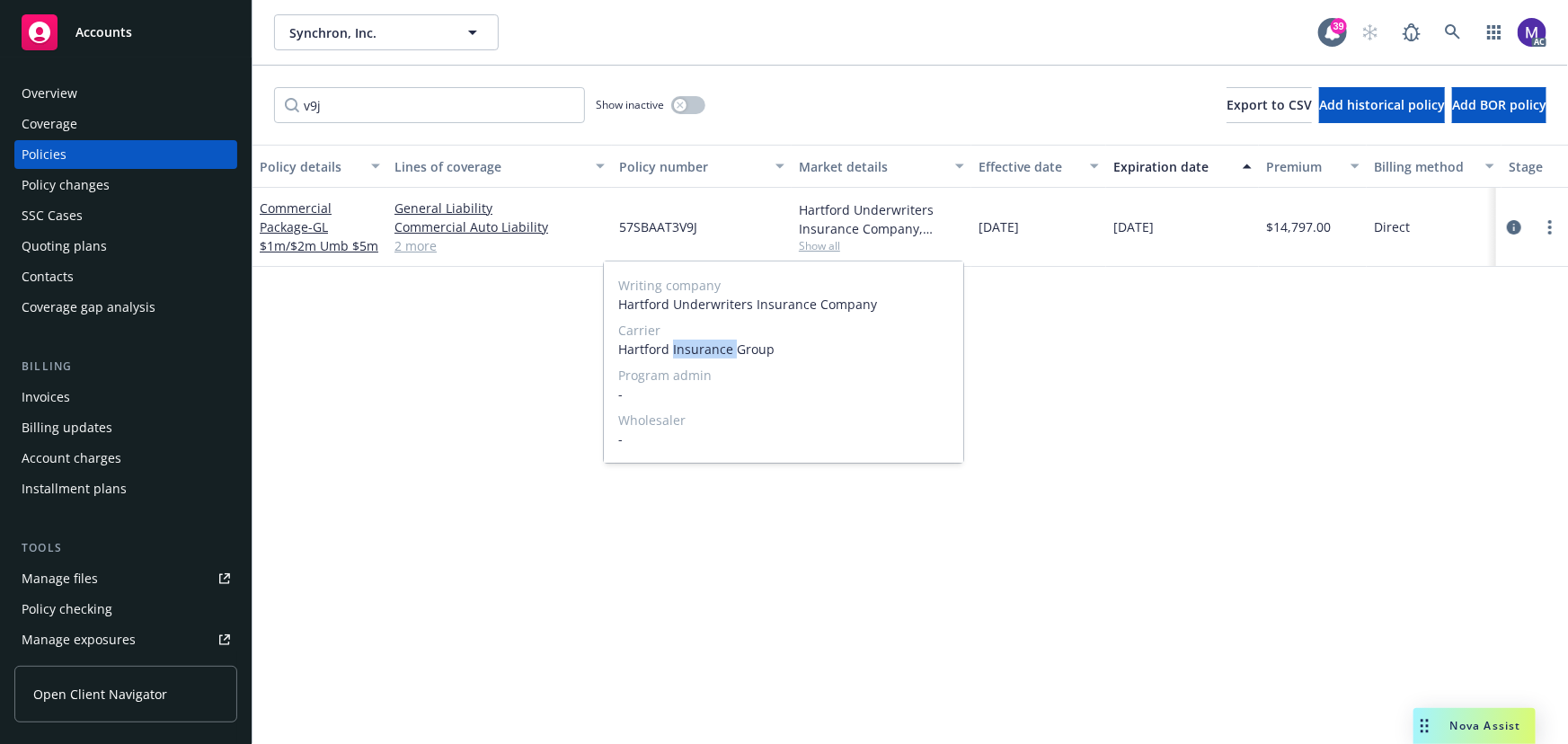
click at [711, 347] on span "Hartford Insurance Group" at bounding box center [784, 349] width 331 height 19
copy span "Hartford Insurance Group"
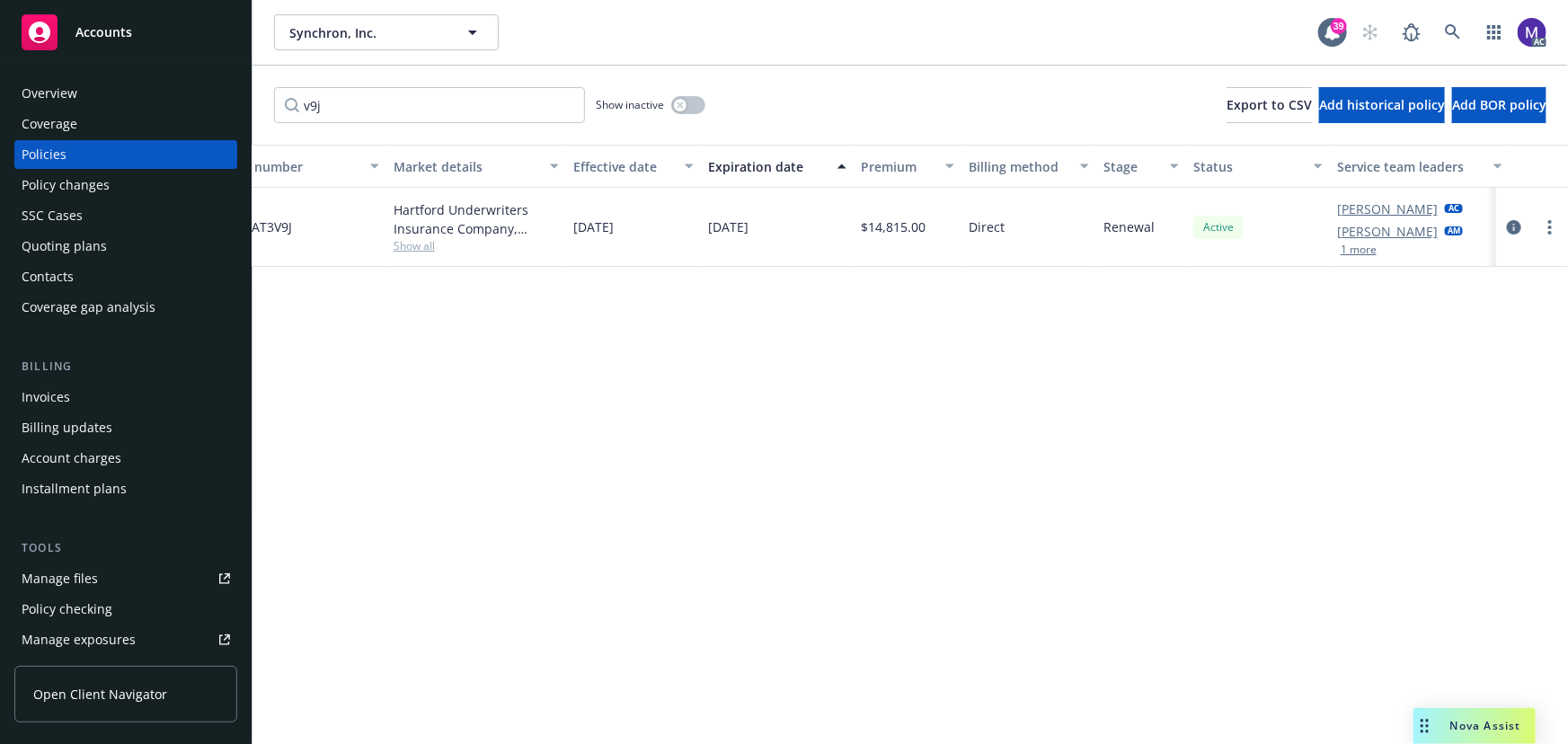
scroll to position [0, 418]
click at [1508, 228] on icon "circleInformation" at bounding box center [1514, 227] width 15 height 15
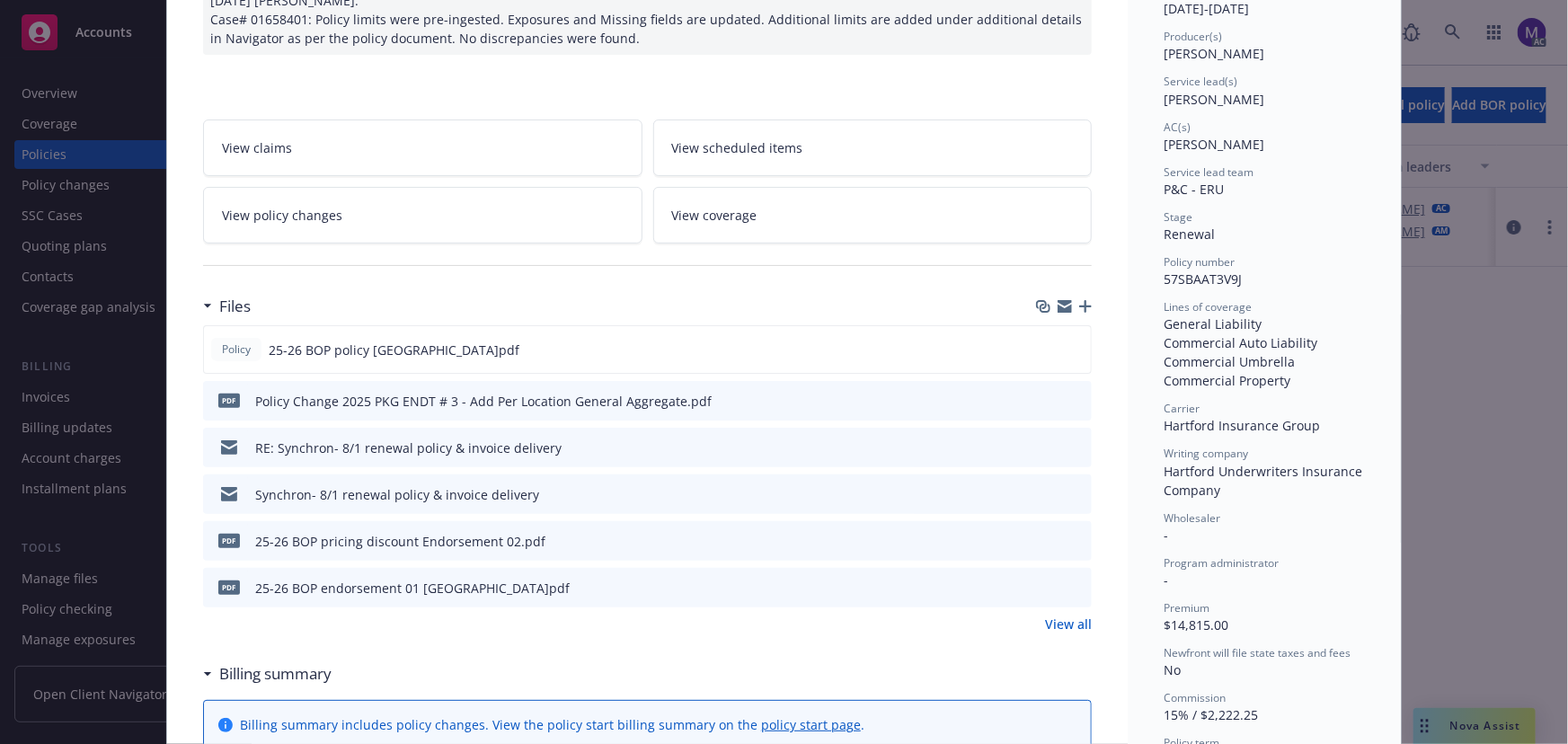
scroll to position [244, 0]
